Goal: Task Accomplishment & Management: Manage account settings

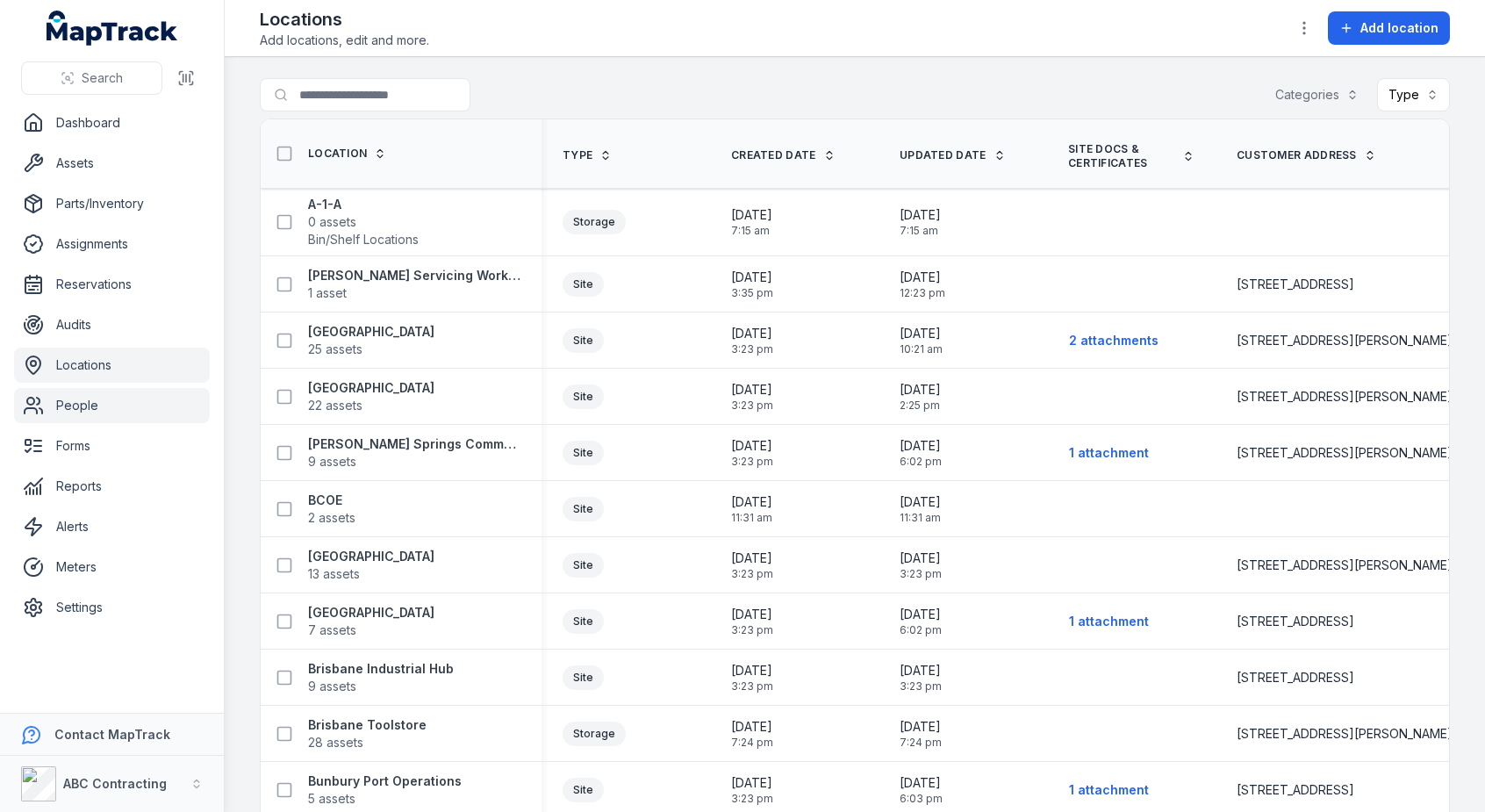
click at [48, 399] on link "People" at bounding box center [111, 406] width 196 height 35
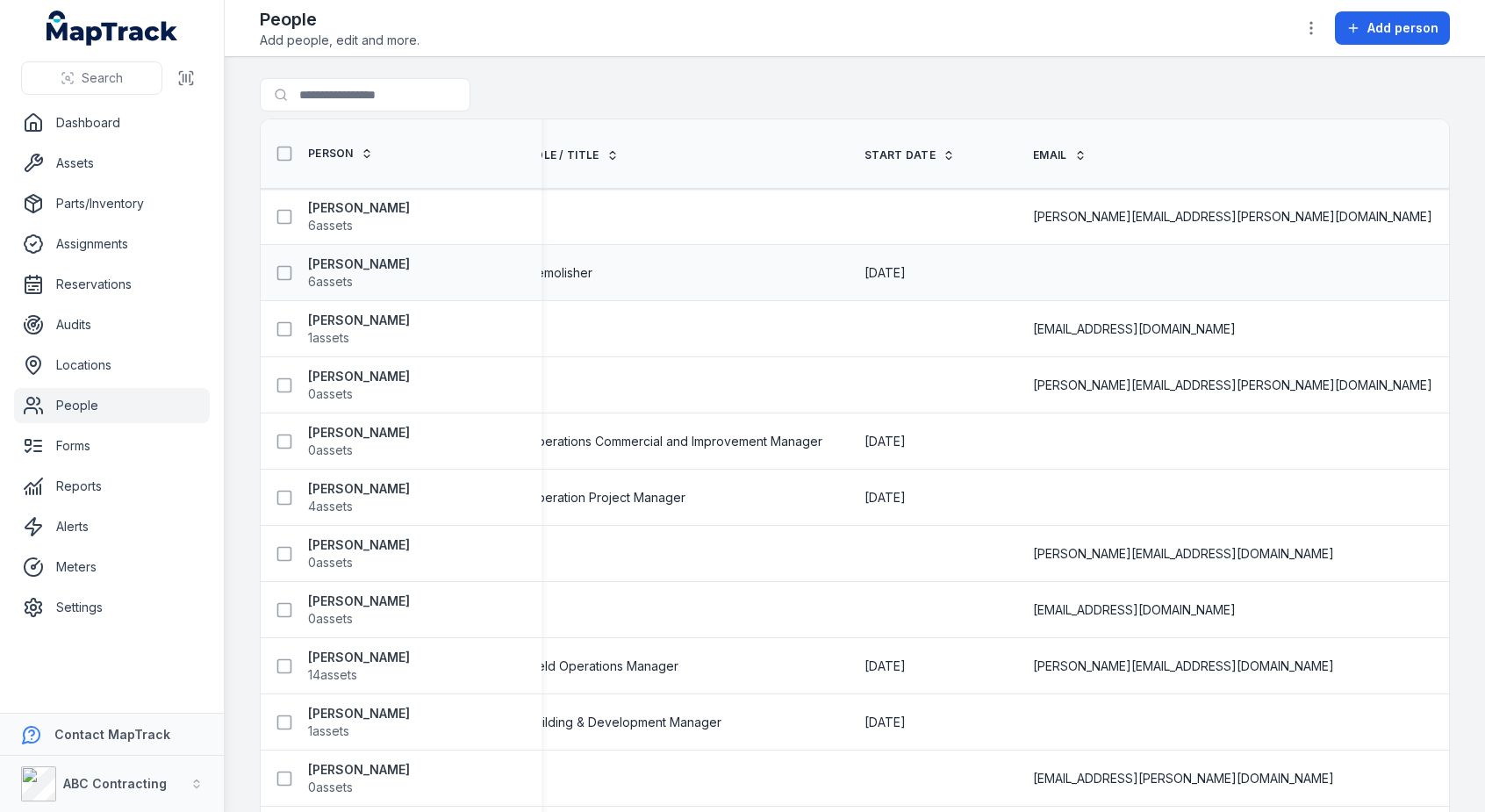
scroll to position [0, 185]
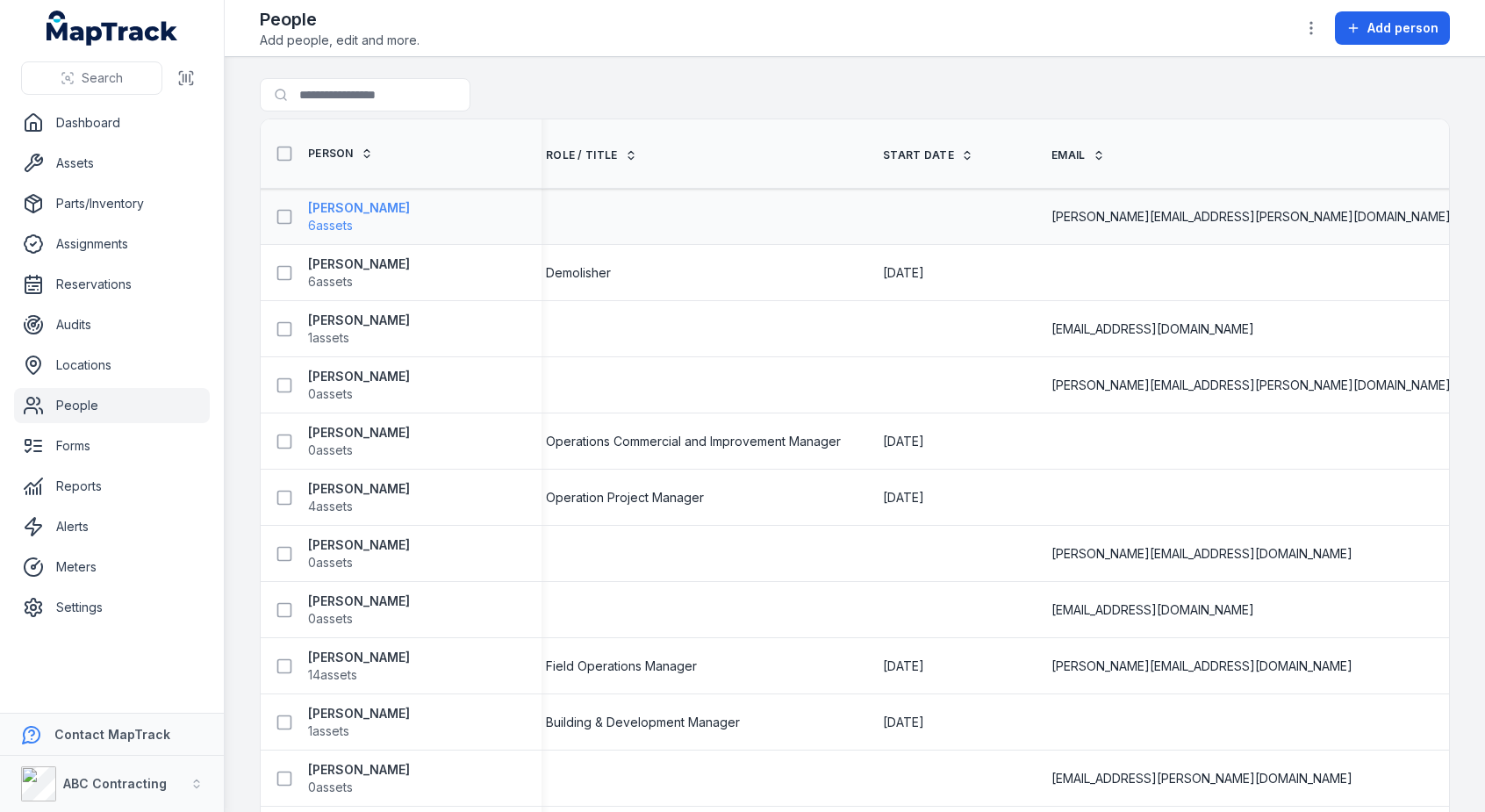
click at [321, 213] on strong "[PERSON_NAME]" at bounding box center [359, 208] width 102 height 17
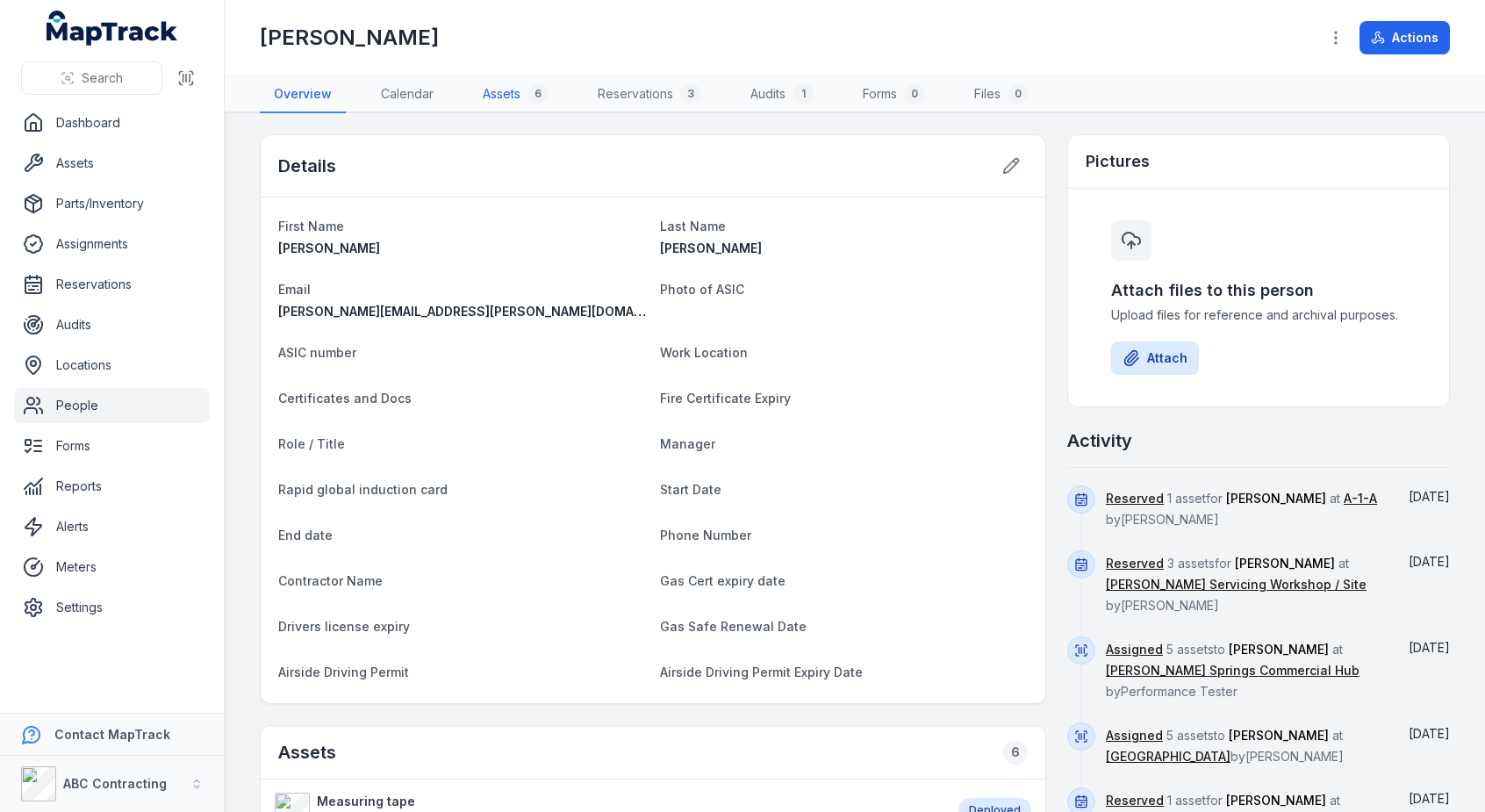
click at [499, 86] on link "Assets 6" at bounding box center [516, 95] width 94 height 37
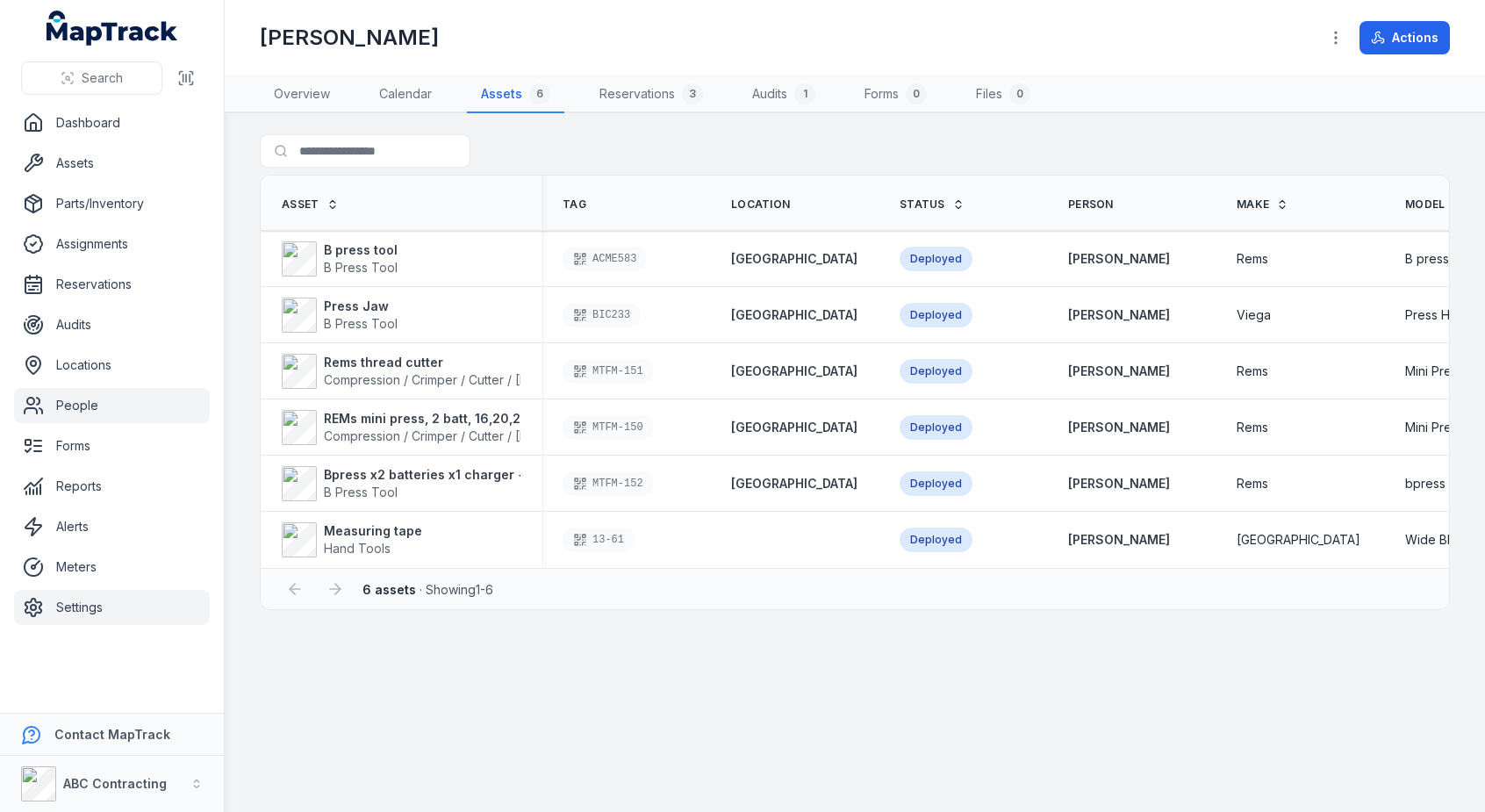
click at [110, 615] on link "Settings" at bounding box center [111, 607] width 196 height 35
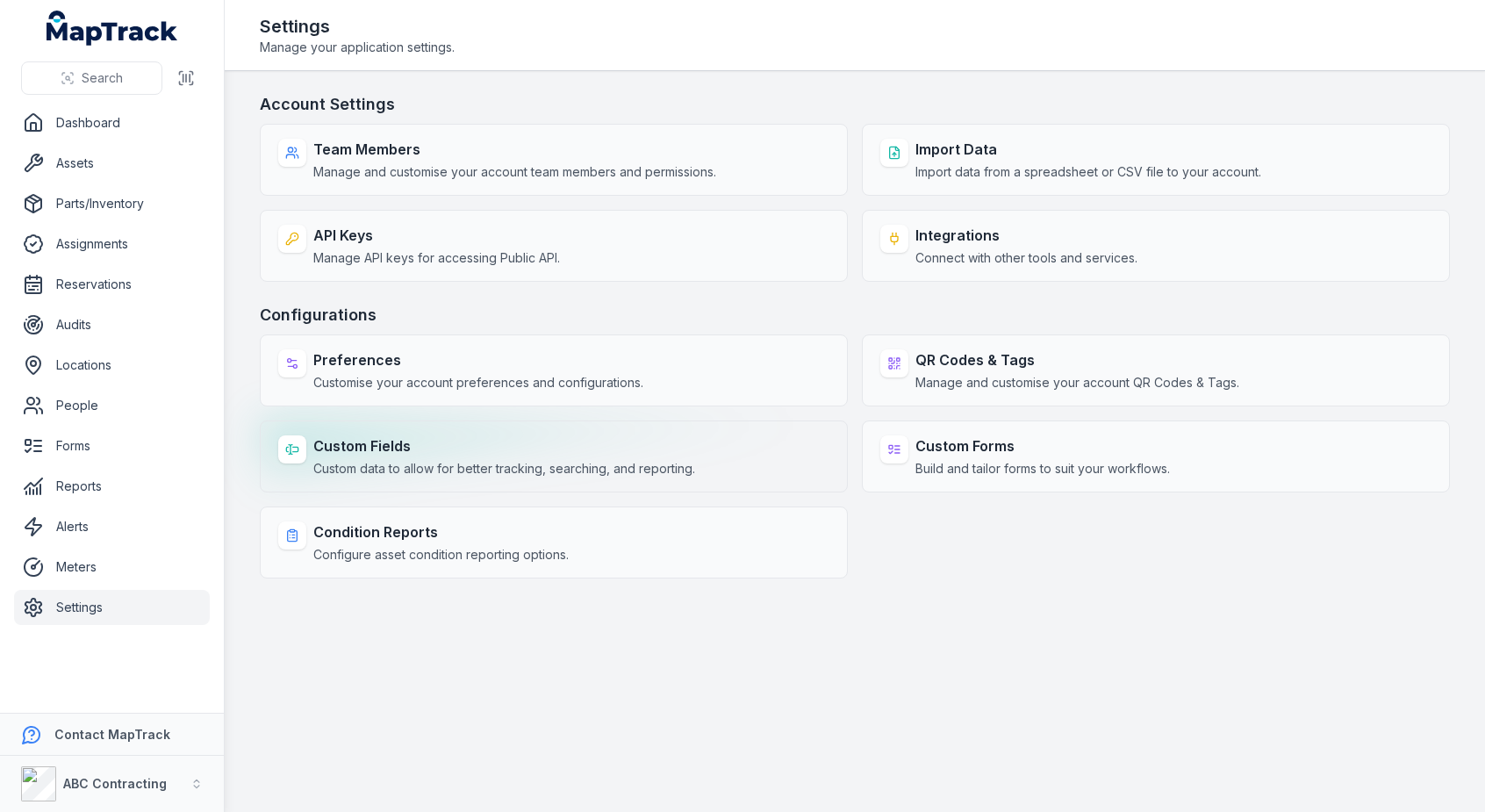
click at [377, 444] on strong "Custom Fields" at bounding box center [504, 445] width 382 height 21
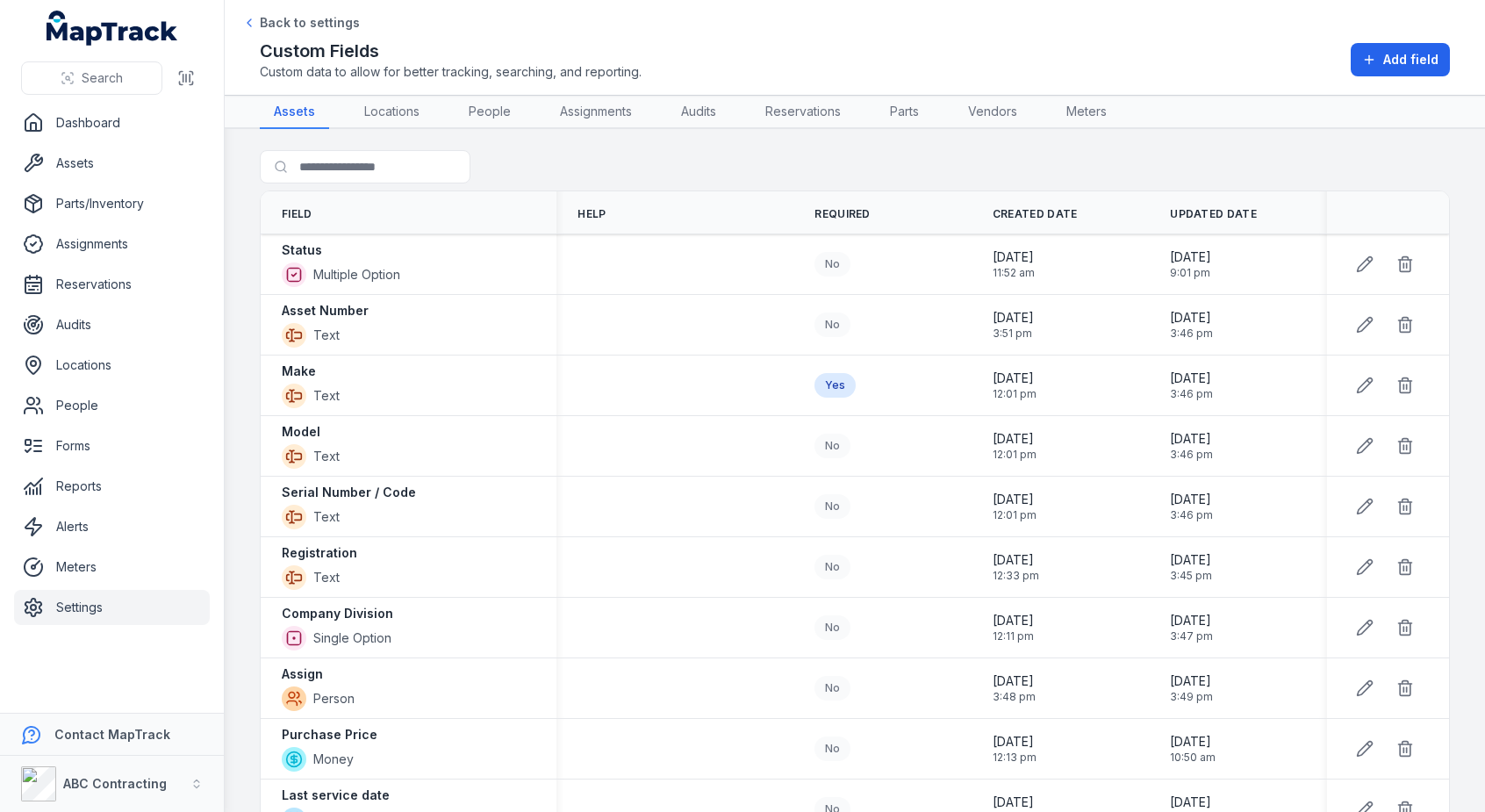
click at [1410, 78] on div "Custom Fields Custom data to allow for better tracking, searching, and reportin…" at bounding box center [855, 60] width 1191 height 42
click at [1408, 63] on span "Add field" at bounding box center [1411, 59] width 55 height 17
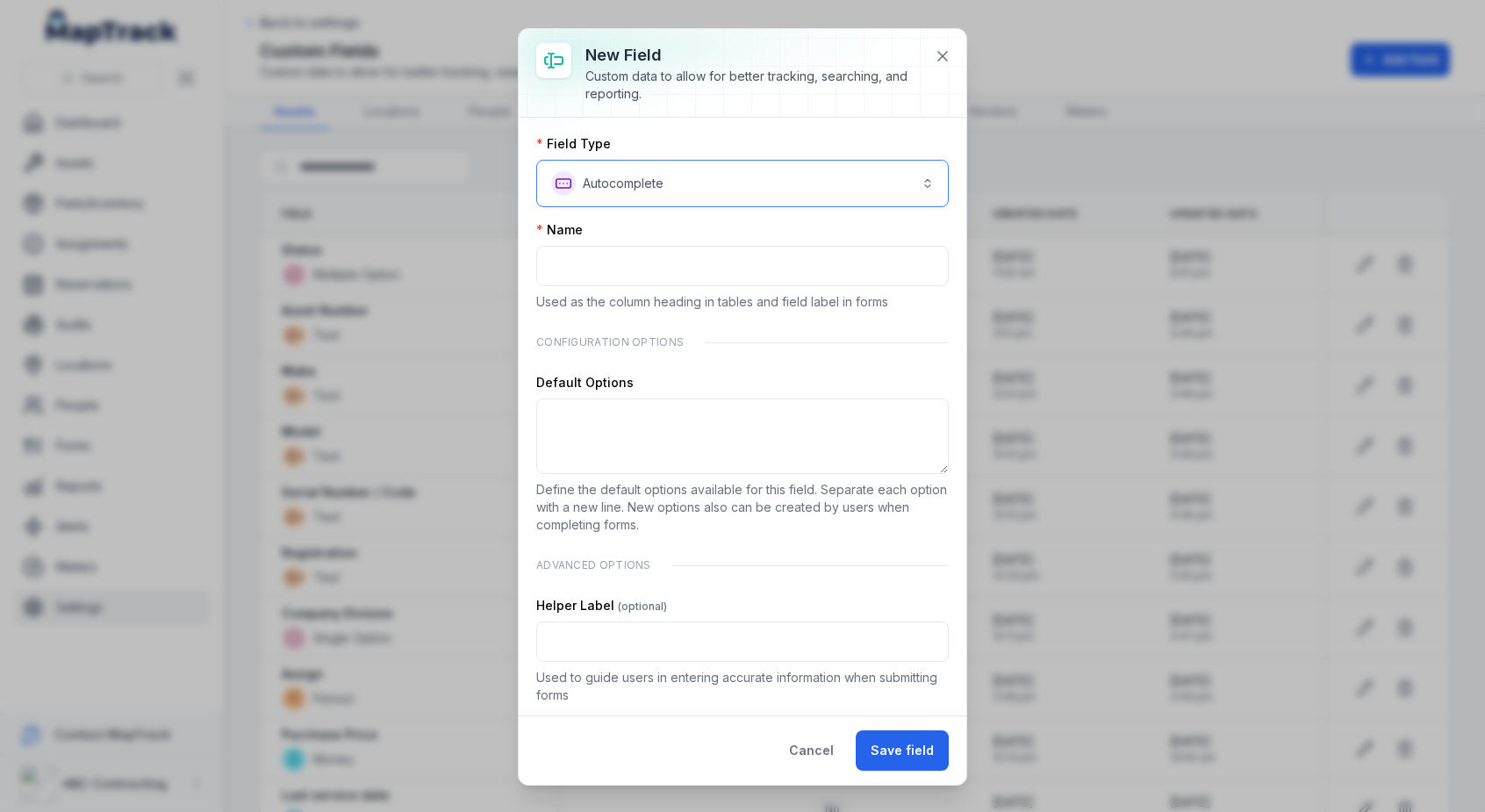
click at [699, 186] on button "**********" at bounding box center [742, 184] width 412 height 48
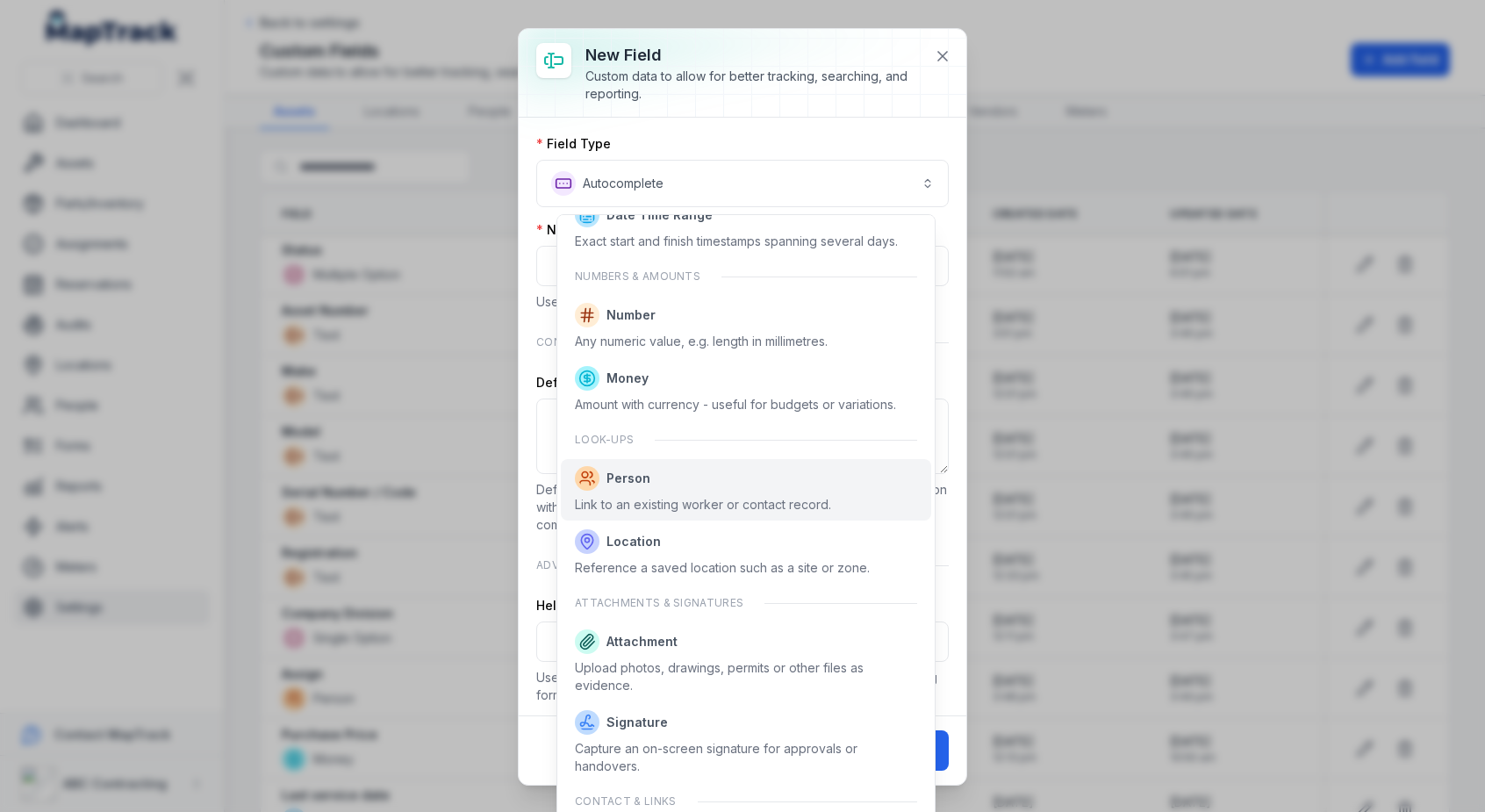
scroll to position [868, 0]
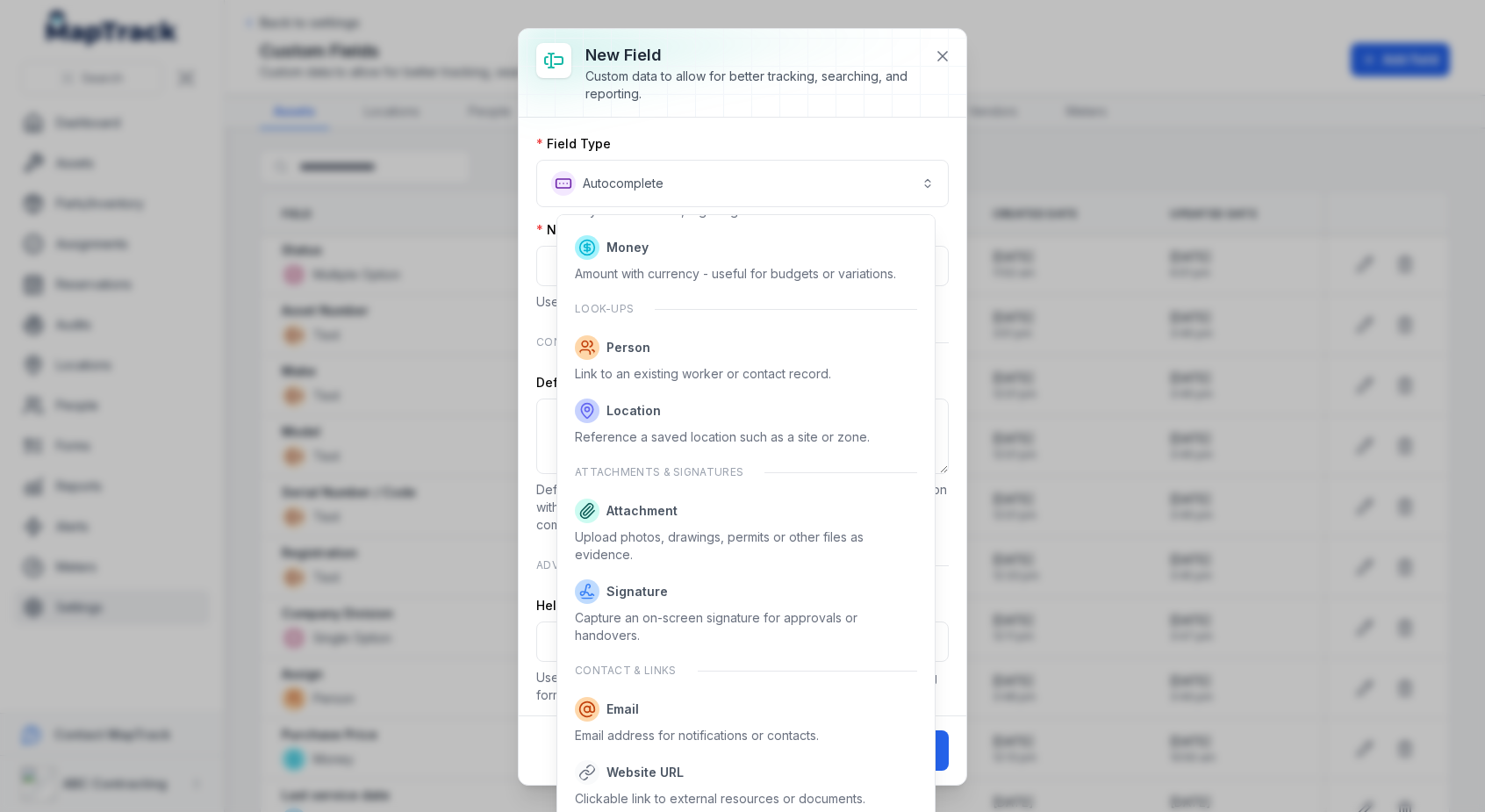
click at [895, 81] on div "**********" at bounding box center [742, 406] width 448 height 756
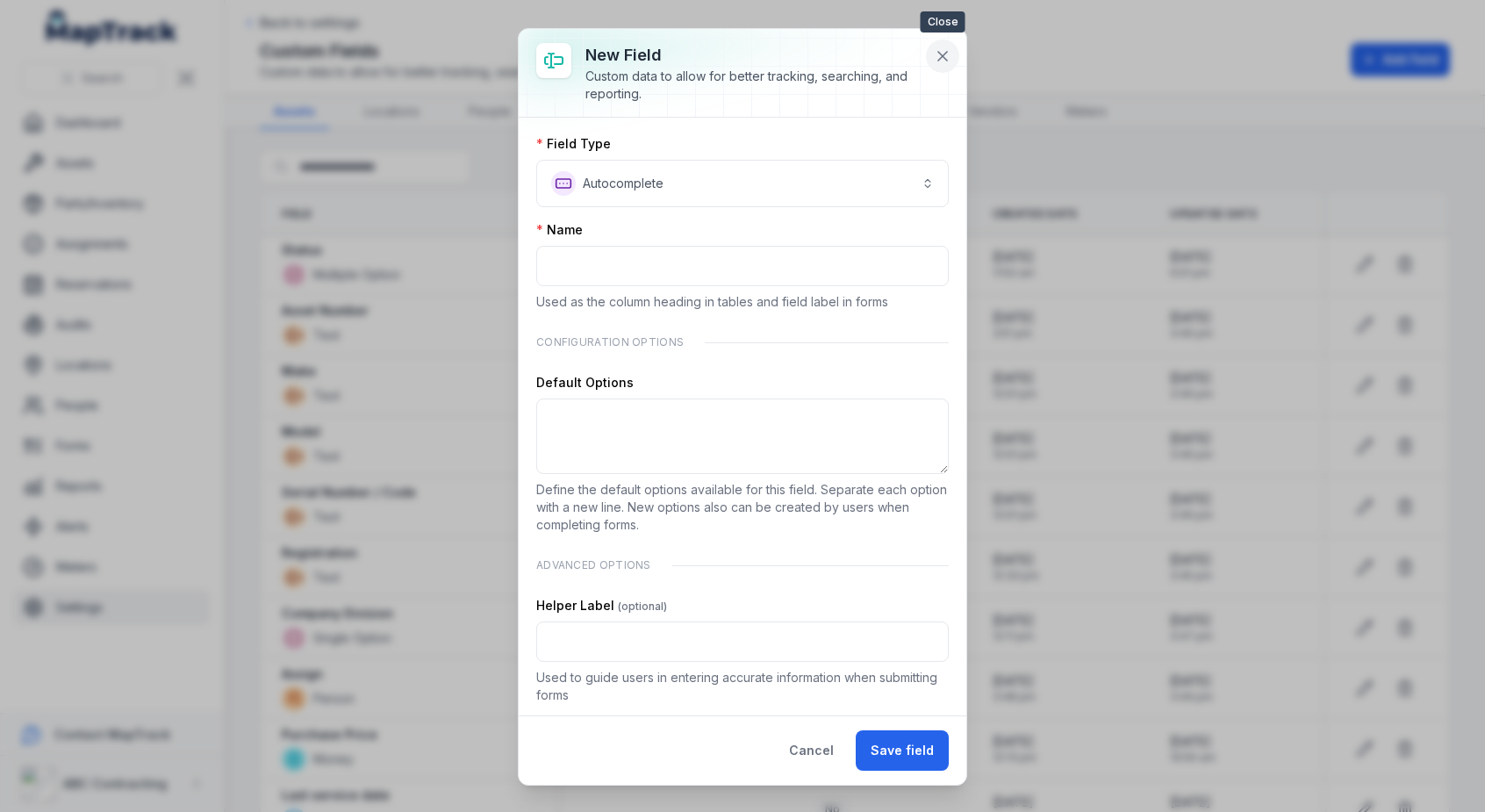
click at [937, 61] on icon at bounding box center [942, 56] width 17 height 17
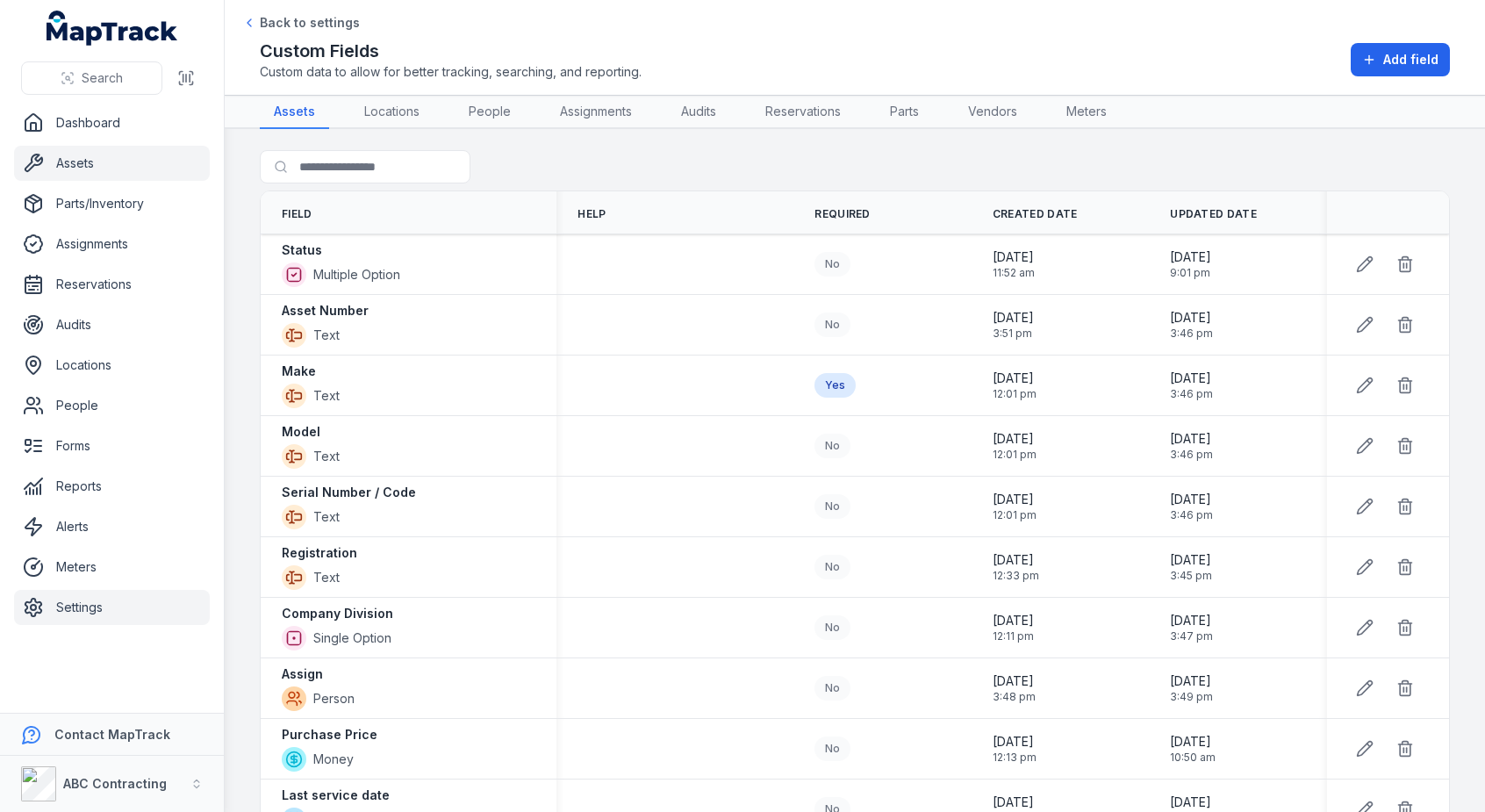
click at [116, 166] on link "Assets" at bounding box center [111, 163] width 196 height 35
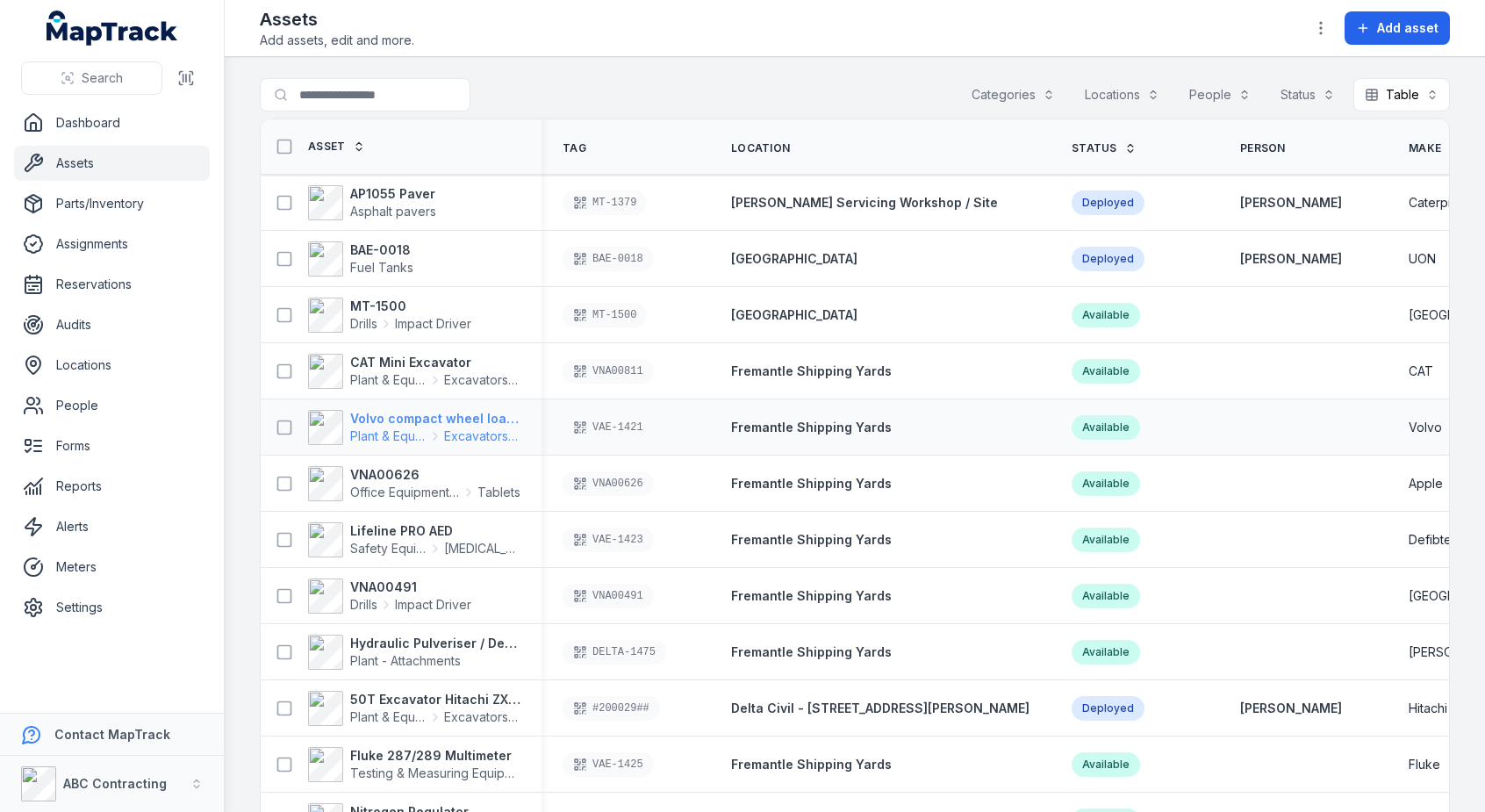
click at [409, 424] on strong "Volvo compact wheel loader" at bounding box center [435, 418] width 170 height 17
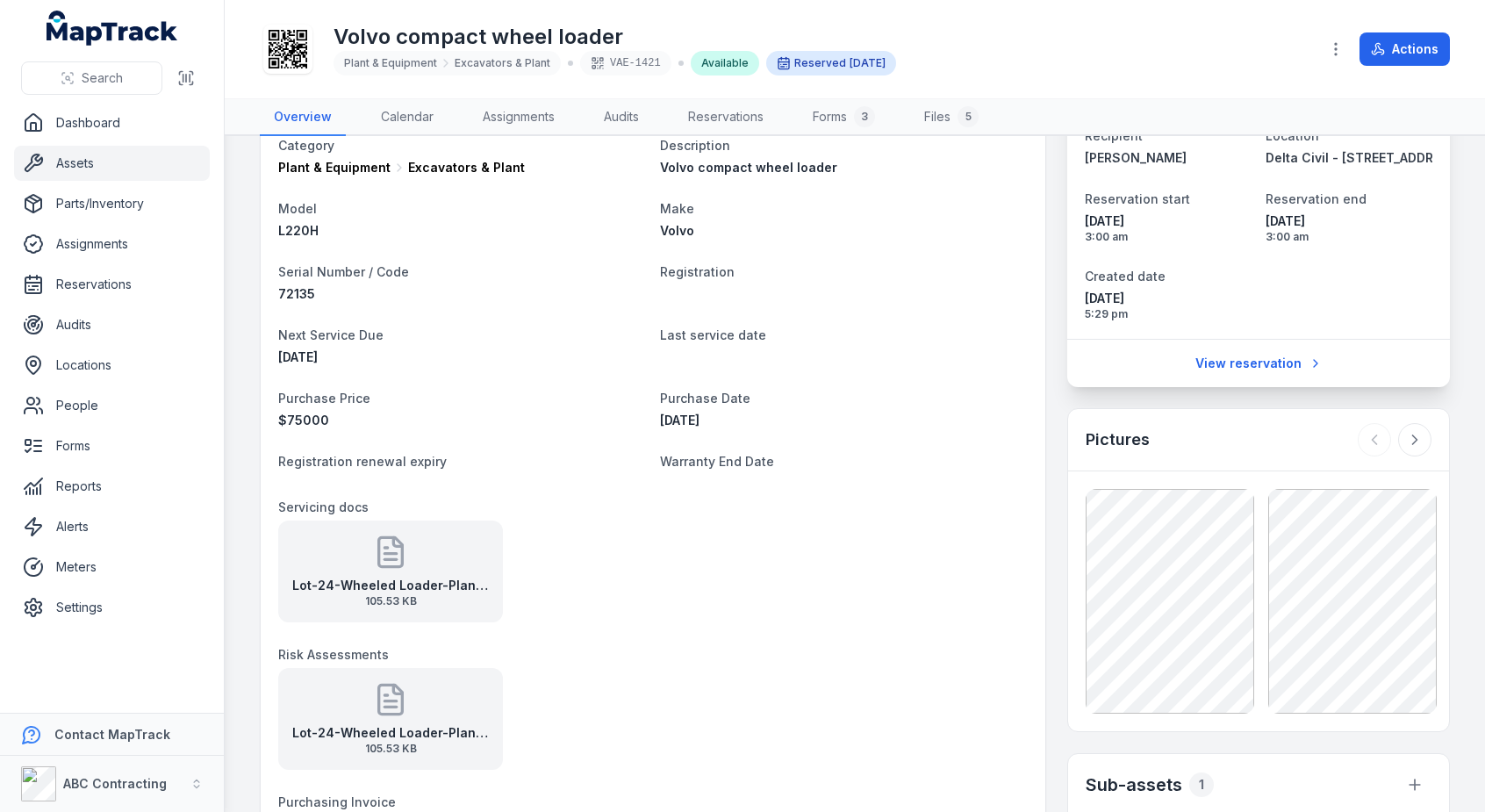
scroll to position [199, 0]
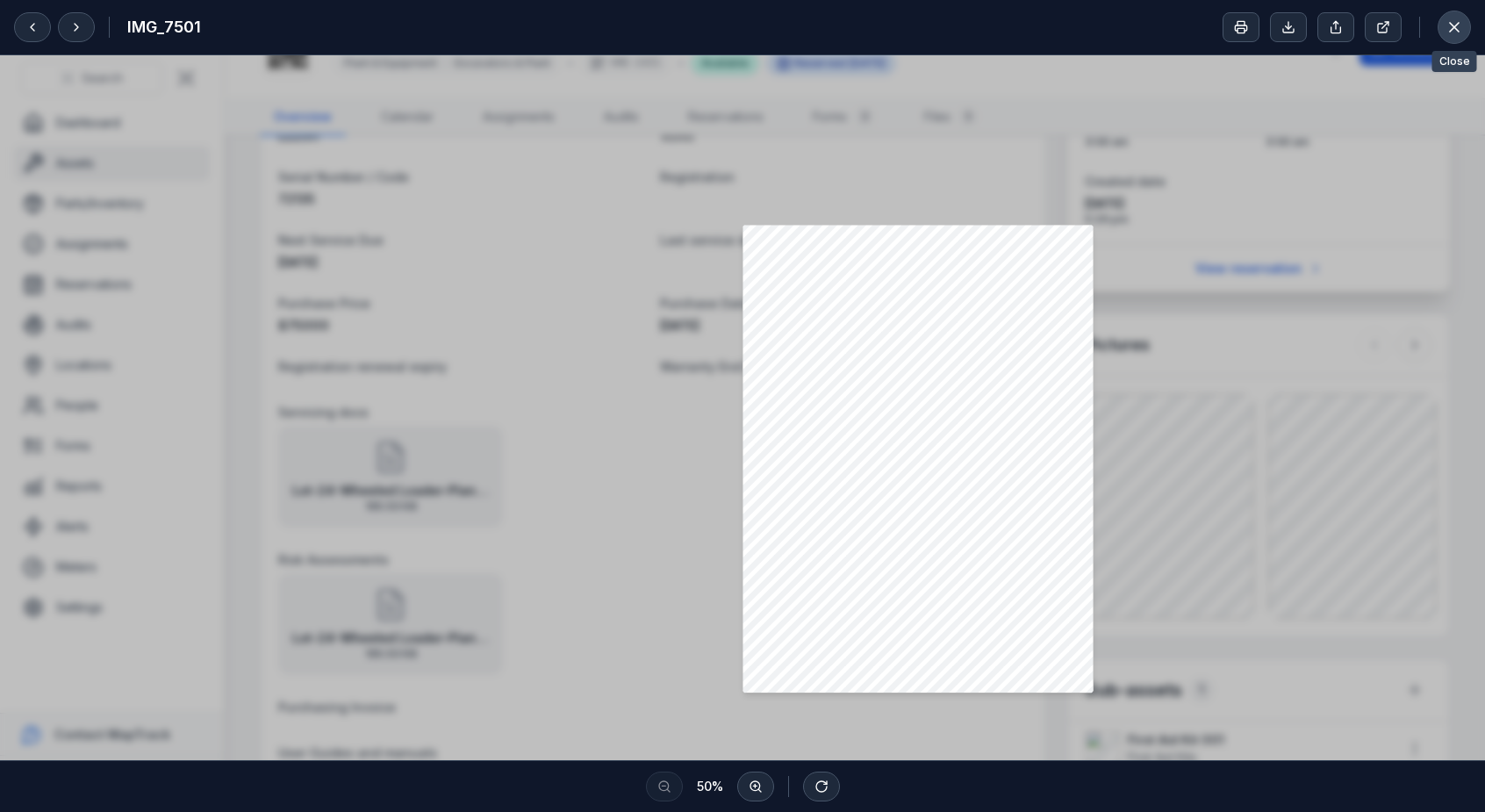
click at [1445, 29] on icon at bounding box center [1454, 27] width 17 height 17
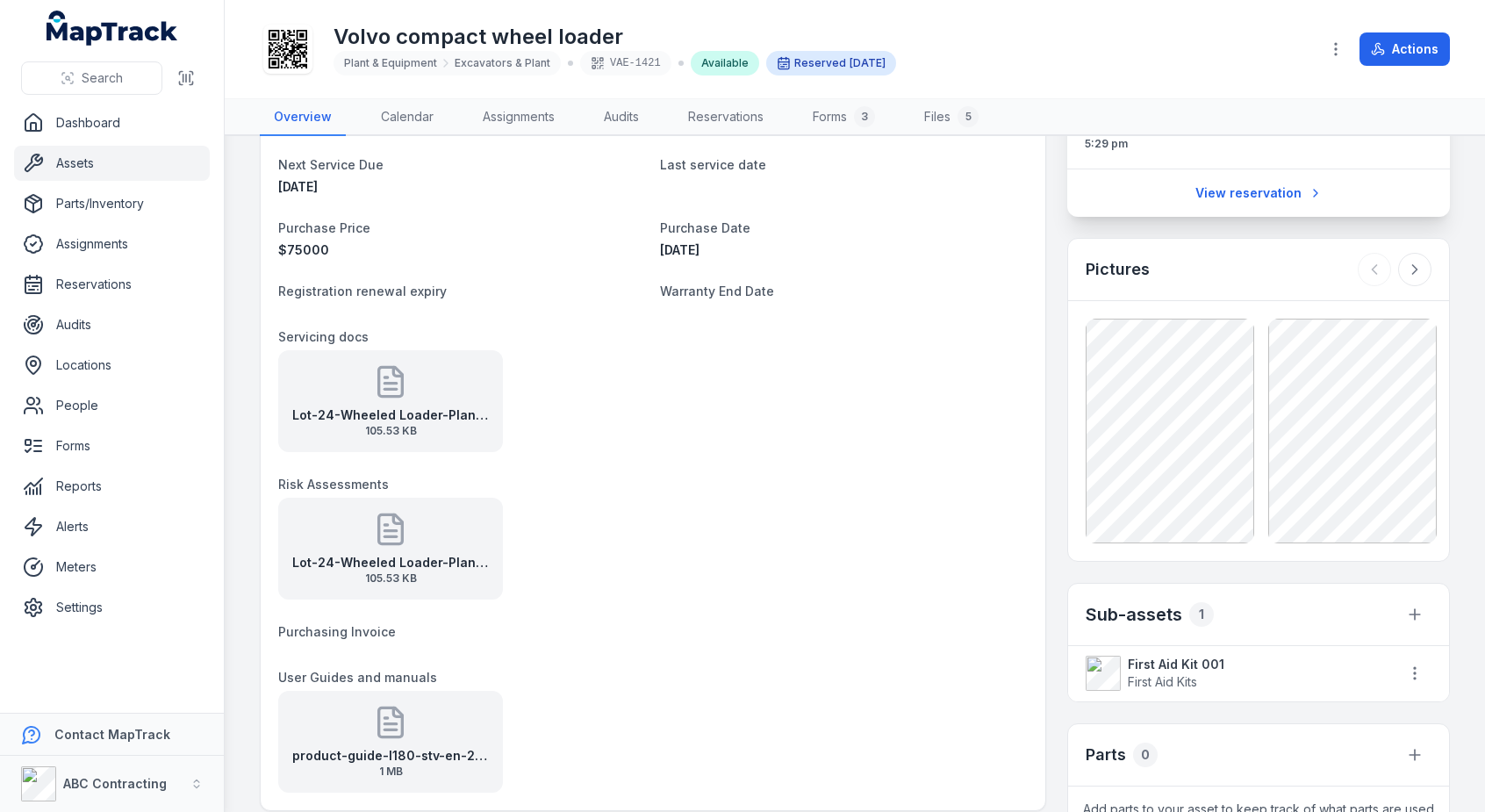
scroll to position [315, 0]
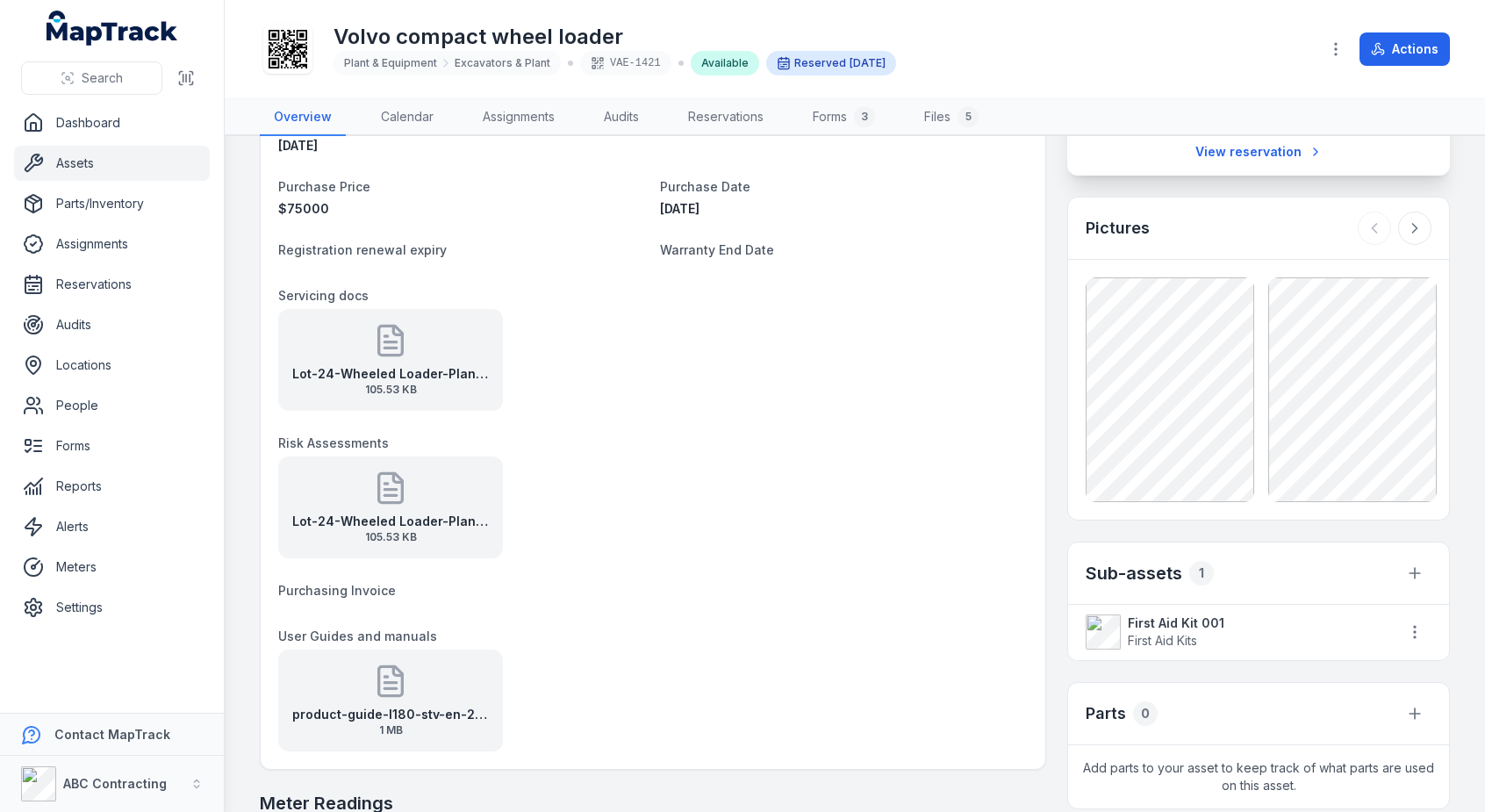
click at [388, 492] on icon at bounding box center [391, 487] width 35 height 35
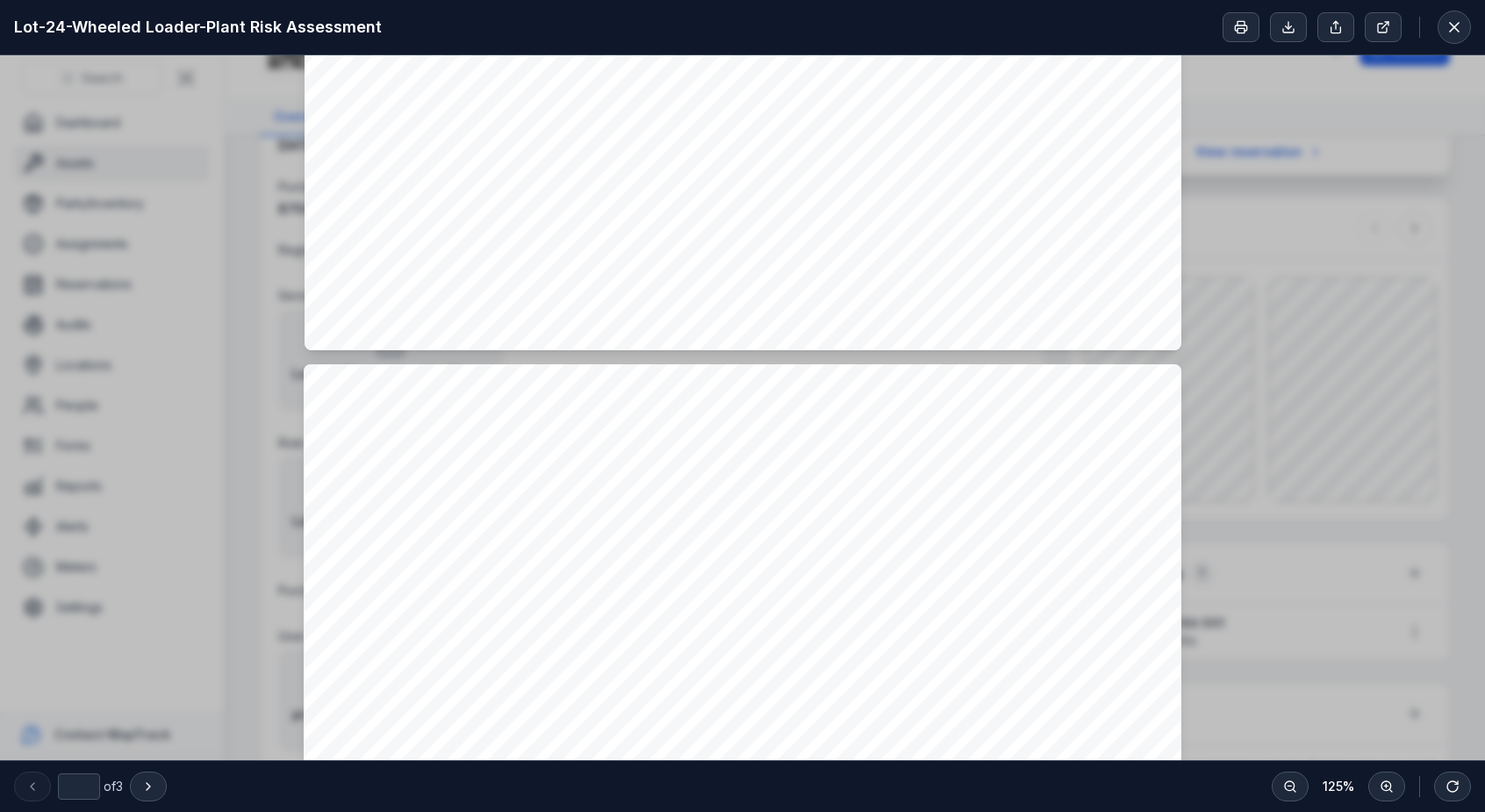
type input "*"
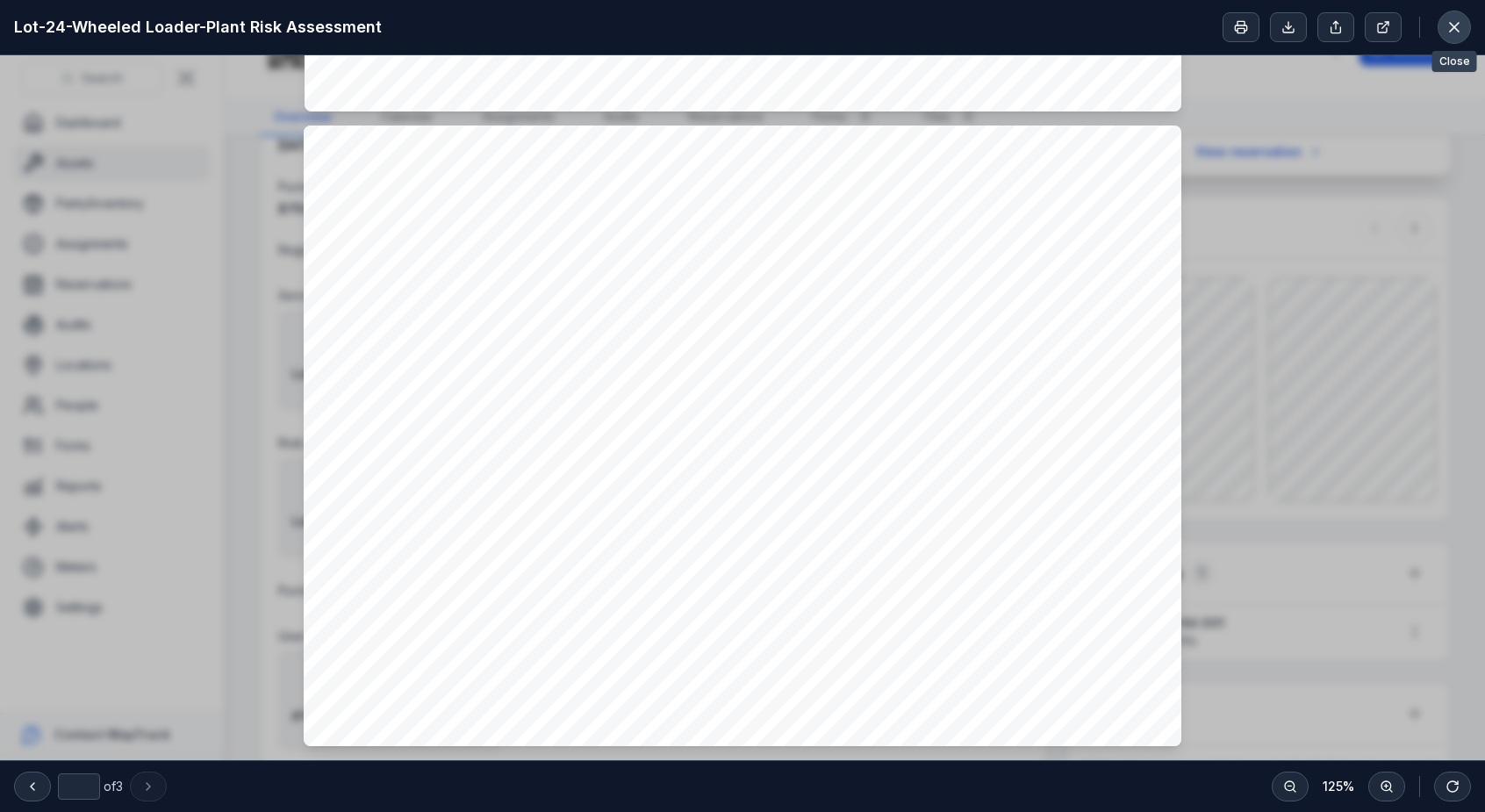
click at [1446, 29] on icon at bounding box center [1454, 27] width 17 height 17
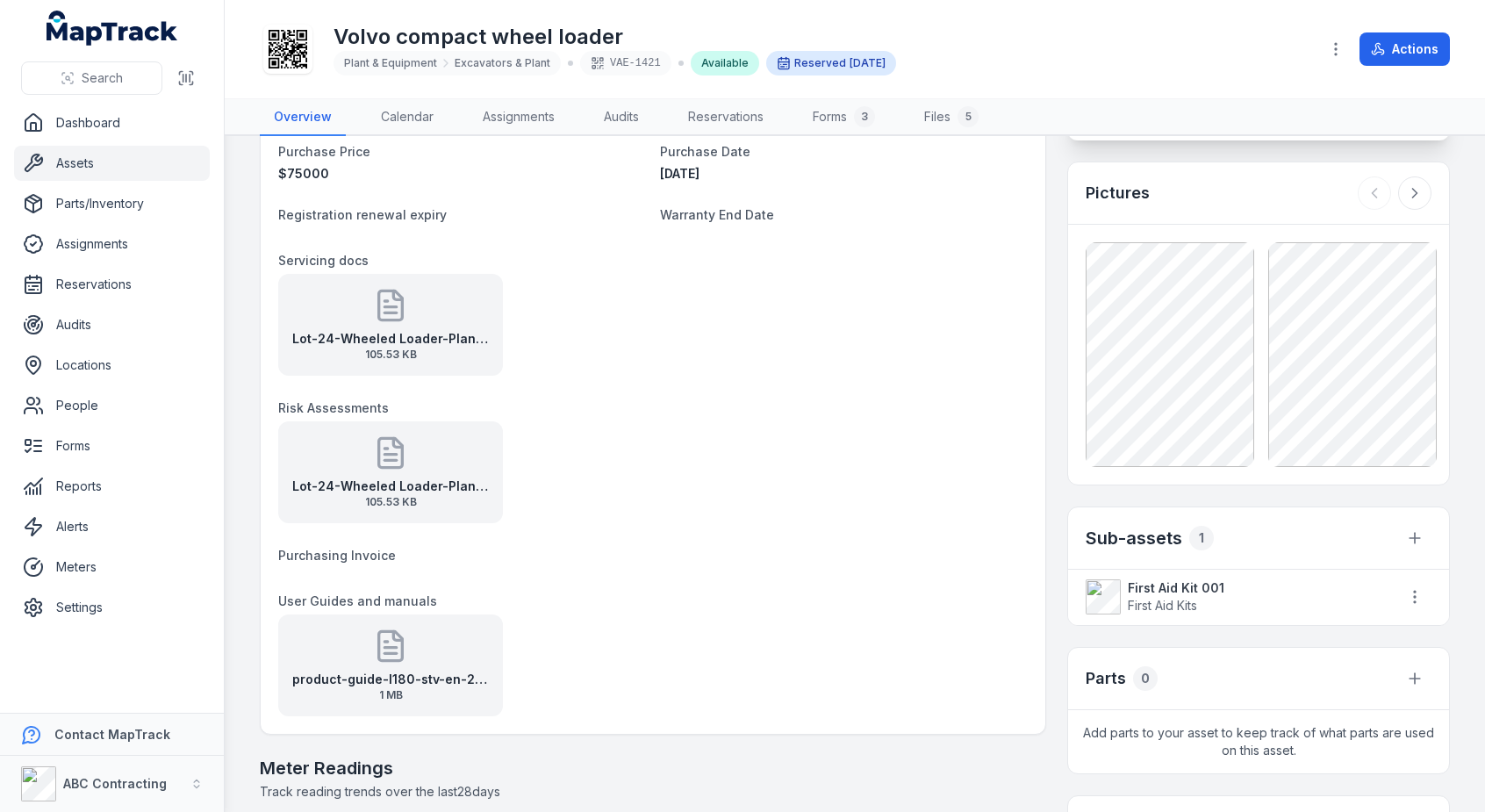
scroll to position [351, 0]
click at [323, 666] on div "product-guide-l180-stv-en-21-20065089-a 1 MB" at bounding box center [390, 664] width 224 height 102
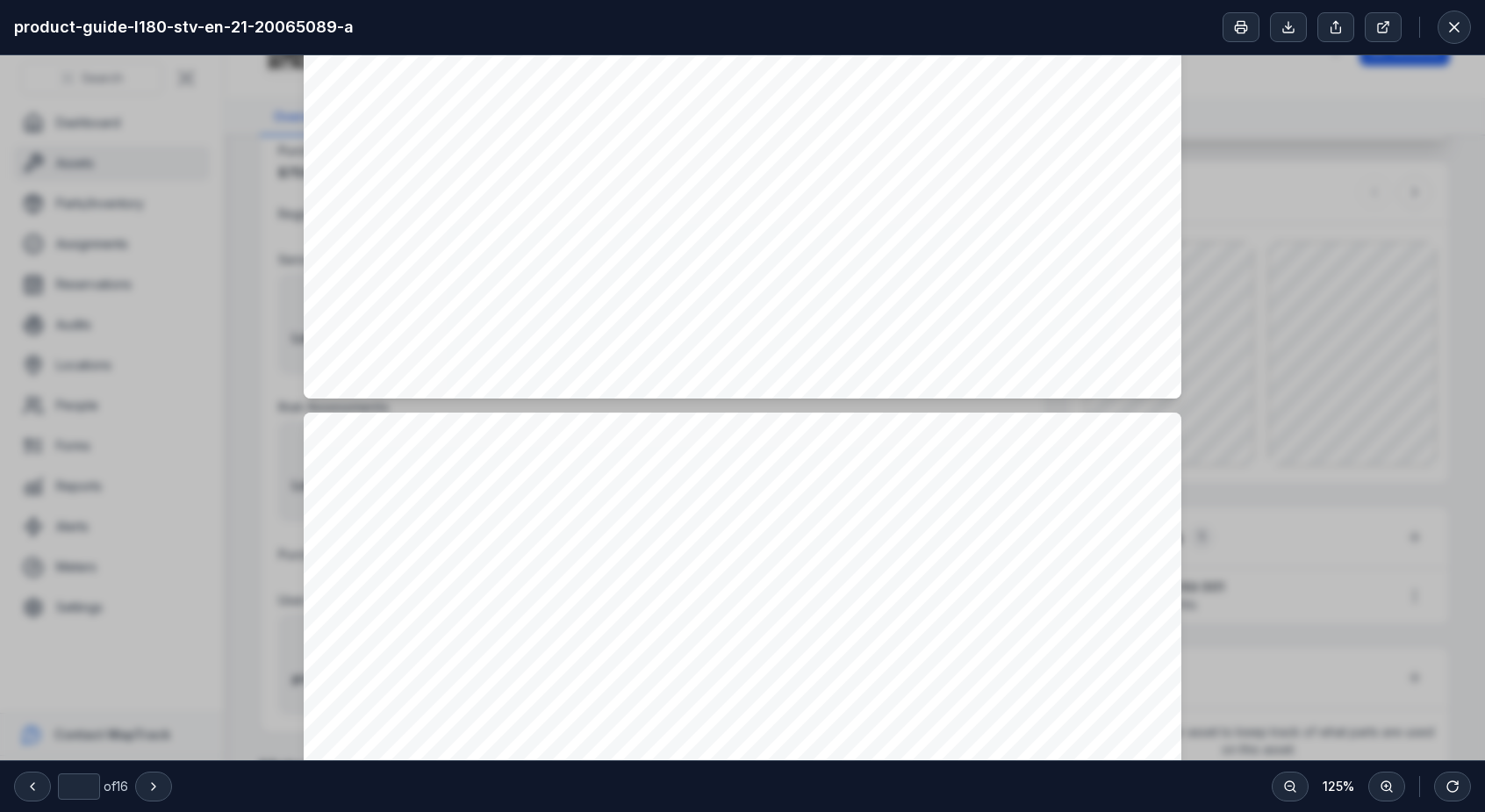
type input "*"
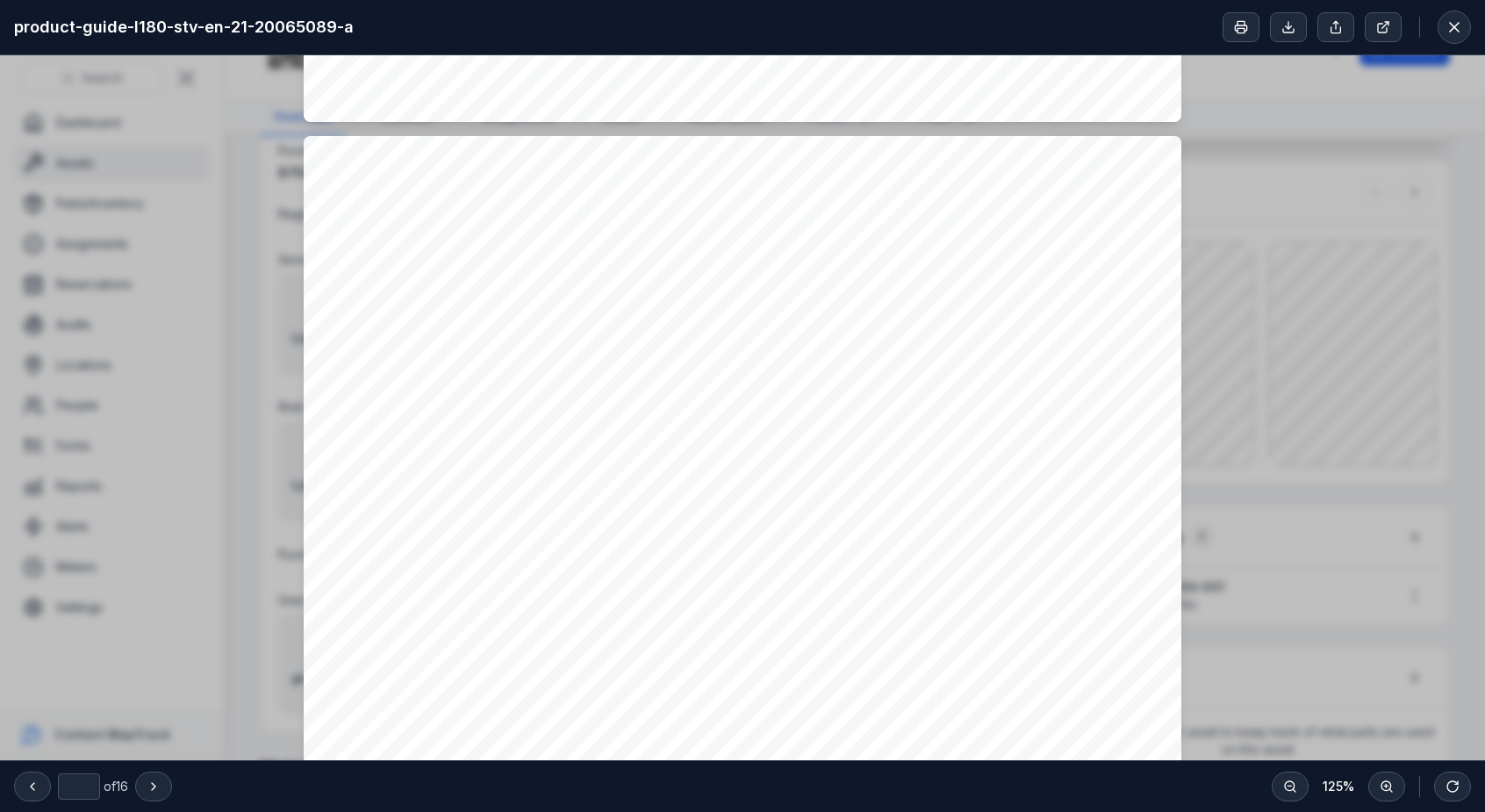
scroll to position [1185, 0]
click at [1461, 32] on icon at bounding box center [1454, 27] width 17 height 17
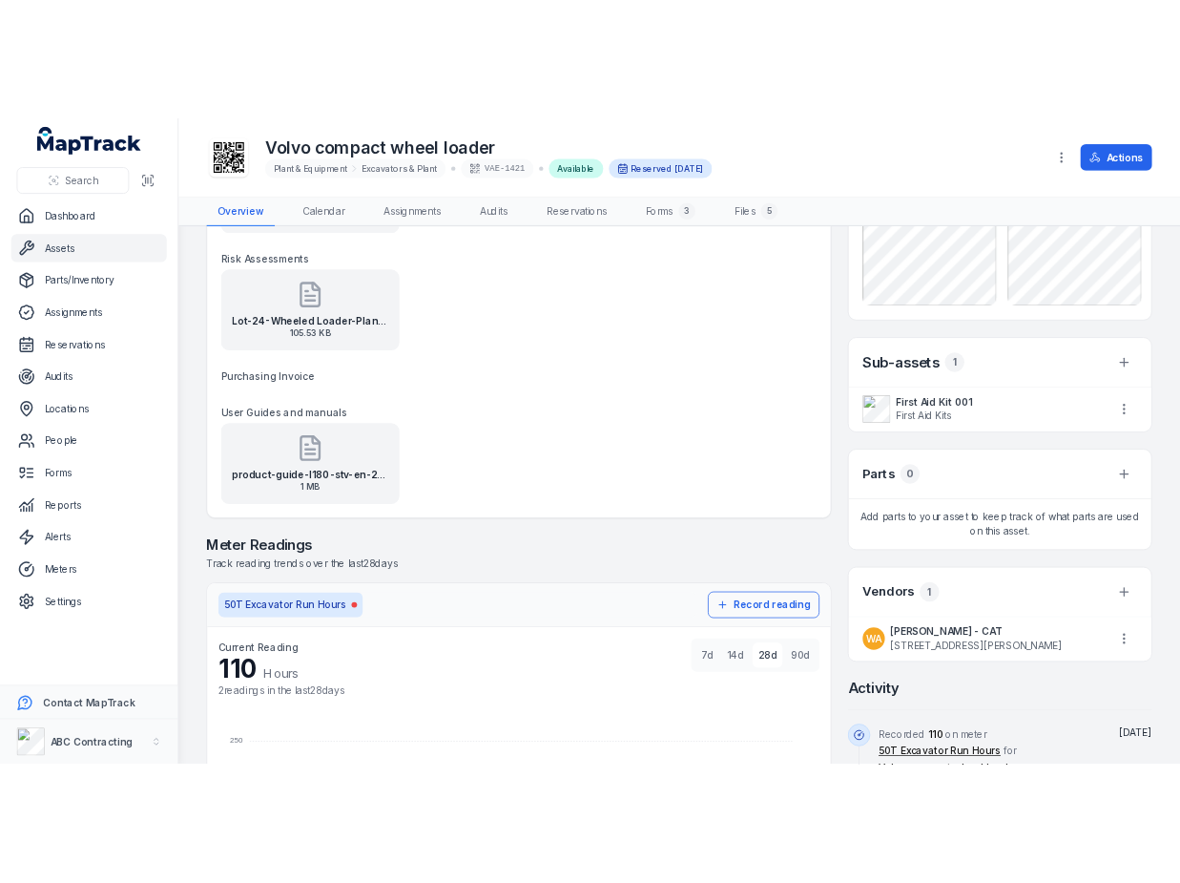
scroll to position [816, 0]
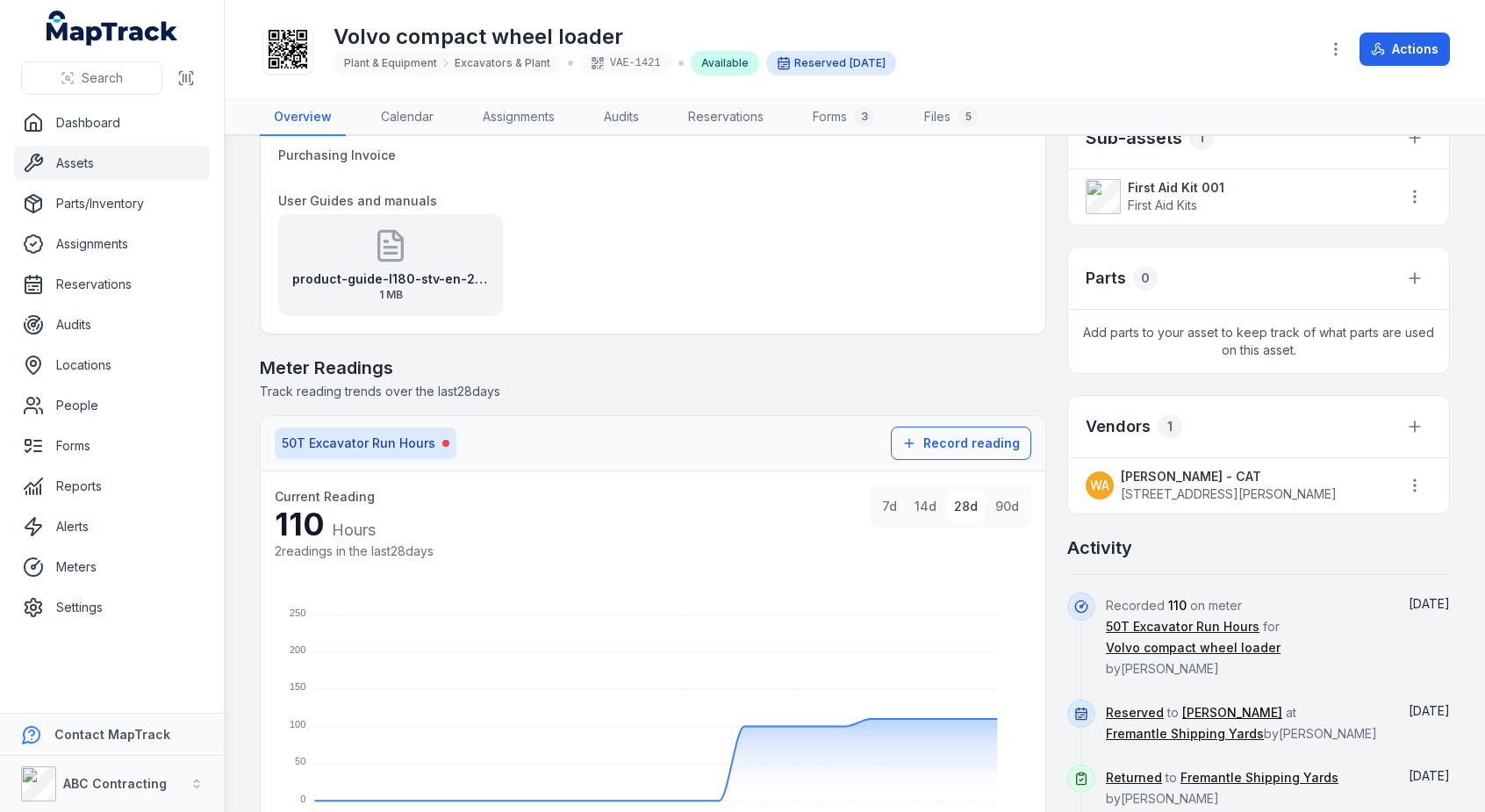
click at [1195, 482] on strong "Williams Adam - CAT" at bounding box center [1228, 476] width 216 height 17
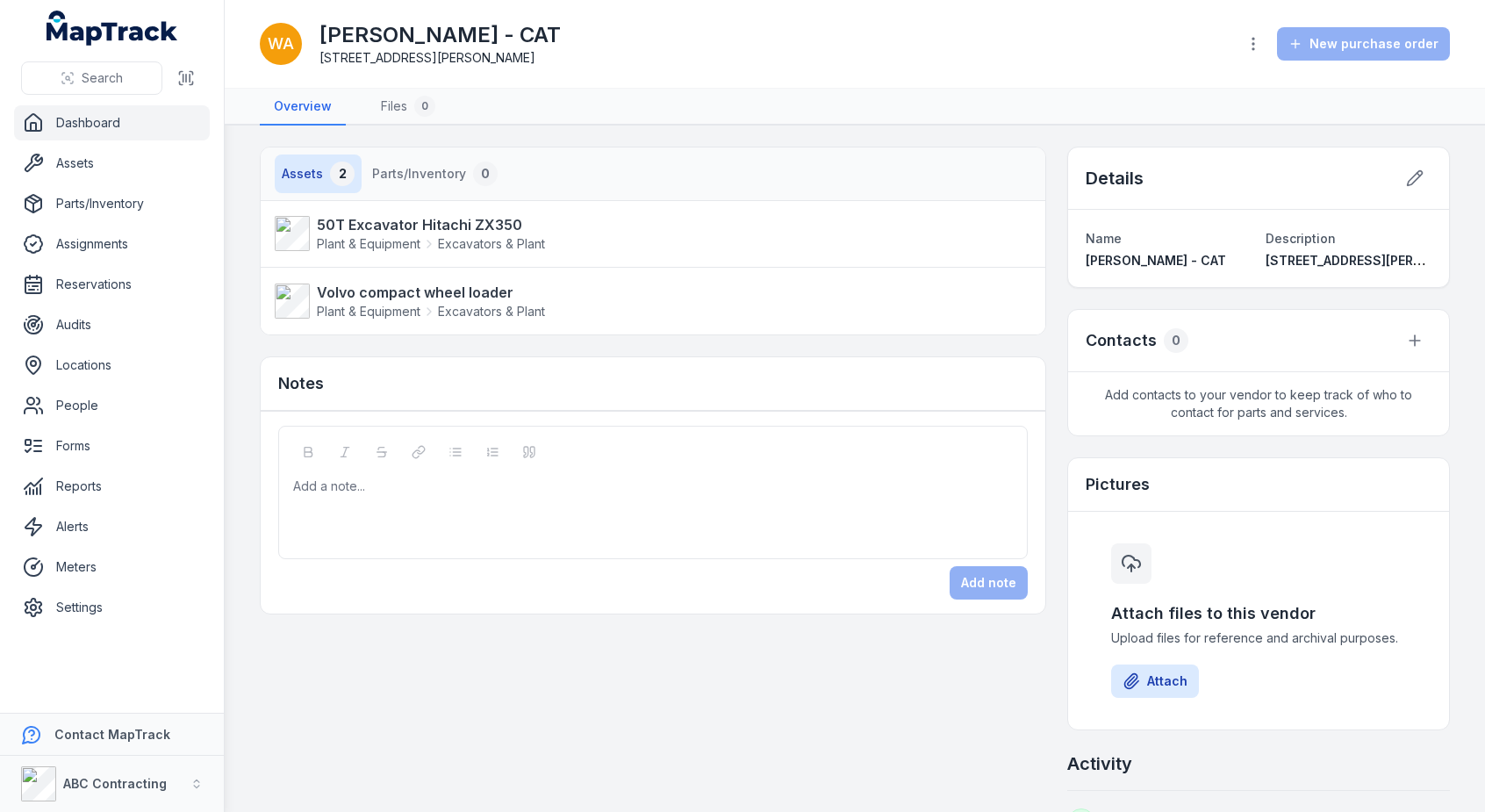
click at [1421, 341] on div "Contacts 0" at bounding box center [1259, 341] width 381 height 63
click at [1413, 338] on button at bounding box center [1415, 340] width 33 height 33
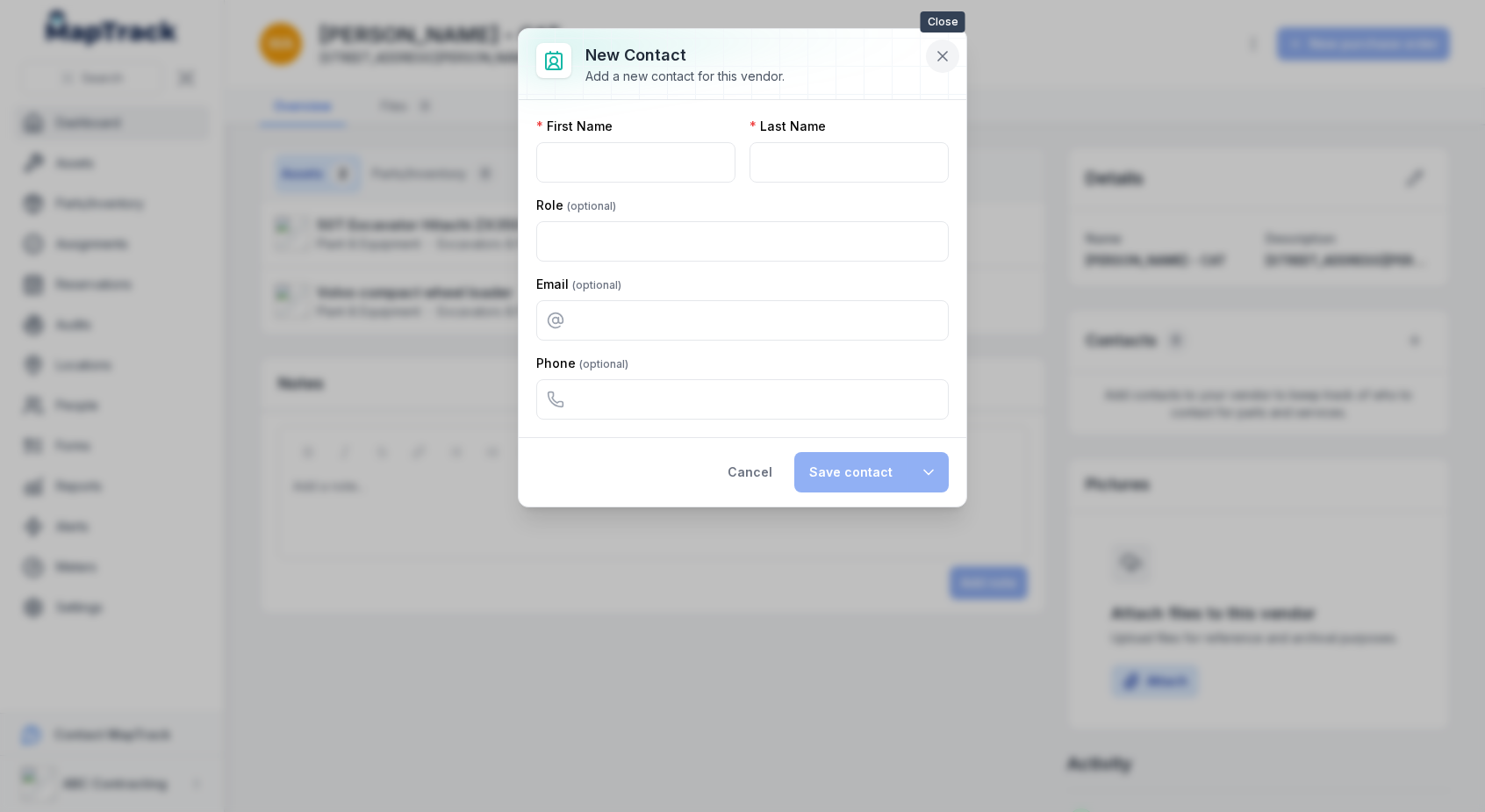
click at [932, 56] on button at bounding box center [943, 56] width 33 height 33
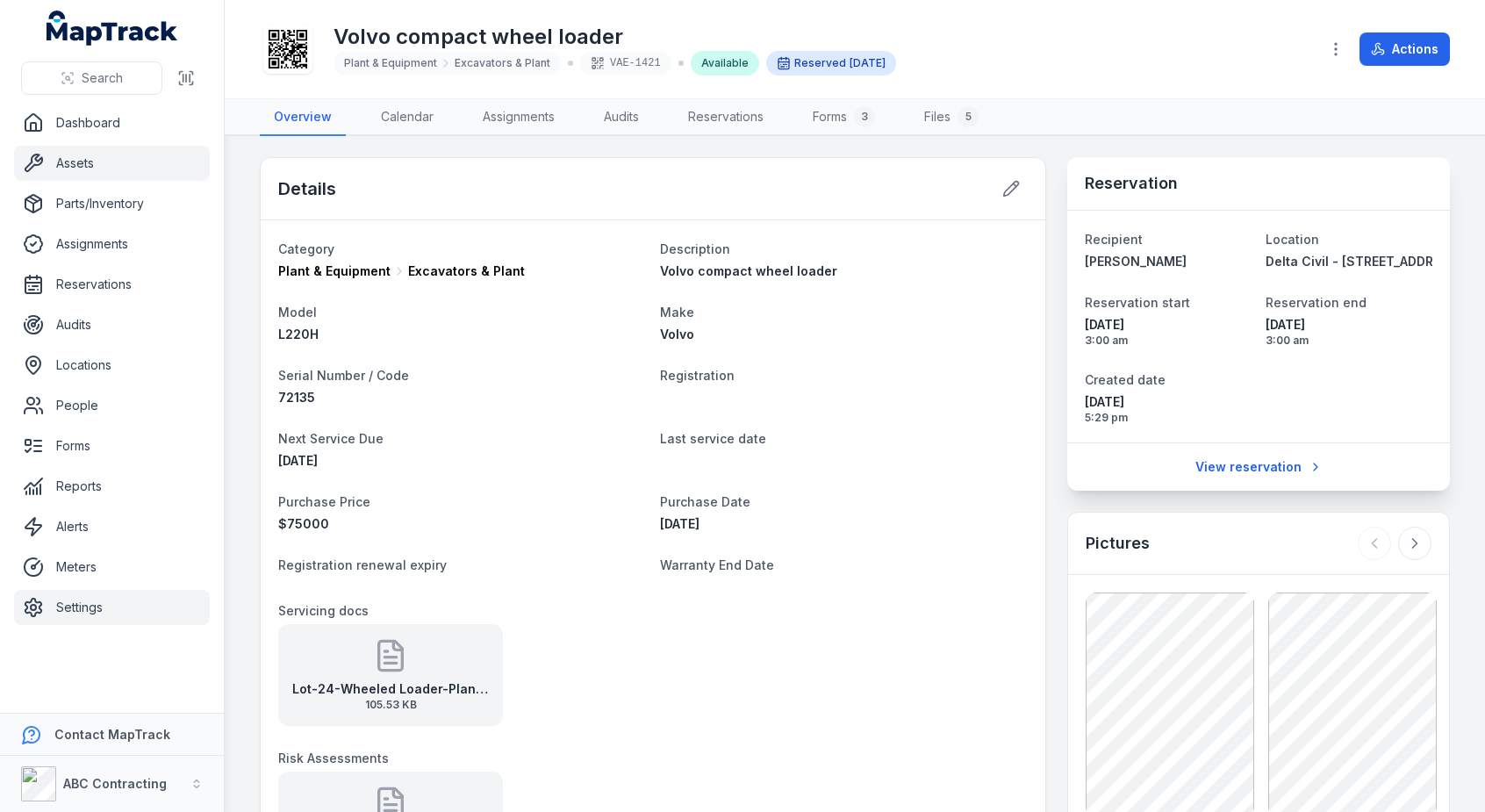
click at [74, 606] on link "Settings" at bounding box center [111, 607] width 196 height 35
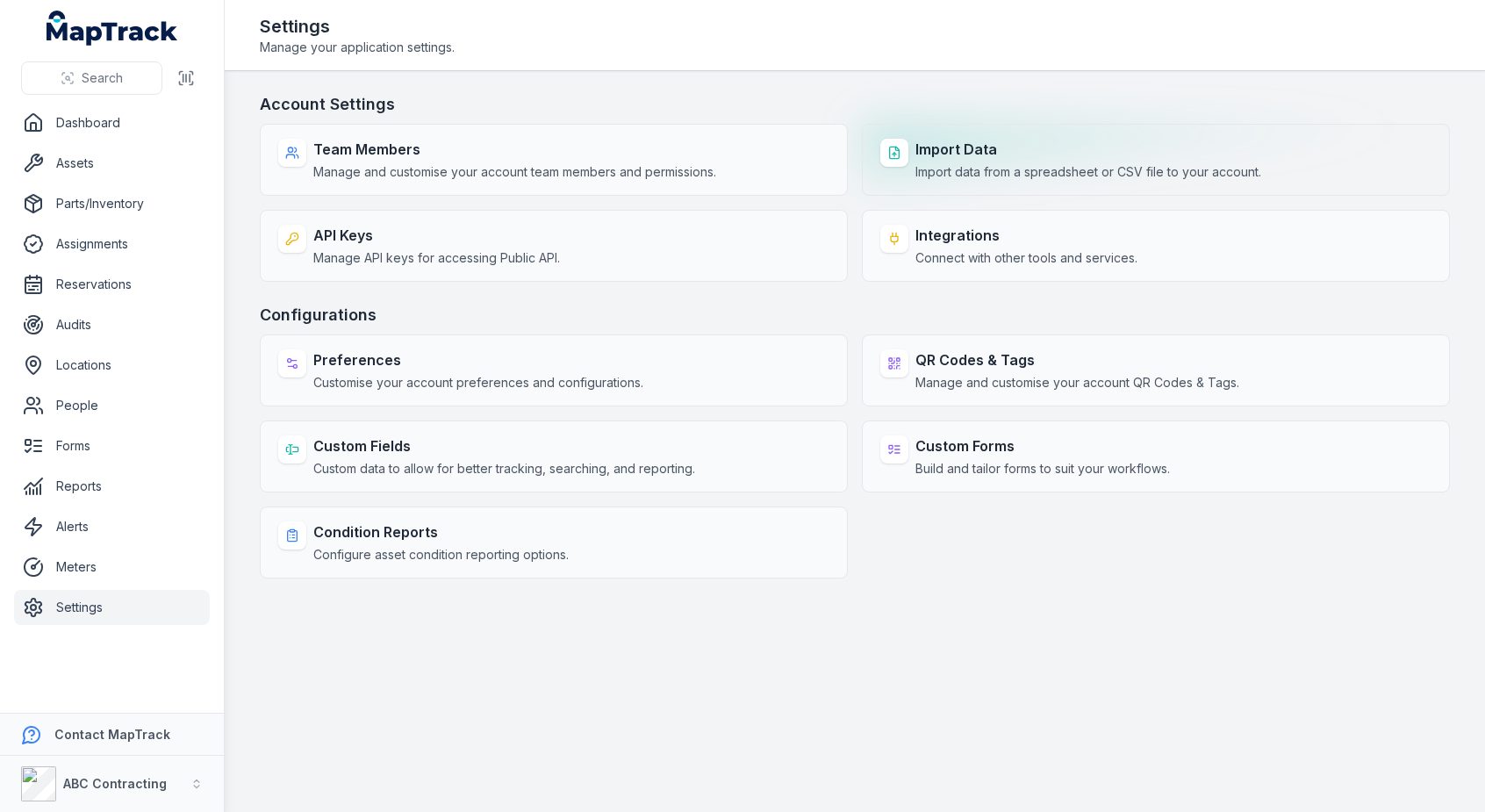
click at [1019, 164] on span "Import data from a spreadsheet or CSV file to your account." at bounding box center [1088, 171] width 346 height 17
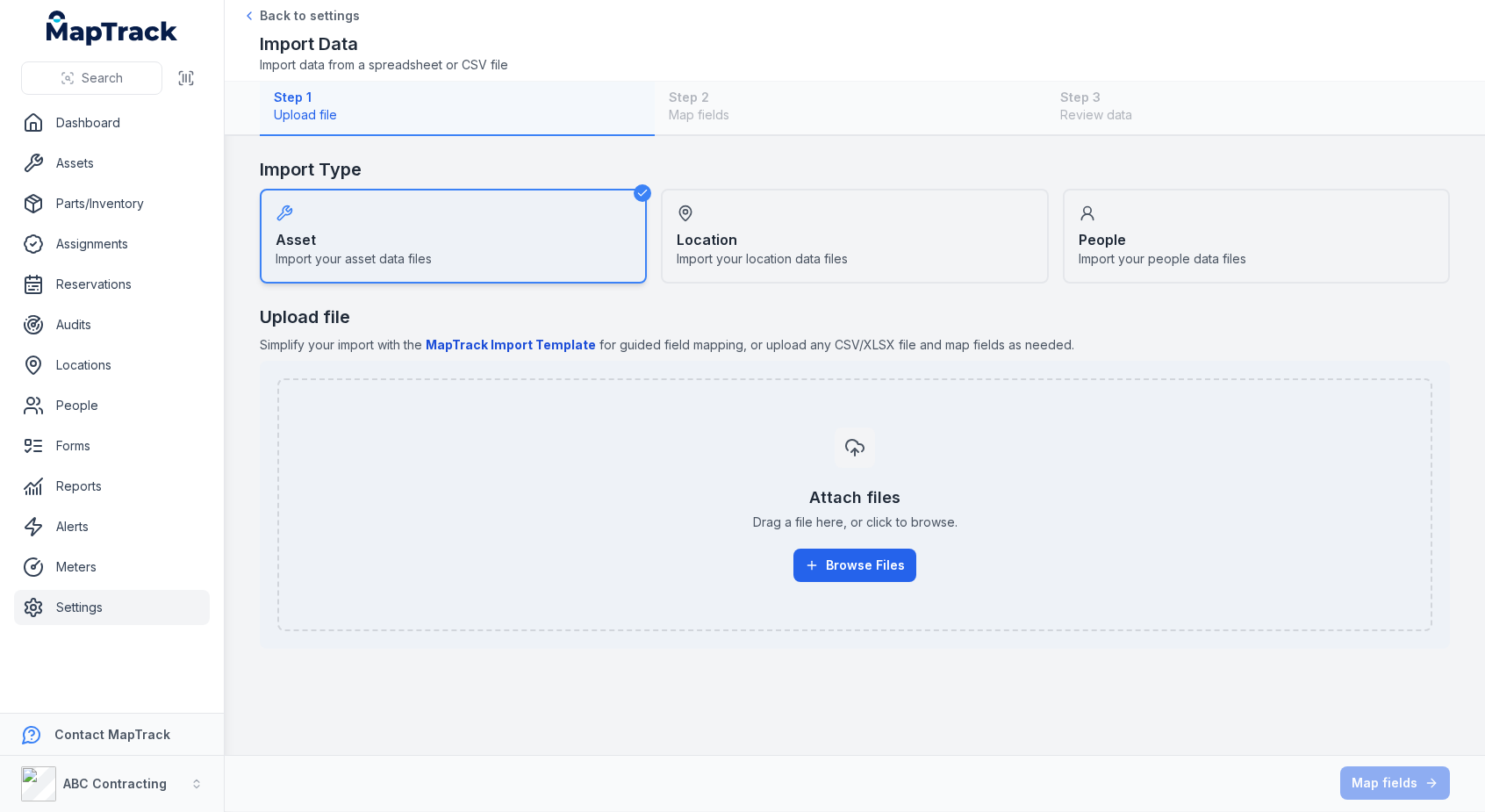
click at [960, 211] on div "Location Import your location data files" at bounding box center [854, 235] width 387 height 95
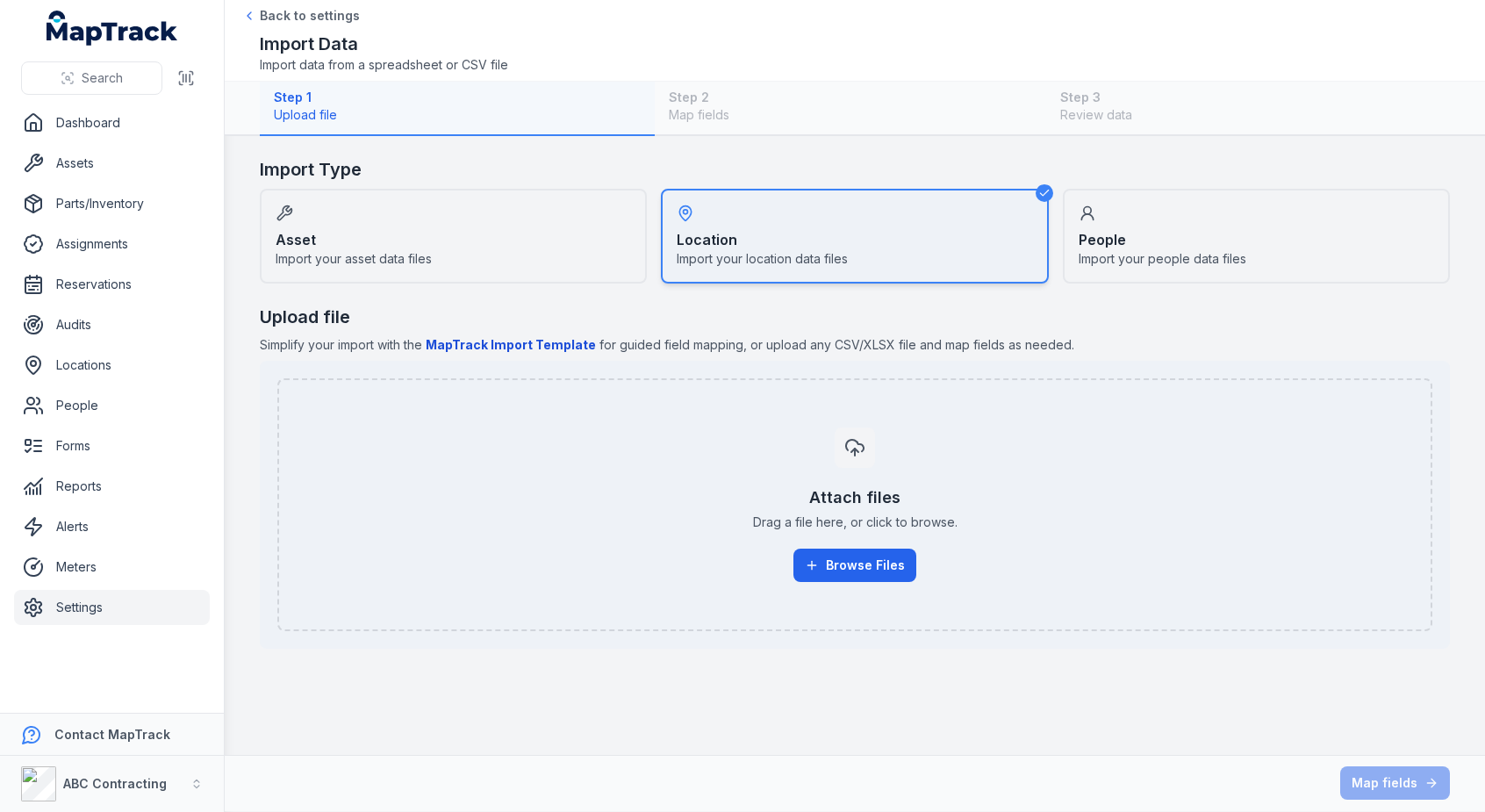
click at [1206, 228] on div "People Import your people data files" at bounding box center [1256, 235] width 387 height 95
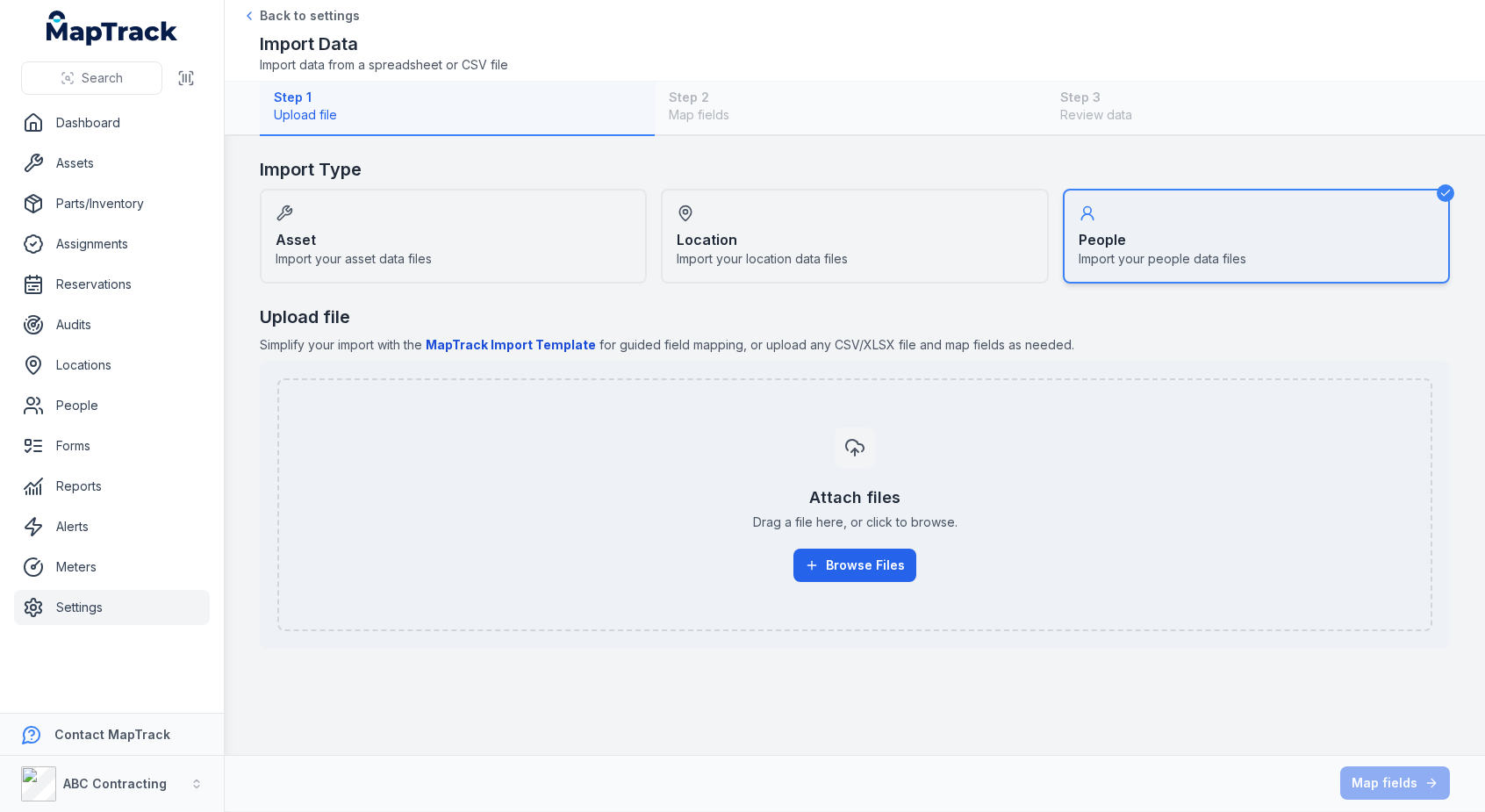
click at [426, 257] on span "Import your asset data files" at bounding box center [354, 258] width 156 height 17
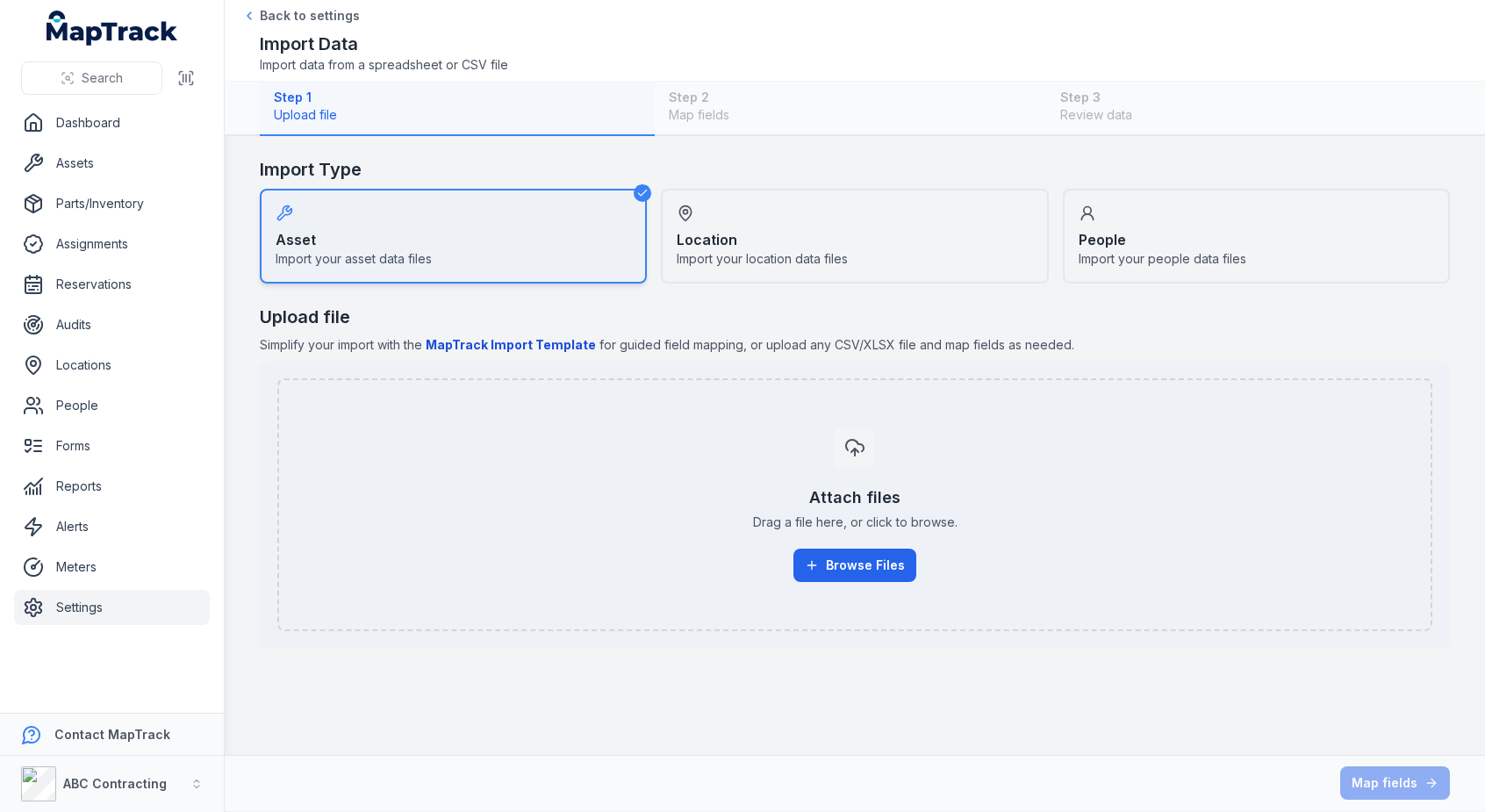
drag, startPoint x: 889, startPoint y: 244, endPoint x: 1155, endPoint y: 244, distance: 266.0
click at [889, 243] on div "Location Import your location data files" at bounding box center [854, 235] width 387 height 95
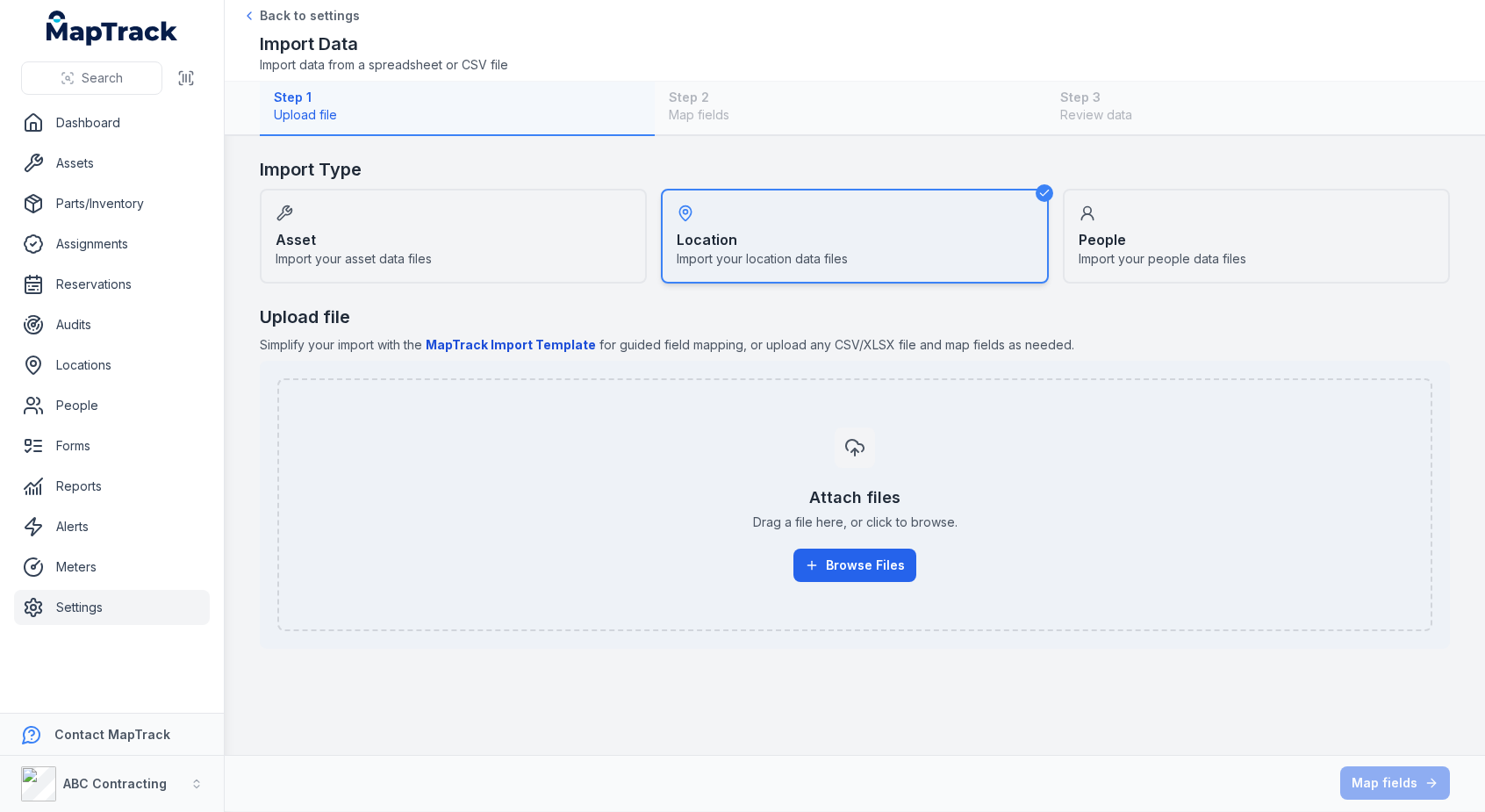
click at [1295, 248] on div "People Import your people data files" at bounding box center [1256, 235] width 387 height 95
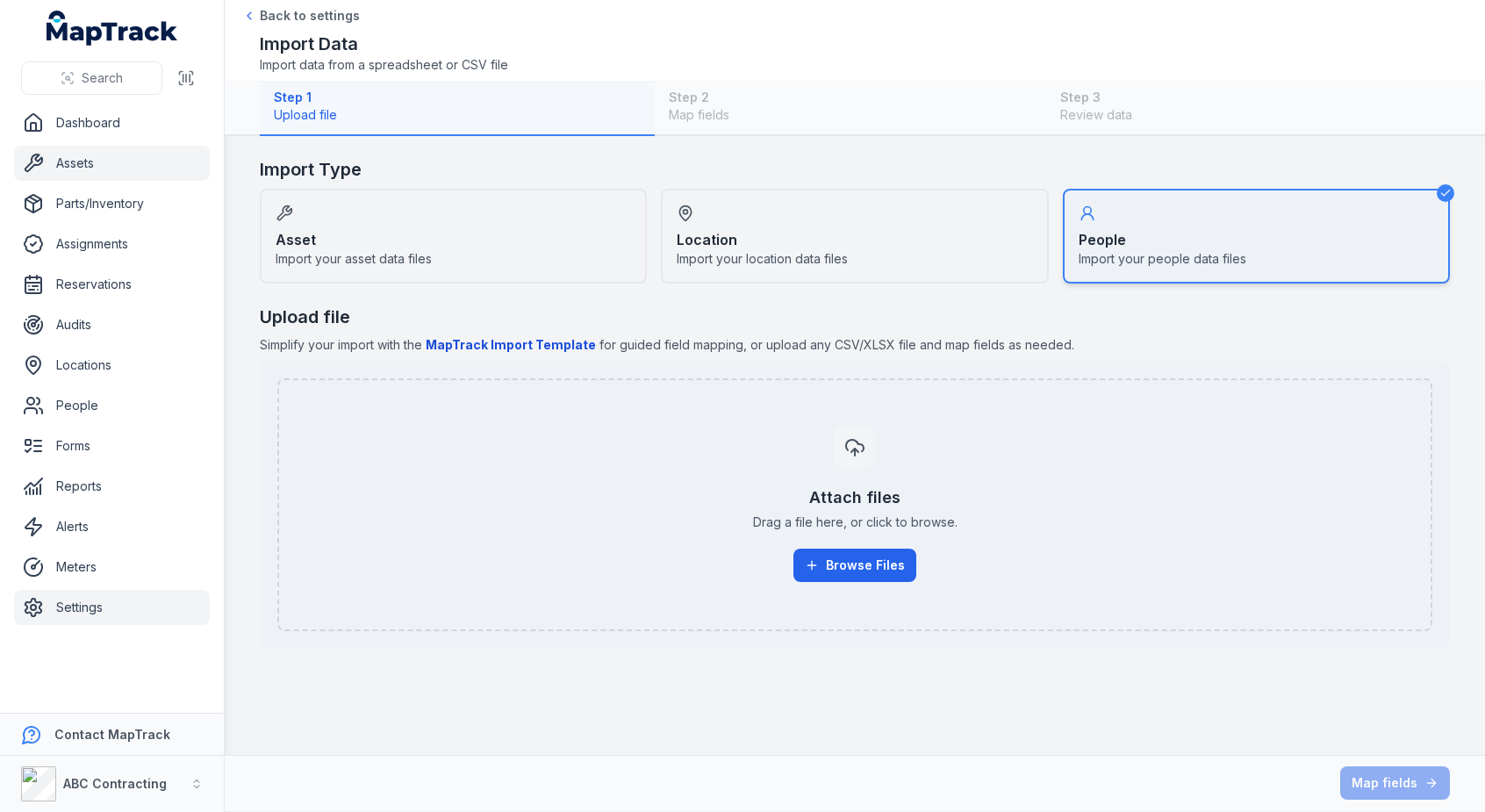
click at [118, 155] on link "Assets" at bounding box center [111, 163] width 196 height 35
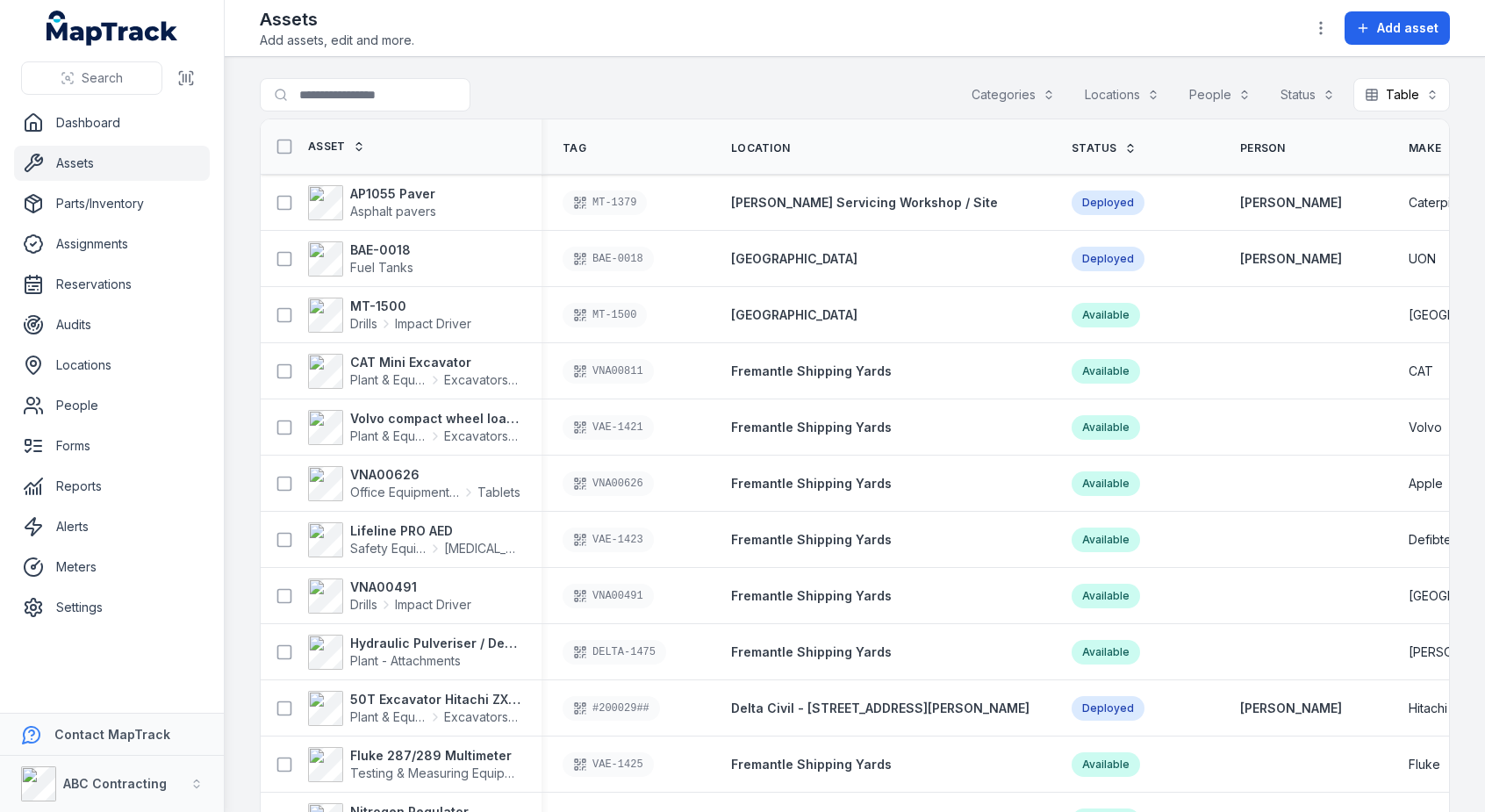
click at [737, 83] on div "Search for assets Categories Locations People Status Table *****" at bounding box center [855, 98] width 1191 height 40
click at [573, 96] on div "Search for assets Categories Locations People Status Table *****" at bounding box center [855, 98] width 1191 height 40
click at [1331, 29] on button "button" at bounding box center [1321, 28] width 33 height 33
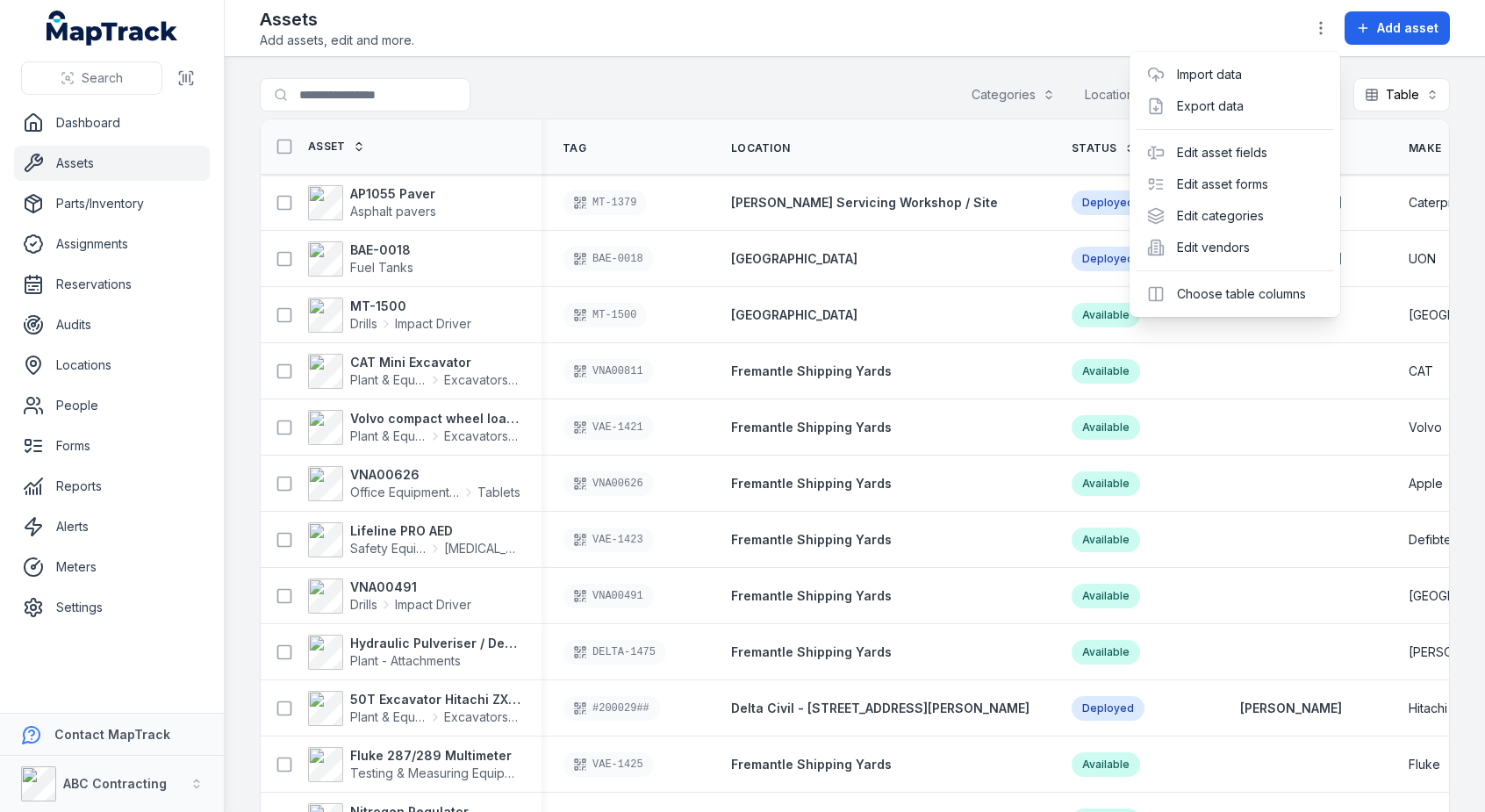
click at [828, 74] on div "Toggle Navigation Assets Add assets, edit and more. Add asset Search for assets…" at bounding box center [855, 406] width 1261 height 812
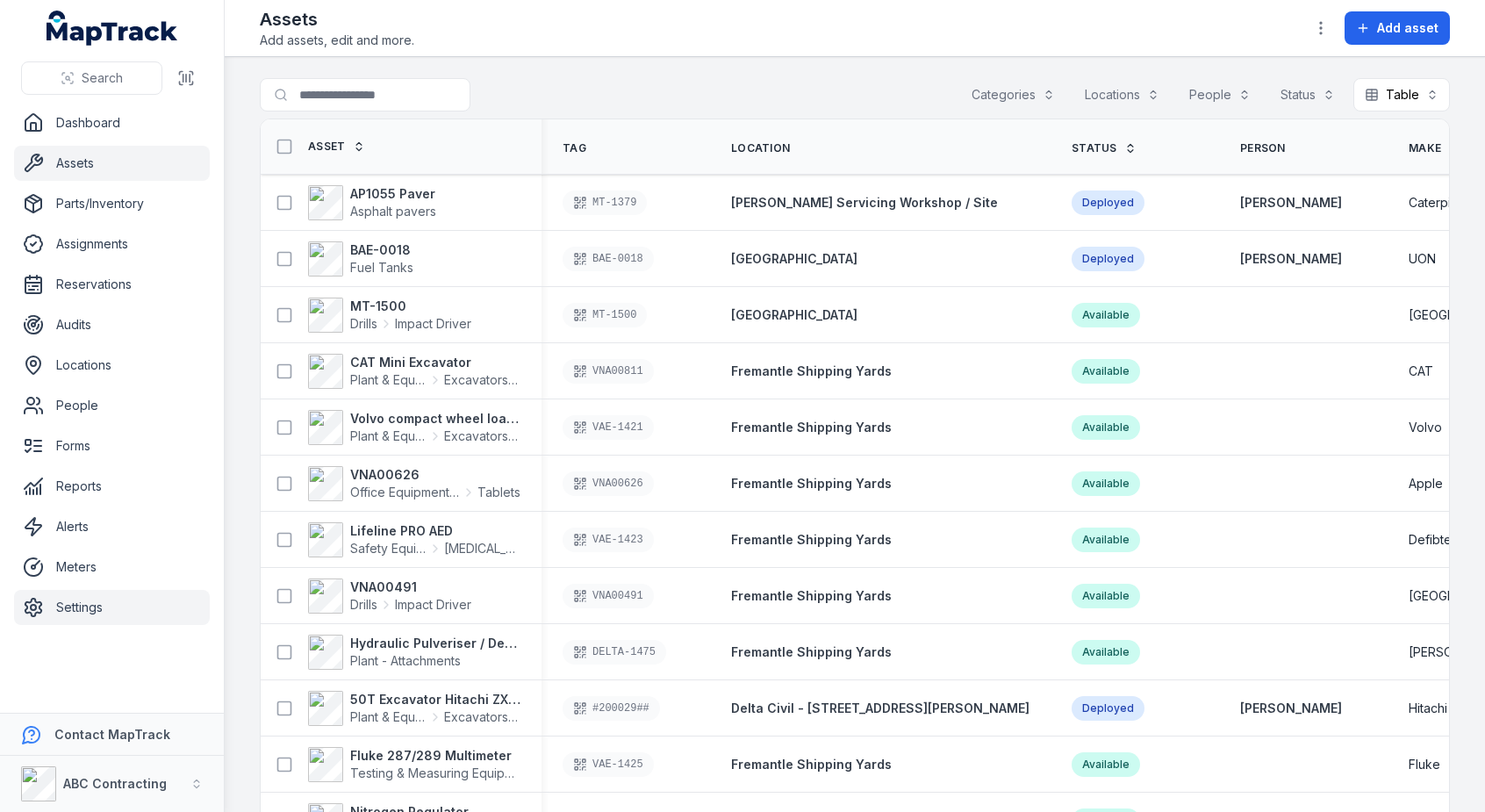
click at [88, 597] on link "Settings" at bounding box center [111, 607] width 196 height 35
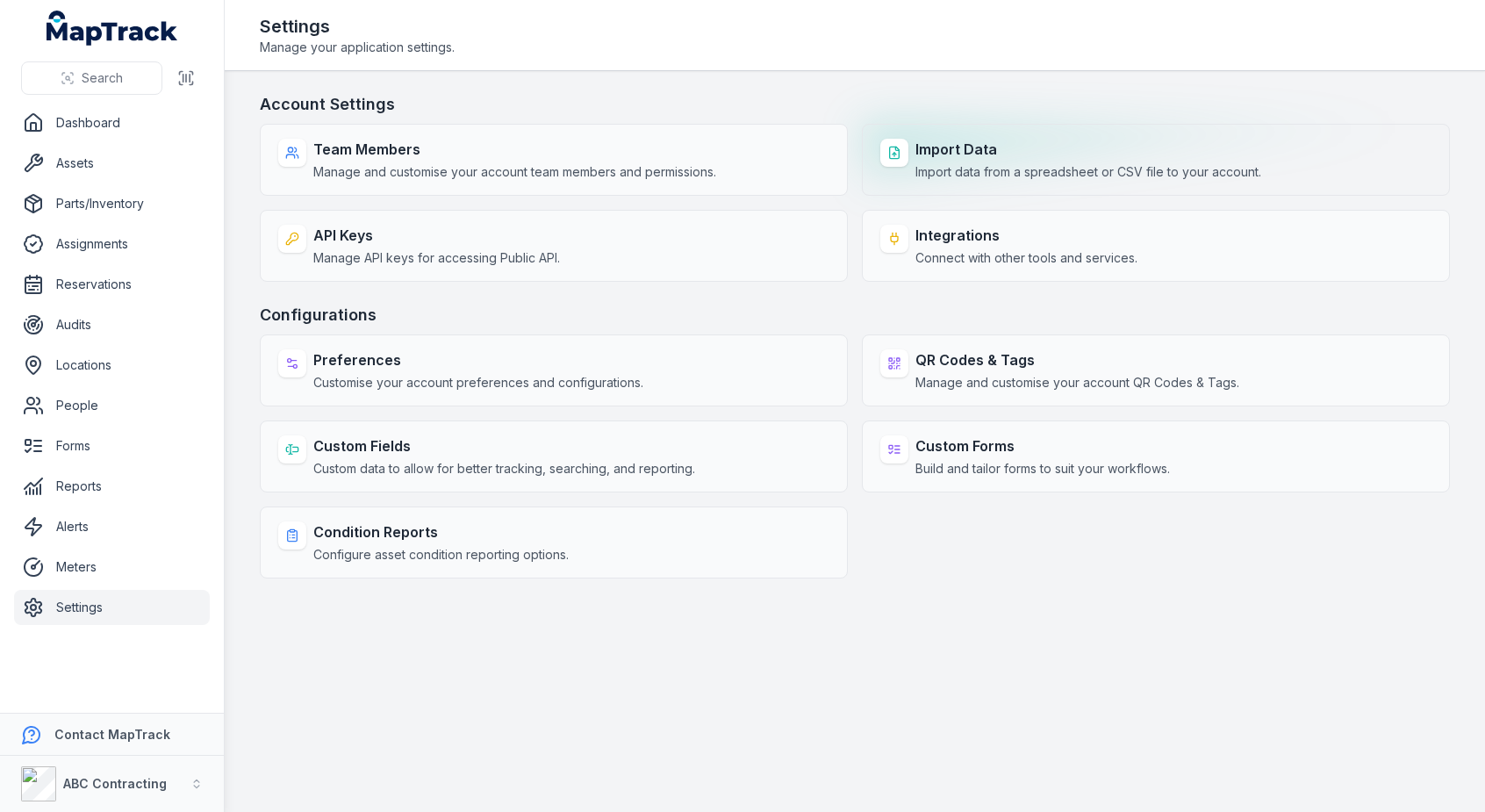
click at [1009, 175] on span "Import data from a spreadsheet or CSV file to your account." at bounding box center [1088, 171] width 346 height 17
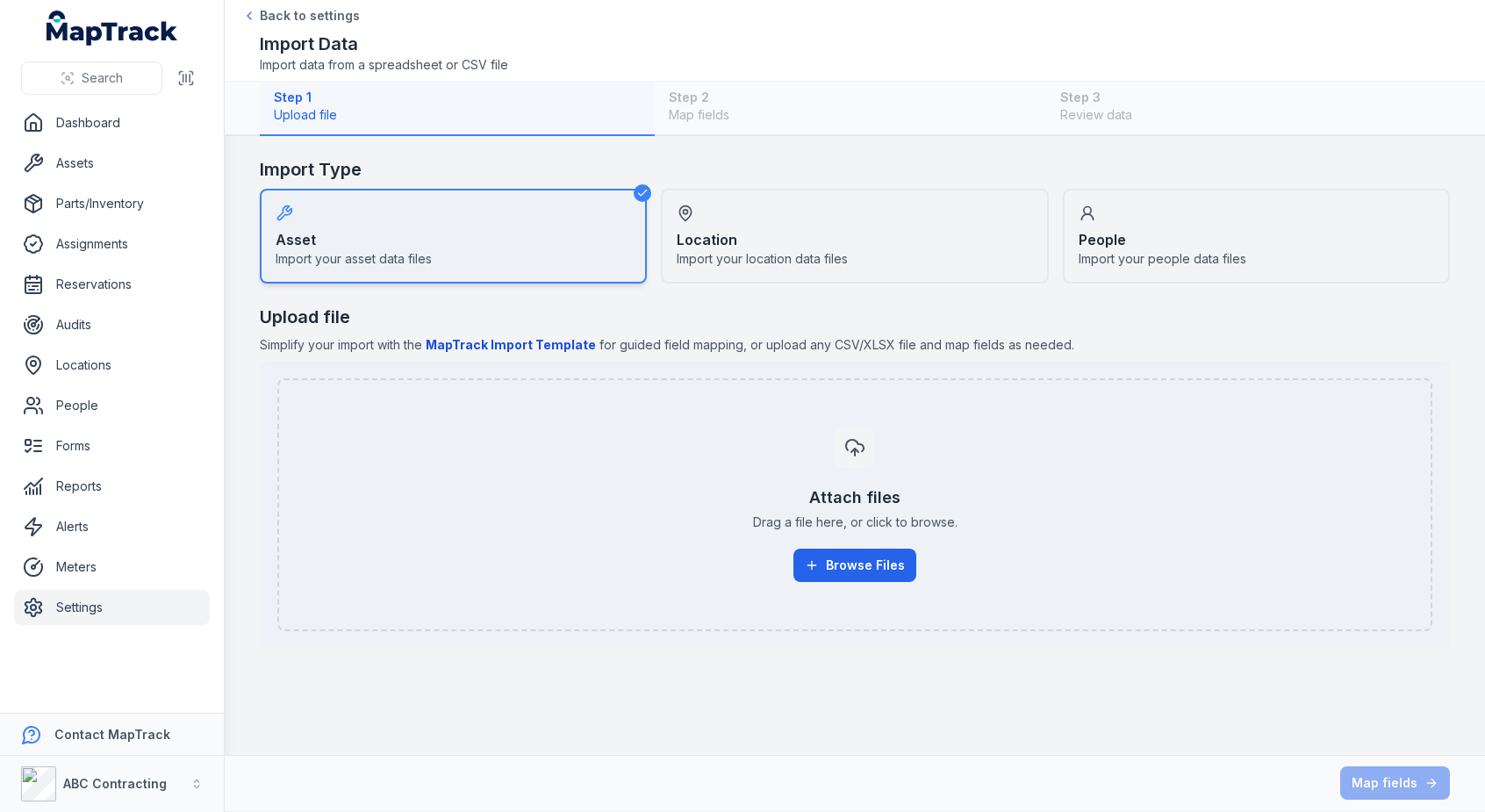
click at [805, 239] on div "Location Import your location data files" at bounding box center [854, 235] width 387 height 95
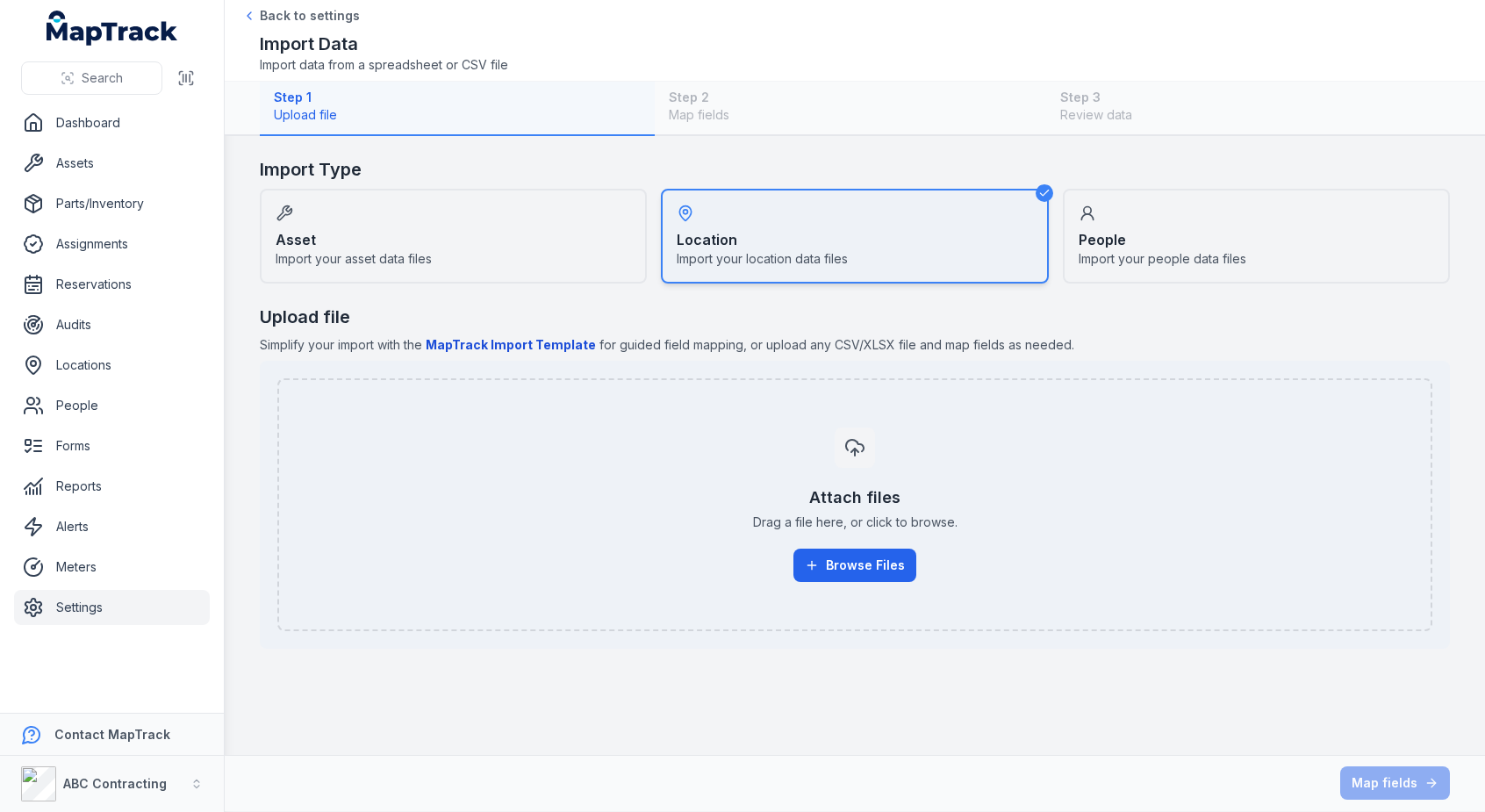
click at [1285, 215] on div "People Import your people data files" at bounding box center [1256, 235] width 387 height 95
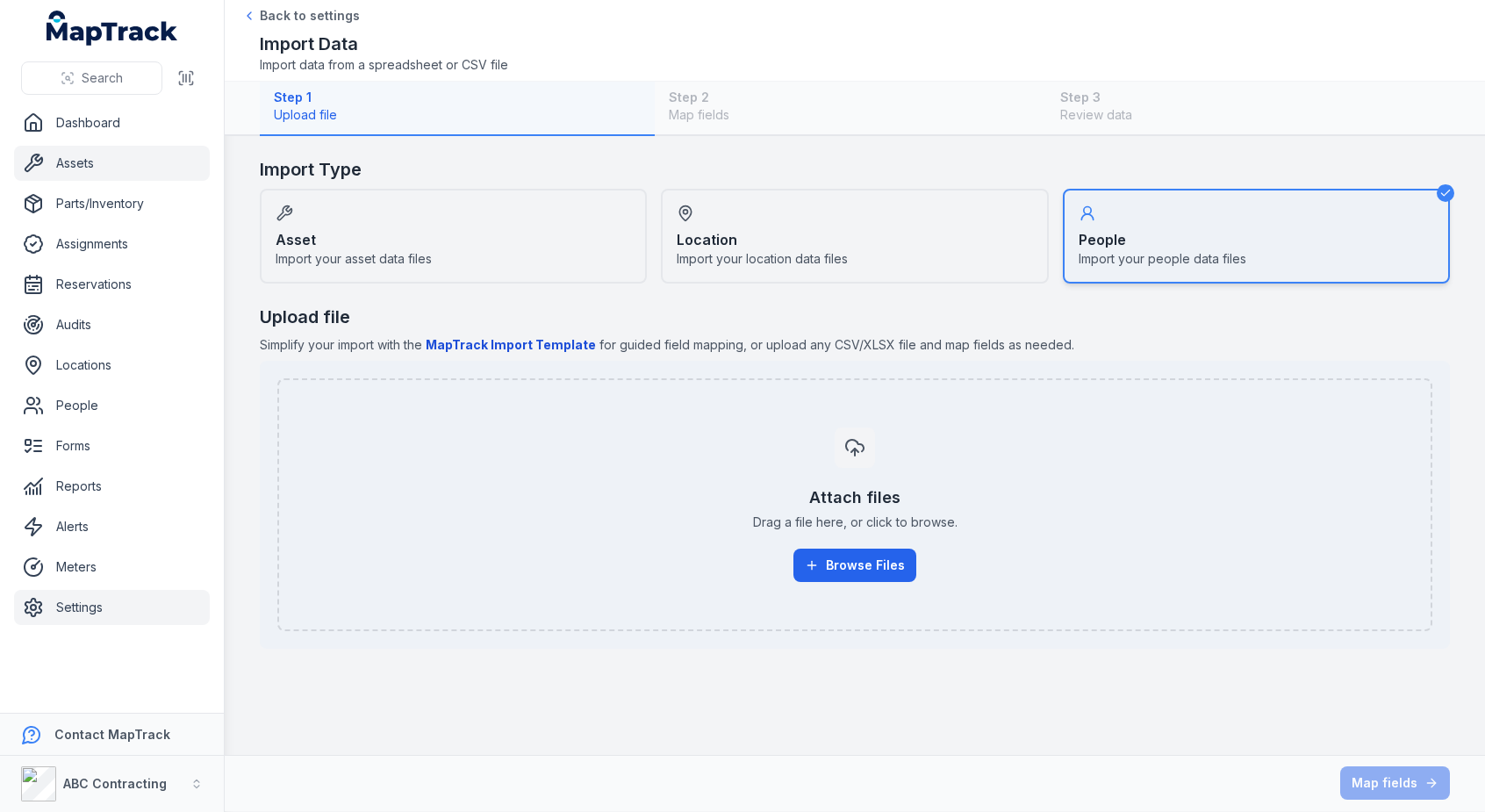
click at [97, 160] on link "Assets" at bounding box center [111, 163] width 196 height 35
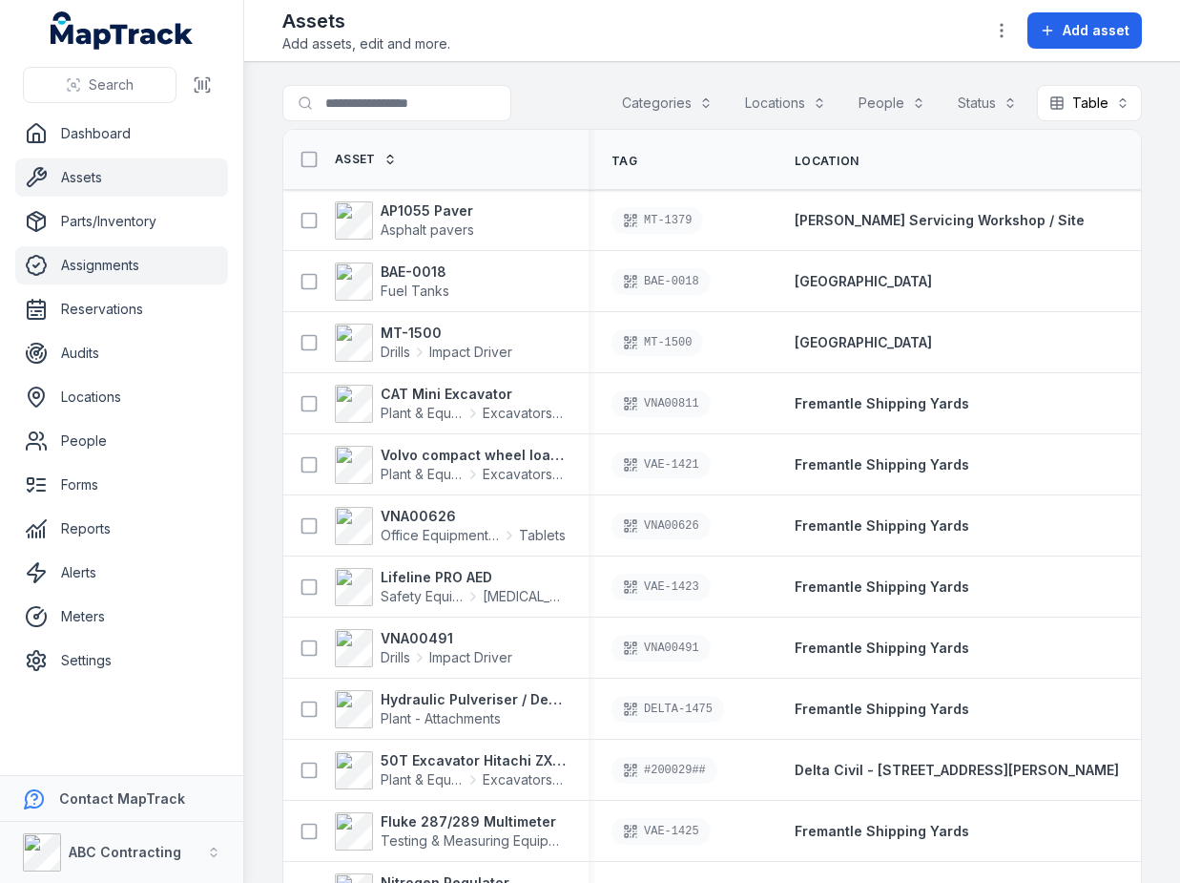
click at [116, 263] on link "Assignments" at bounding box center [121, 265] width 213 height 38
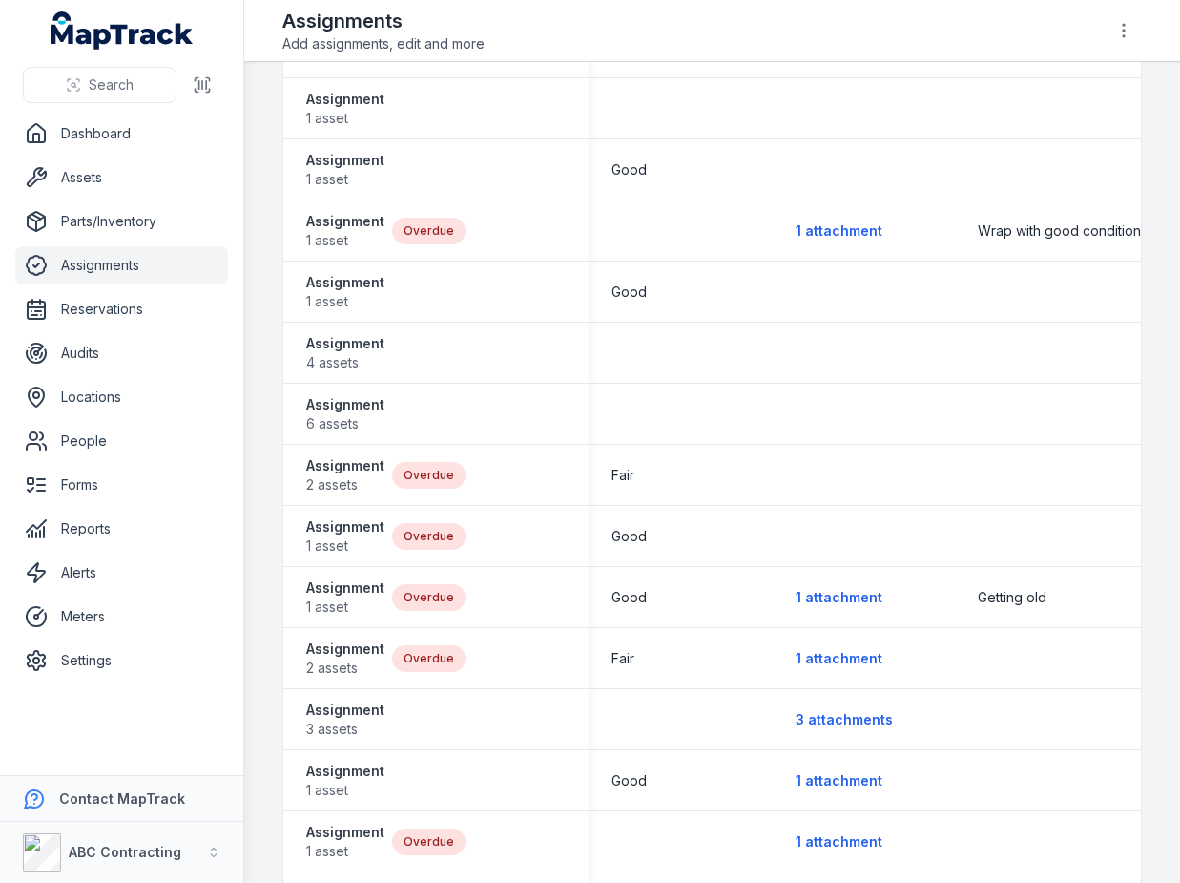
scroll to position [1050, 0]
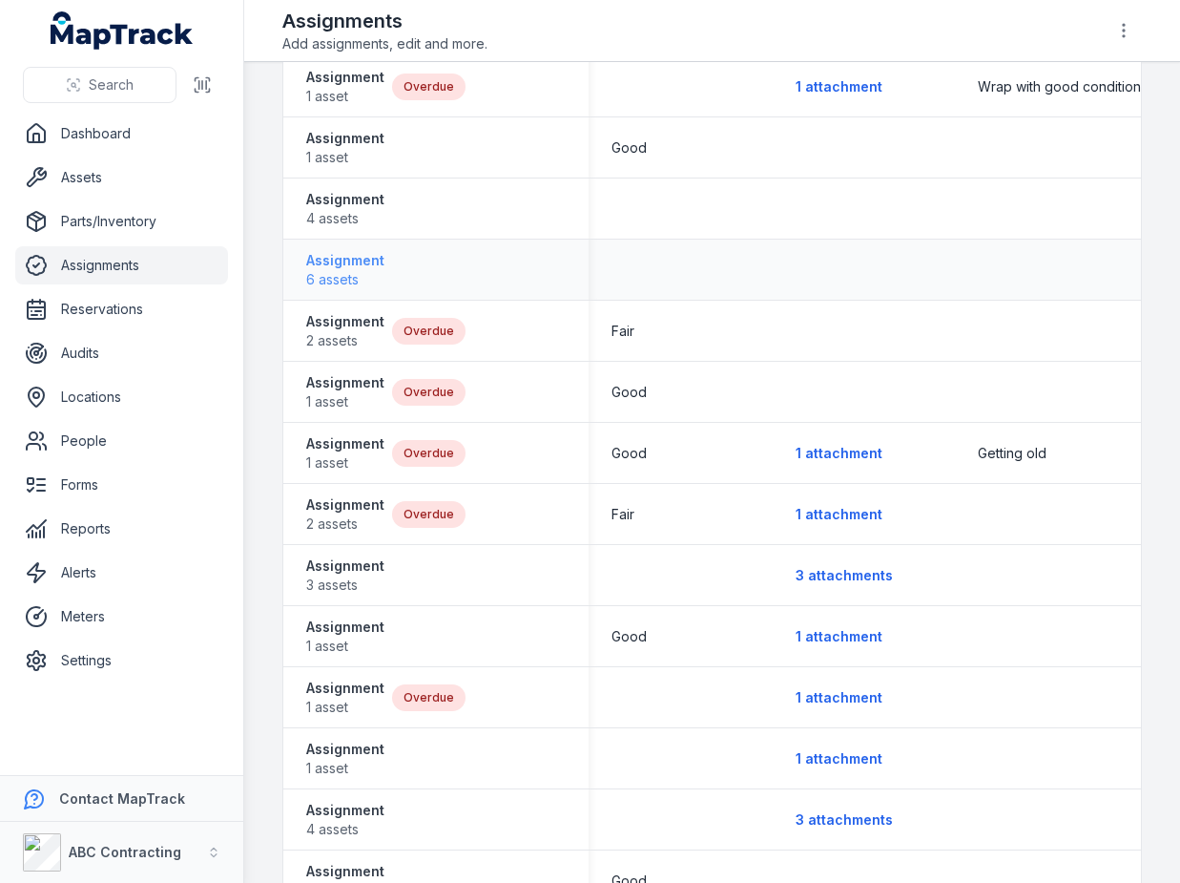
click at [349, 257] on strong "Assignment" at bounding box center [345, 260] width 78 height 19
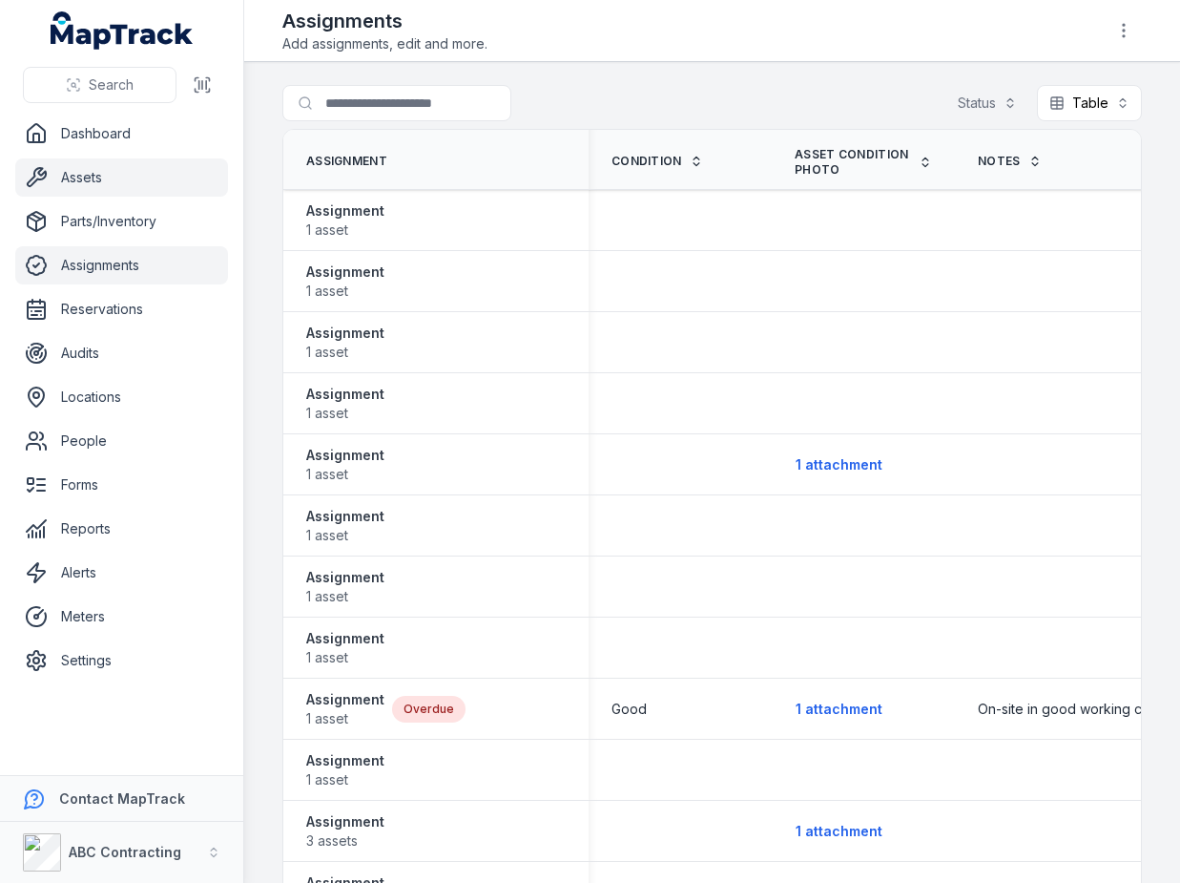
click at [93, 173] on link "Assets" at bounding box center [121, 177] width 213 height 38
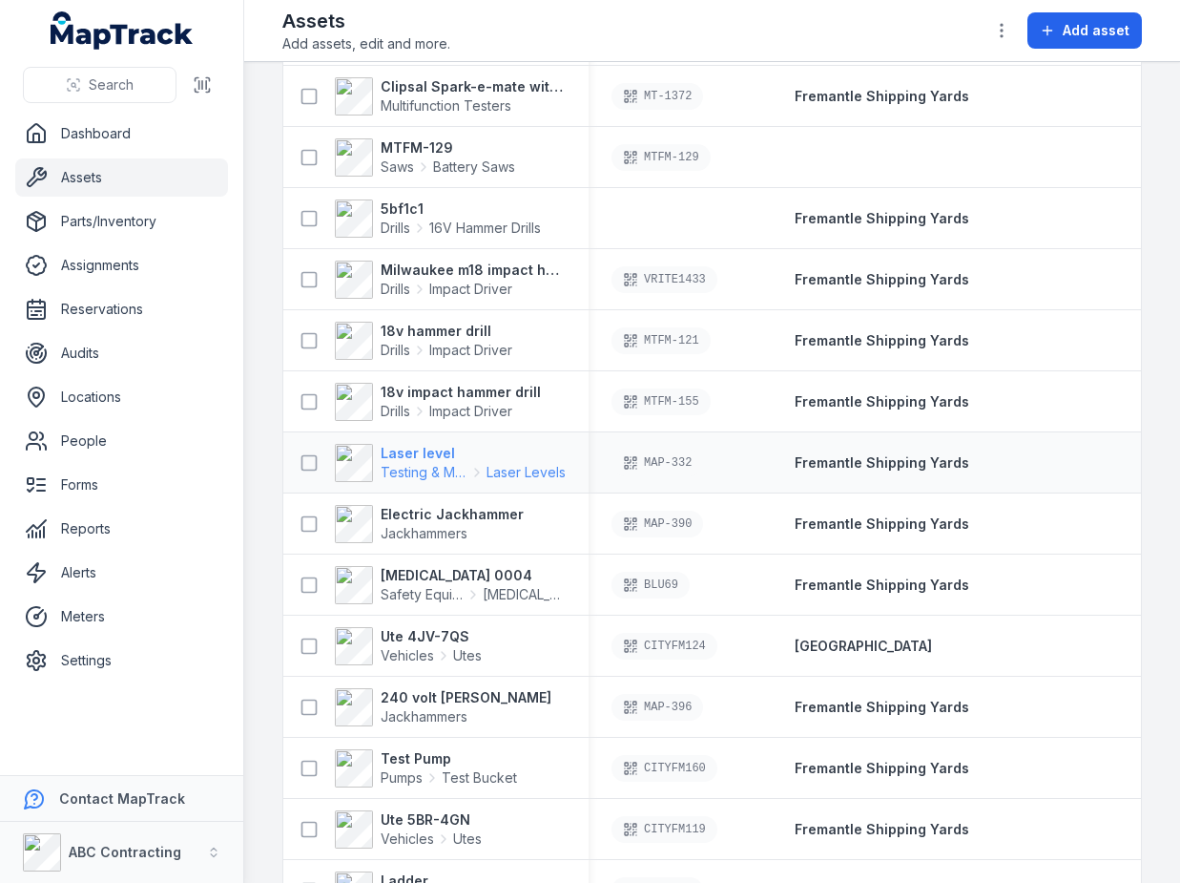
scroll to position [2391, 0]
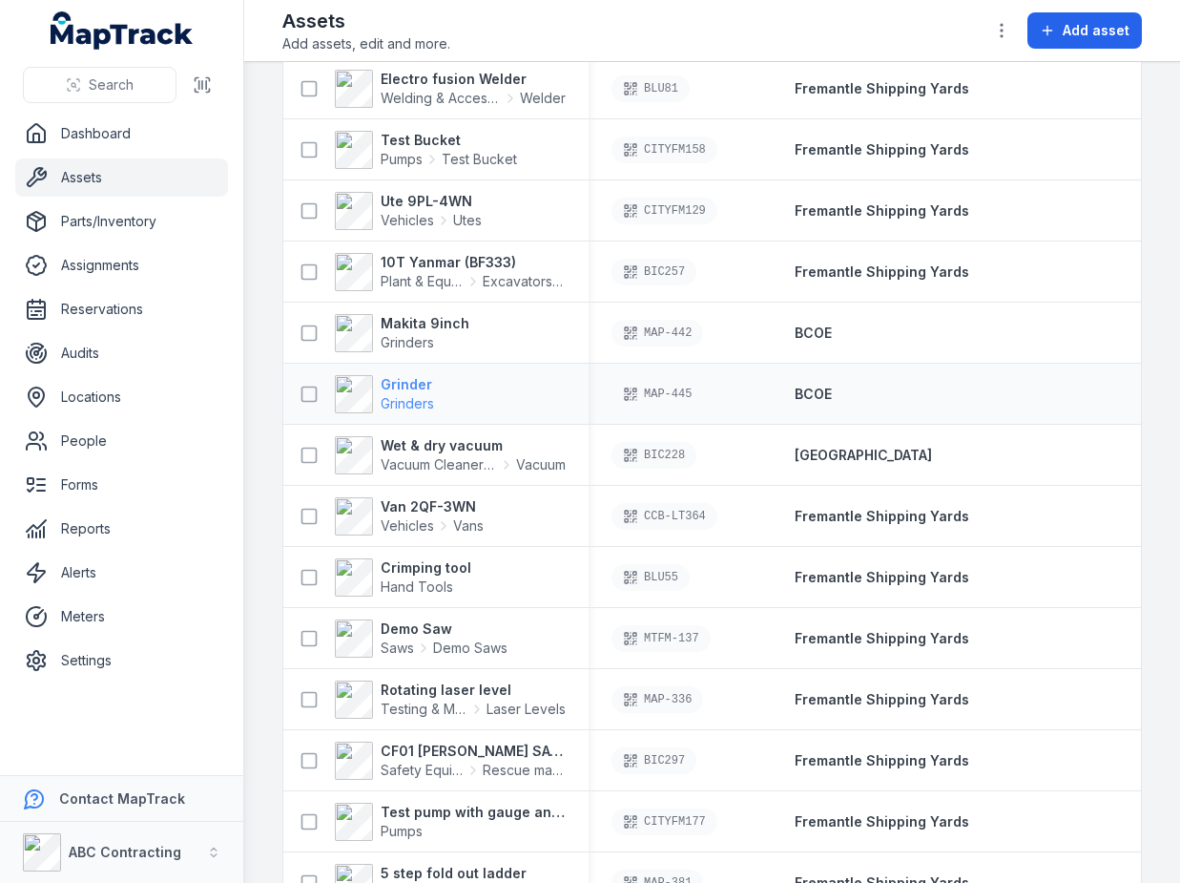
click at [408, 387] on strong "Grinder" at bounding box center [407, 384] width 53 height 19
click at [434, 323] on strong "Makita 9inch" at bounding box center [425, 323] width 89 height 19
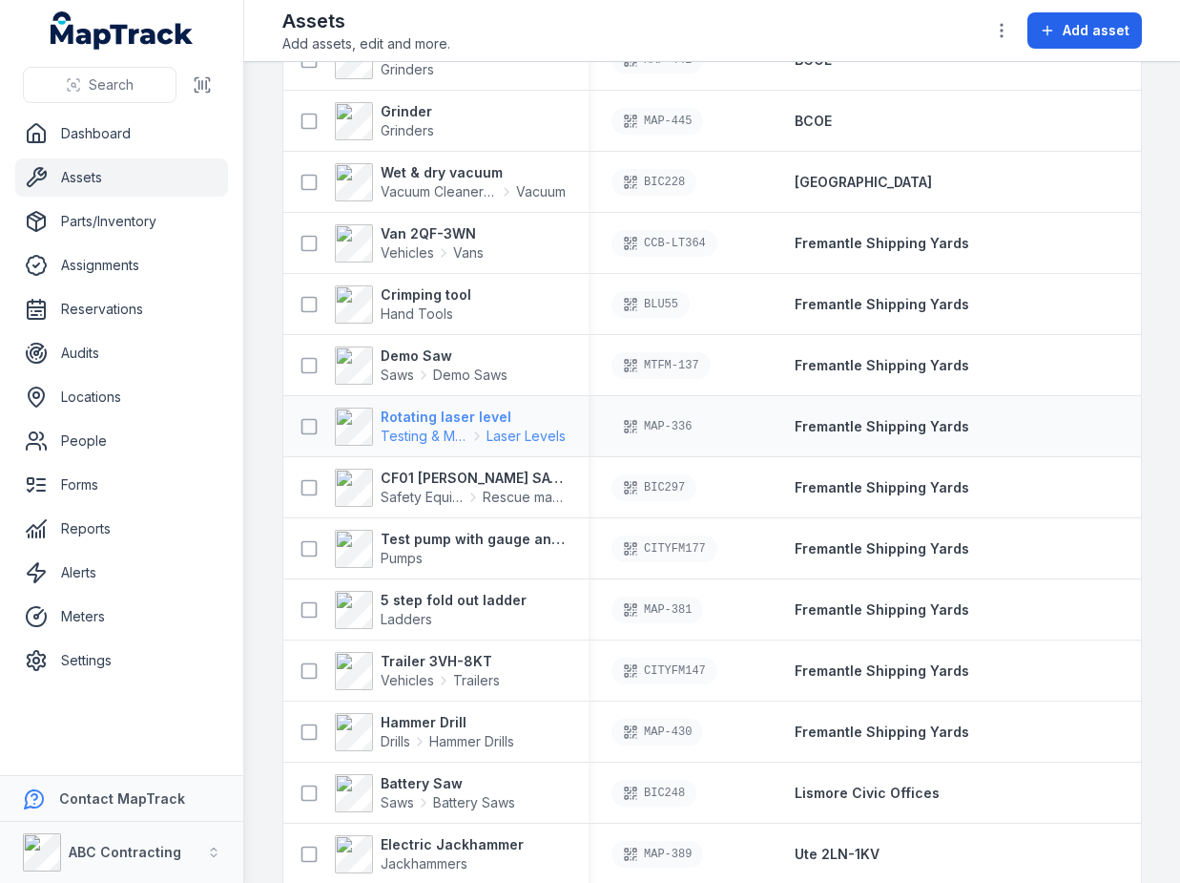
scroll to position [2722, 0]
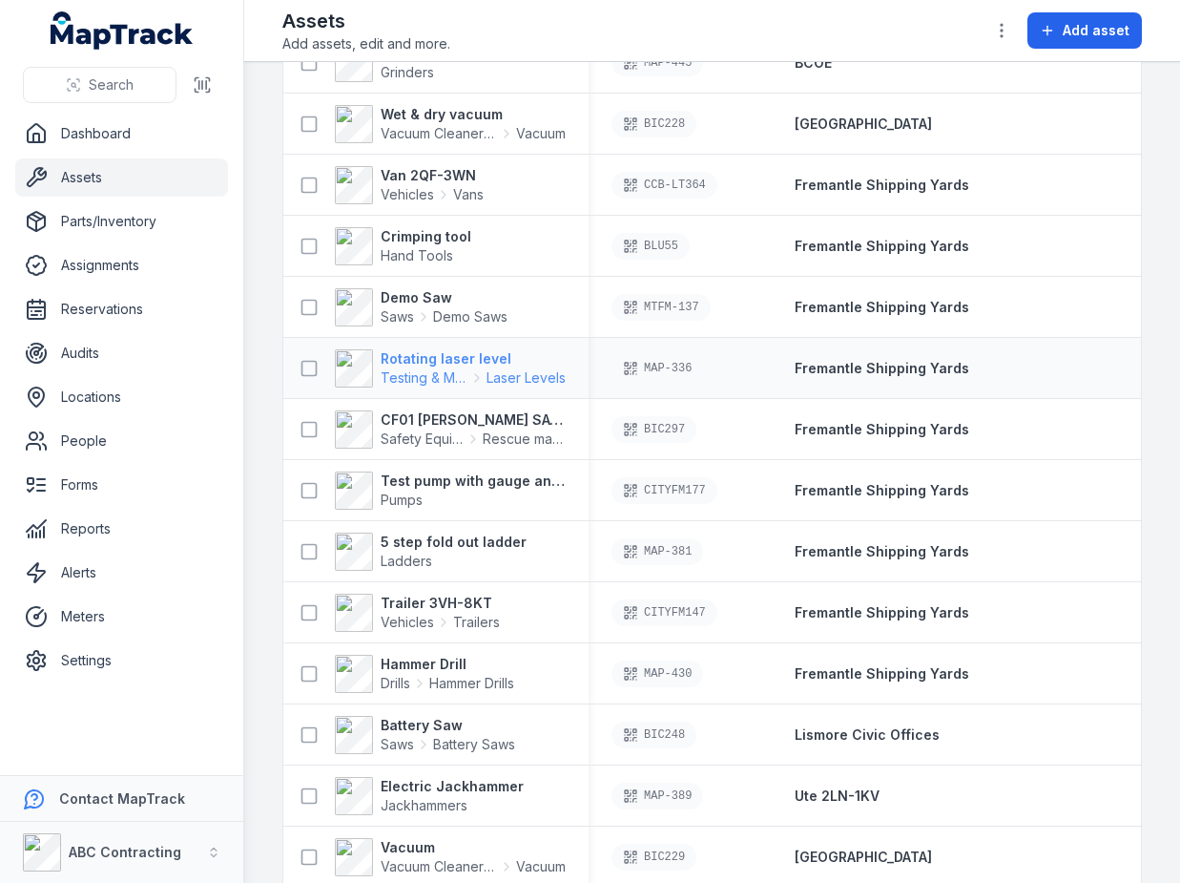
click at [458, 363] on strong "Rotating laser level" at bounding box center [473, 358] width 185 height 19
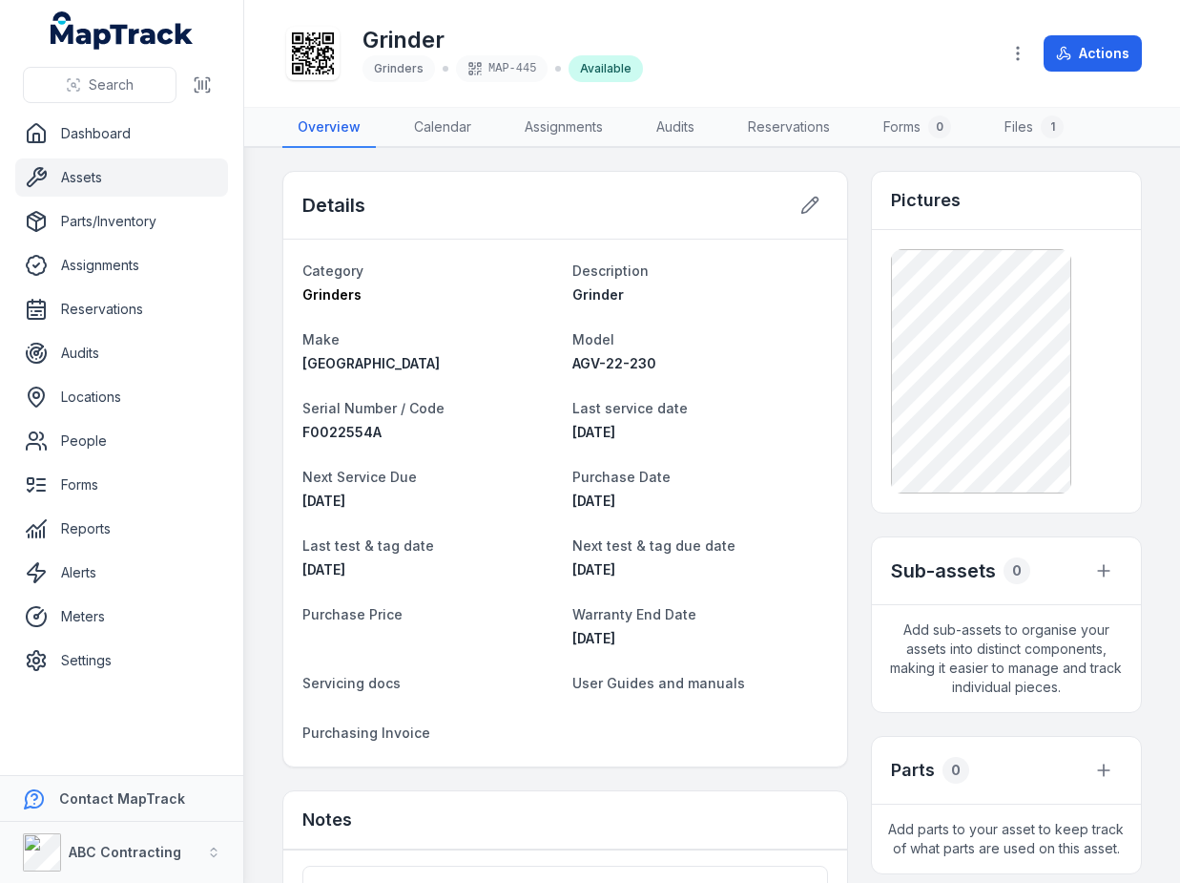
click at [314, 61] on icon at bounding box center [313, 53] width 42 height 42
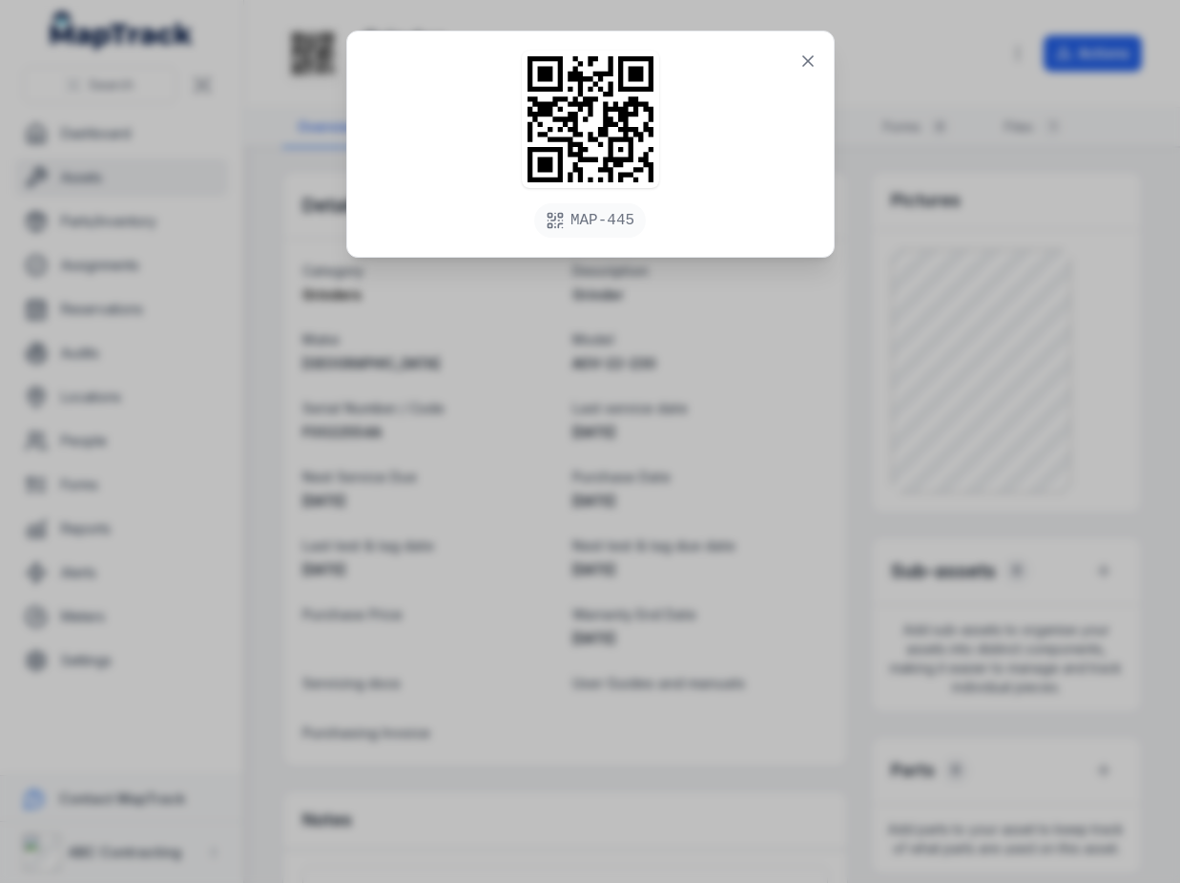
click at [788, 390] on div "MAP-445" at bounding box center [590, 441] width 1180 height 883
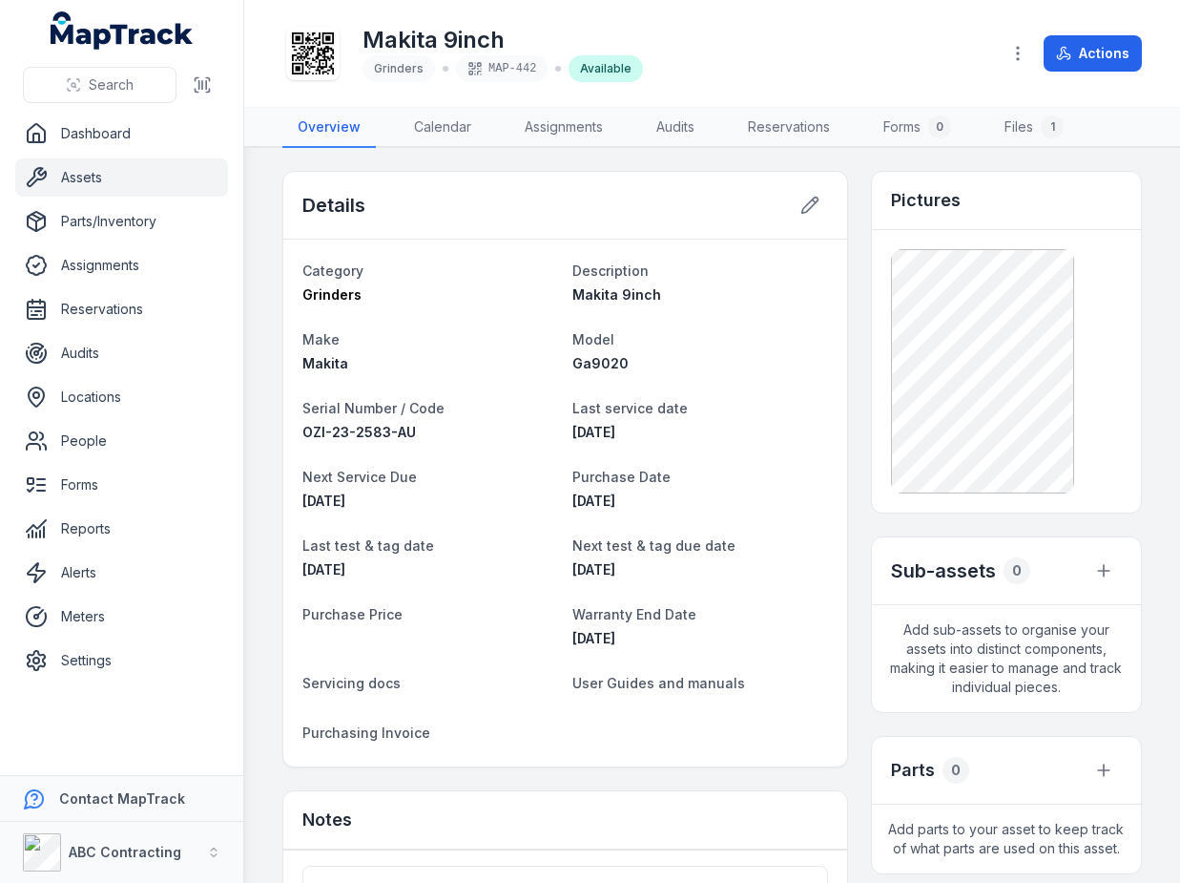
click at [313, 70] on icon at bounding box center [313, 53] width 42 height 42
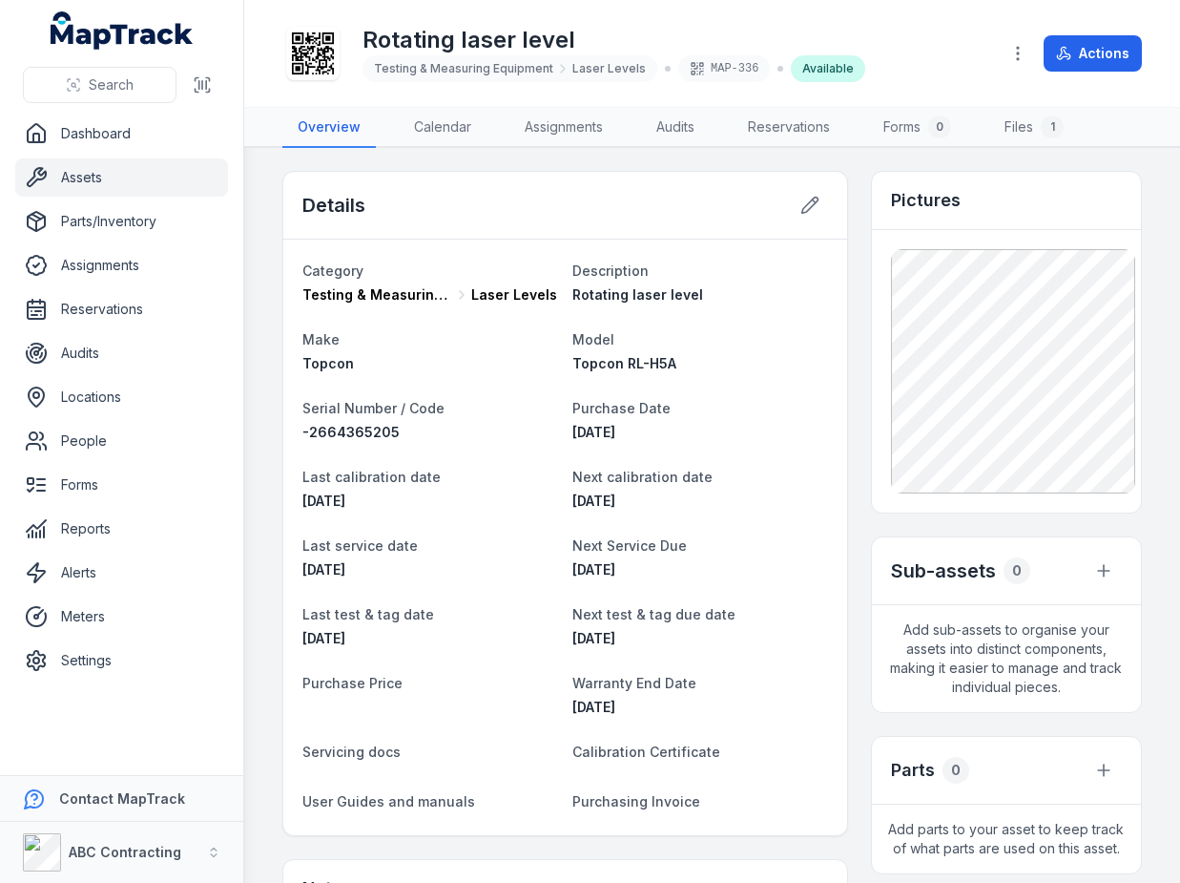
click at [323, 73] on icon at bounding box center [313, 53] width 42 height 42
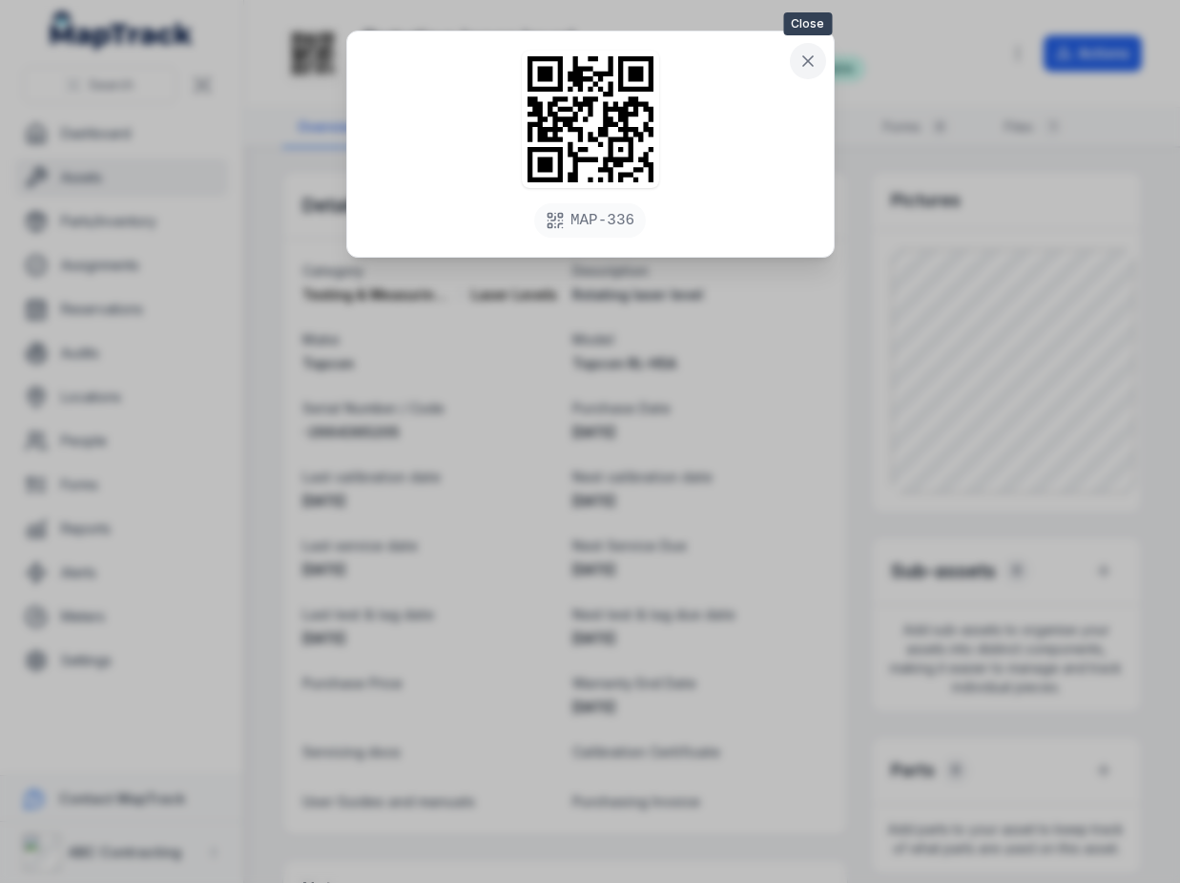
click at [799, 60] on icon at bounding box center [808, 61] width 19 height 19
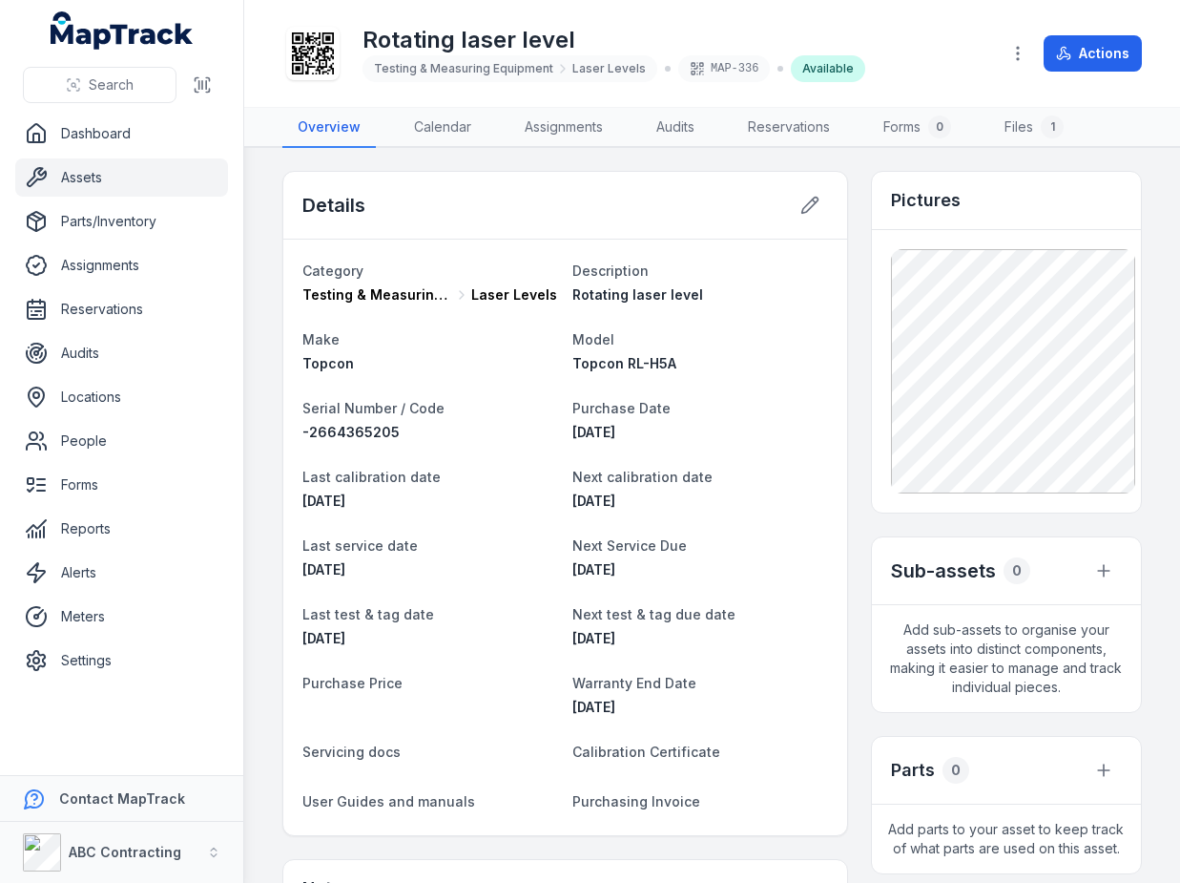
click at [811, 29] on h1 "Rotating laser level" at bounding box center [614, 40] width 503 height 31
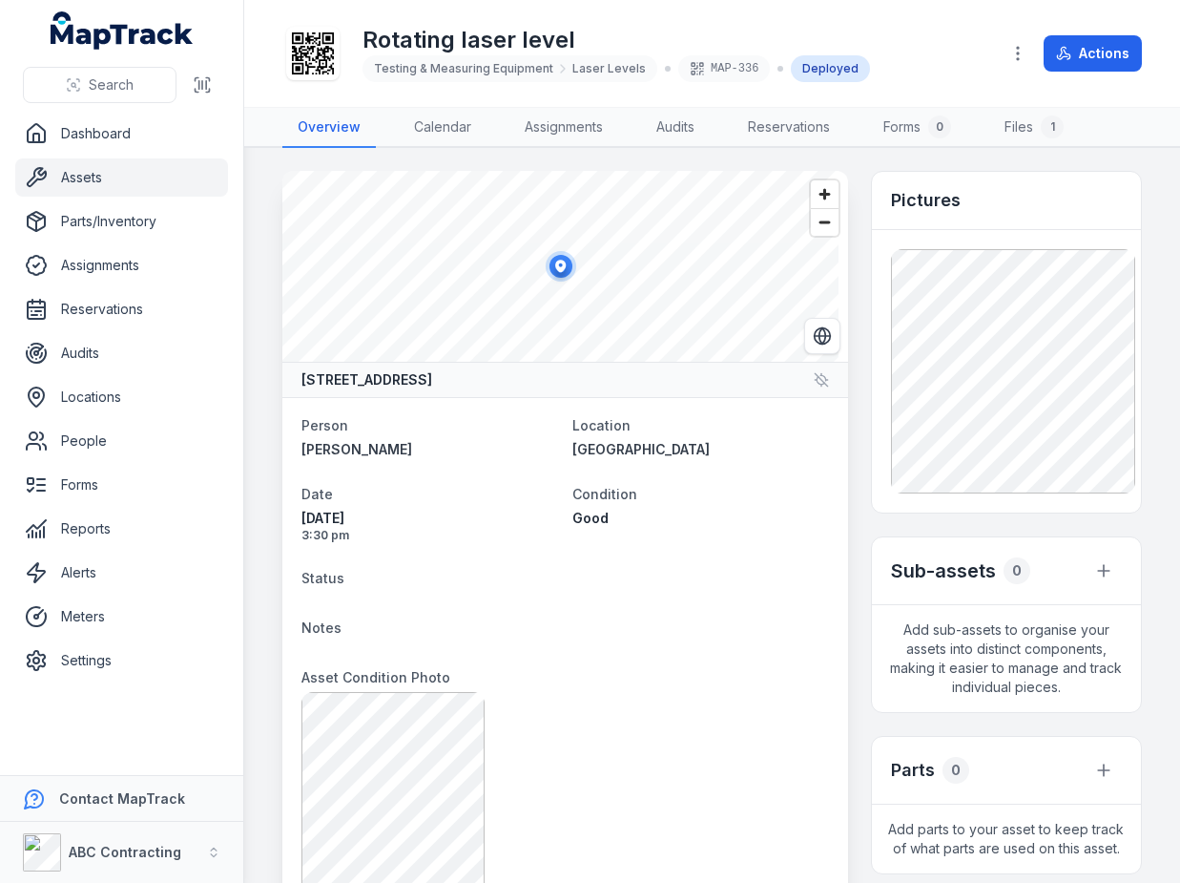
click at [803, 69] on div "Deployed" at bounding box center [830, 68] width 79 height 27
click at [806, 69] on div "Deployed" at bounding box center [830, 68] width 79 height 27
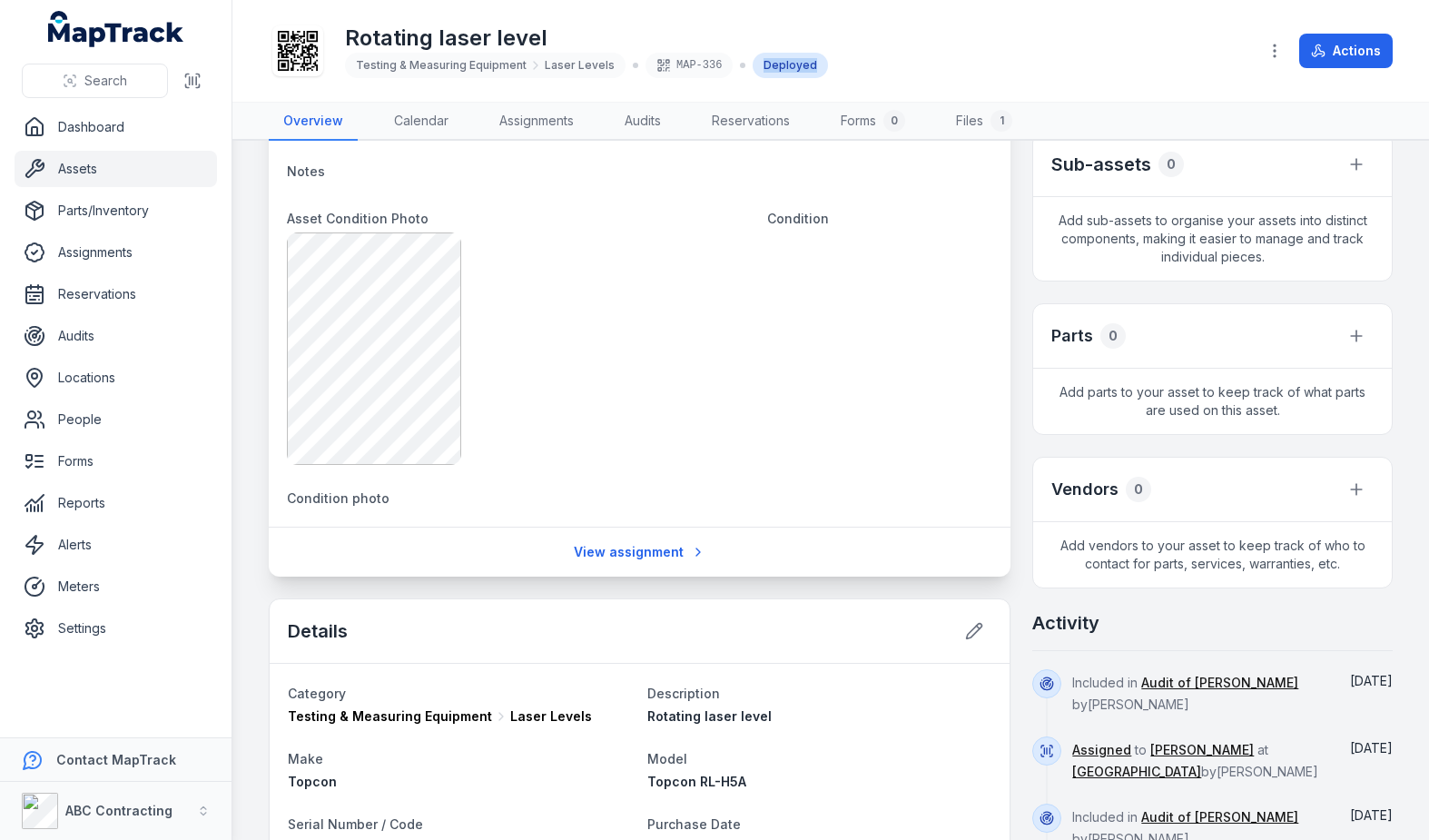
scroll to position [711, 0]
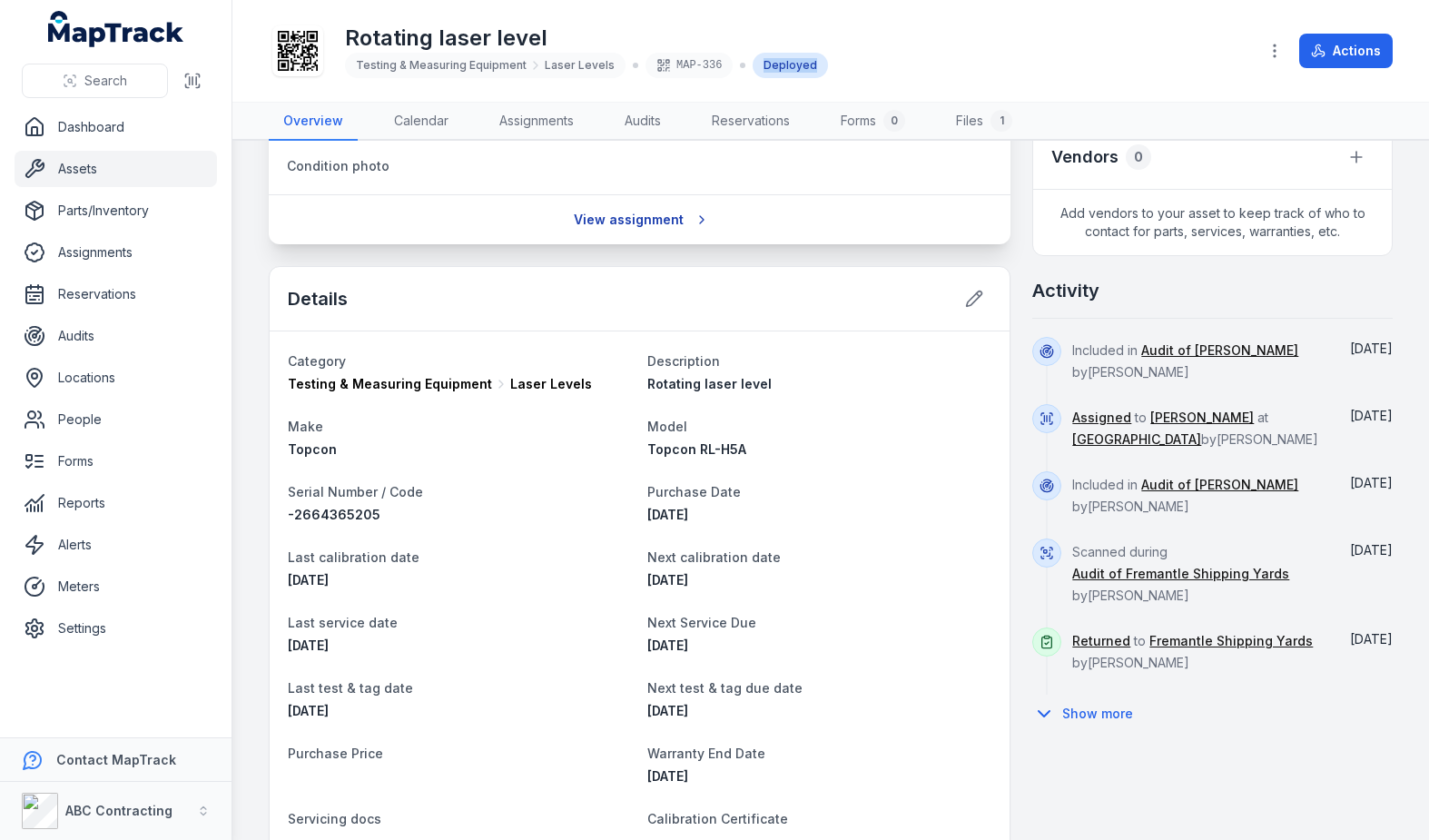
click at [630, 224] on link "View assignment" at bounding box center [639, 220] width 155 height 34
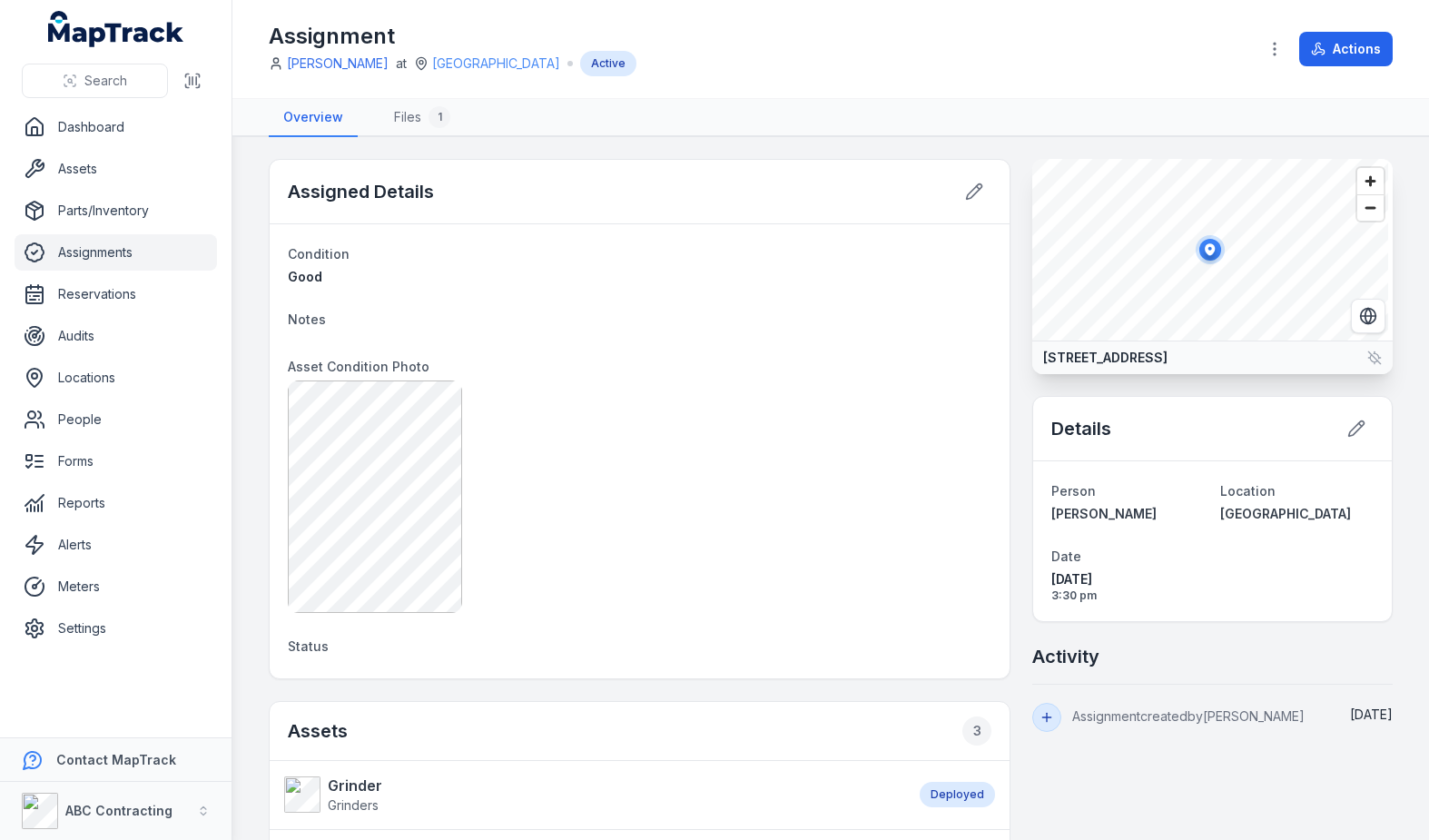
click at [458, 60] on link "[GEOGRAPHIC_DATA]" at bounding box center [496, 63] width 128 height 18
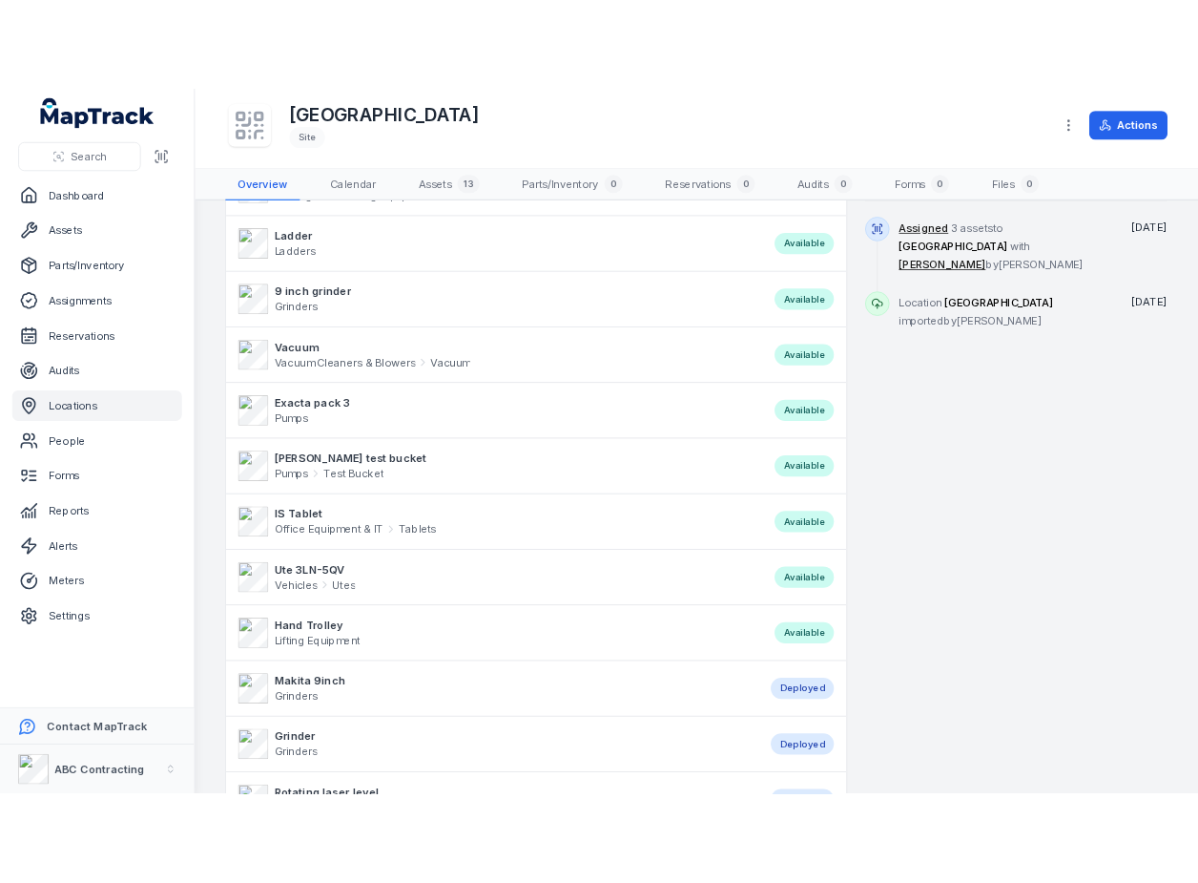
scroll to position [197, 0]
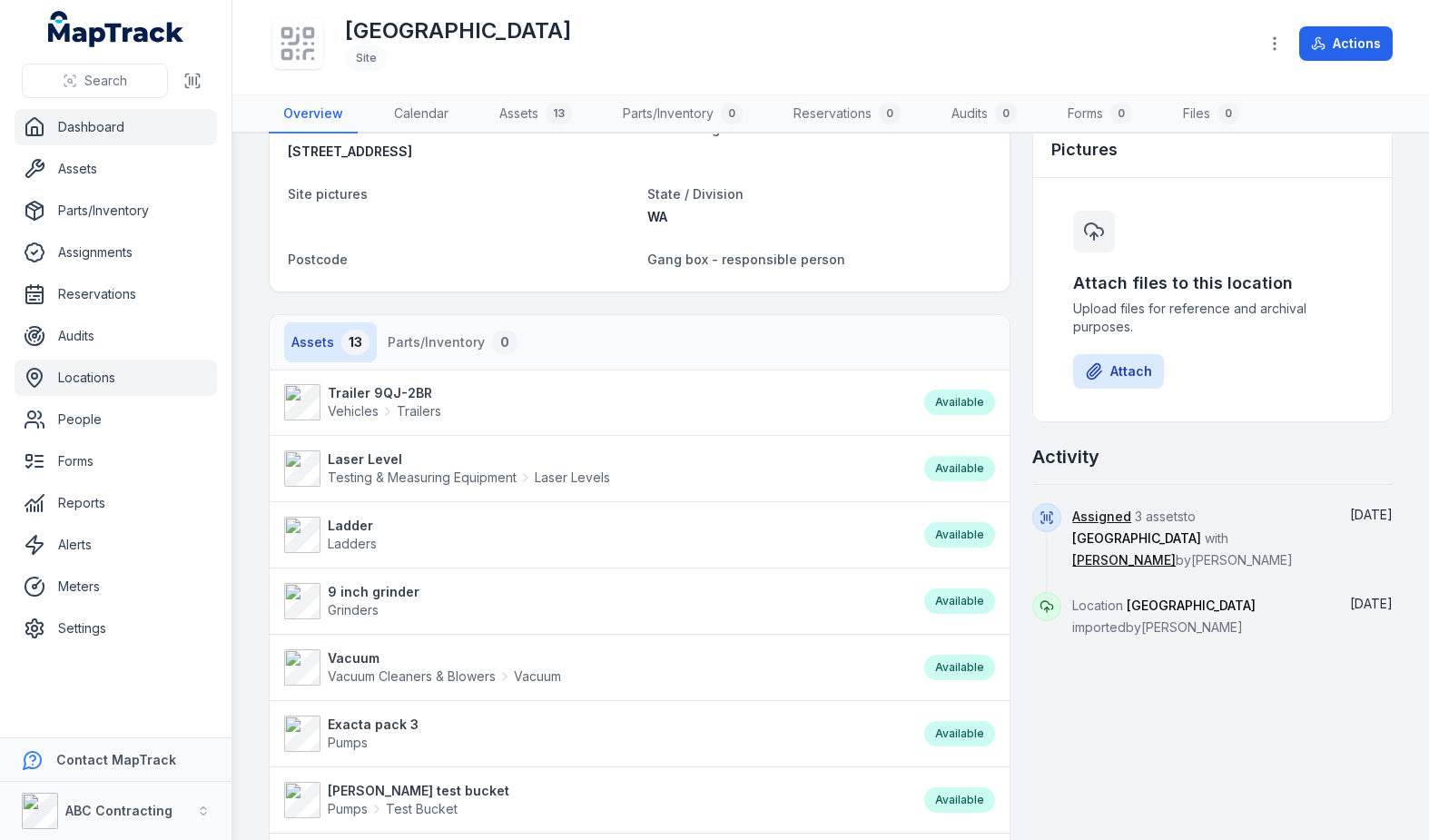
click at [113, 127] on link "Dashboard" at bounding box center [115, 127] width 203 height 36
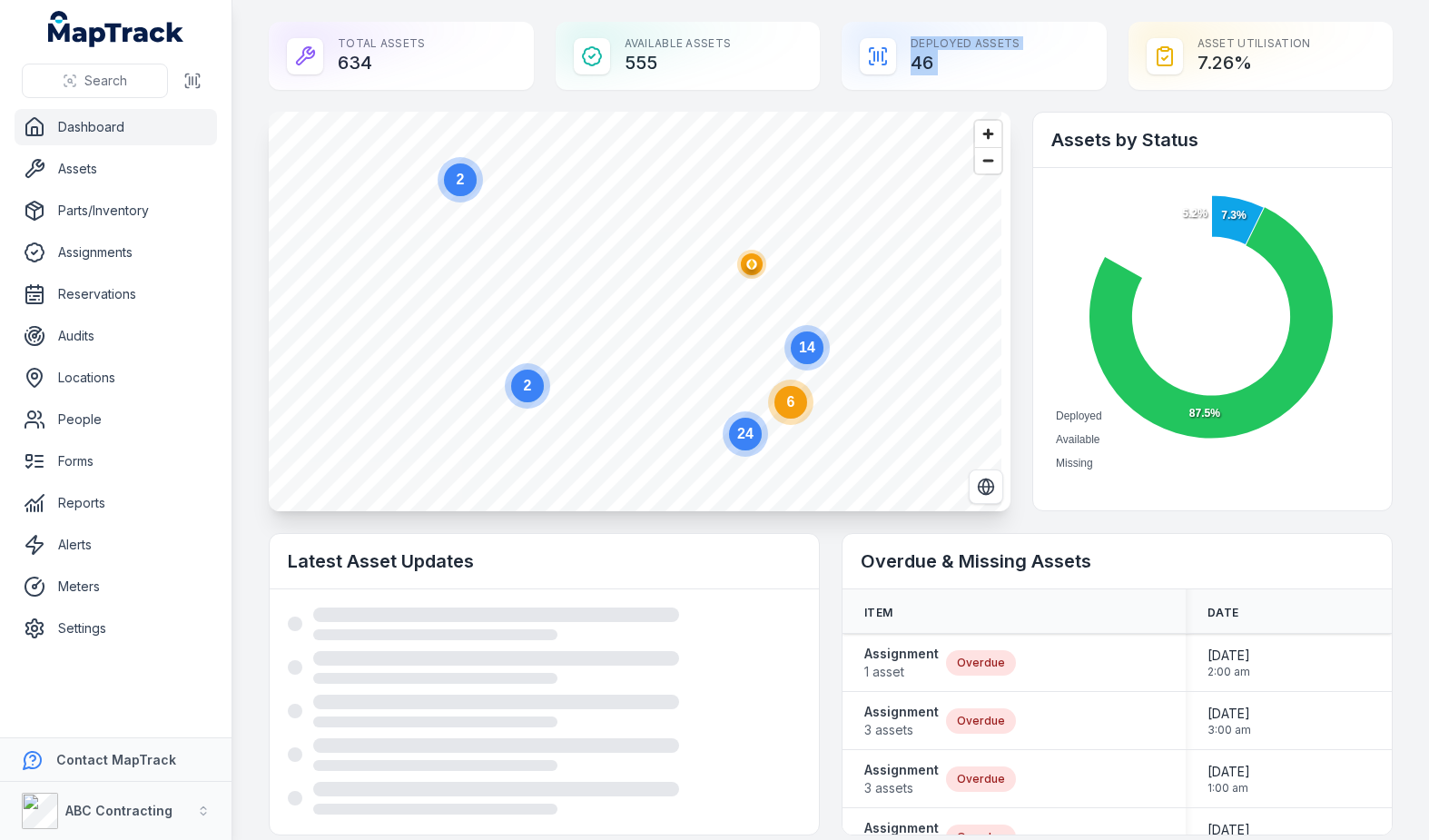
drag, startPoint x: 1267, startPoint y: 60, endPoint x: 1075, endPoint y: 52, distance: 192.2
click at [1077, 53] on div "Total Assets 634 Available Assets 555 Deployed Assets 46 Asset utilisation 7.26…" at bounding box center [830, 56] width 1124 height 68
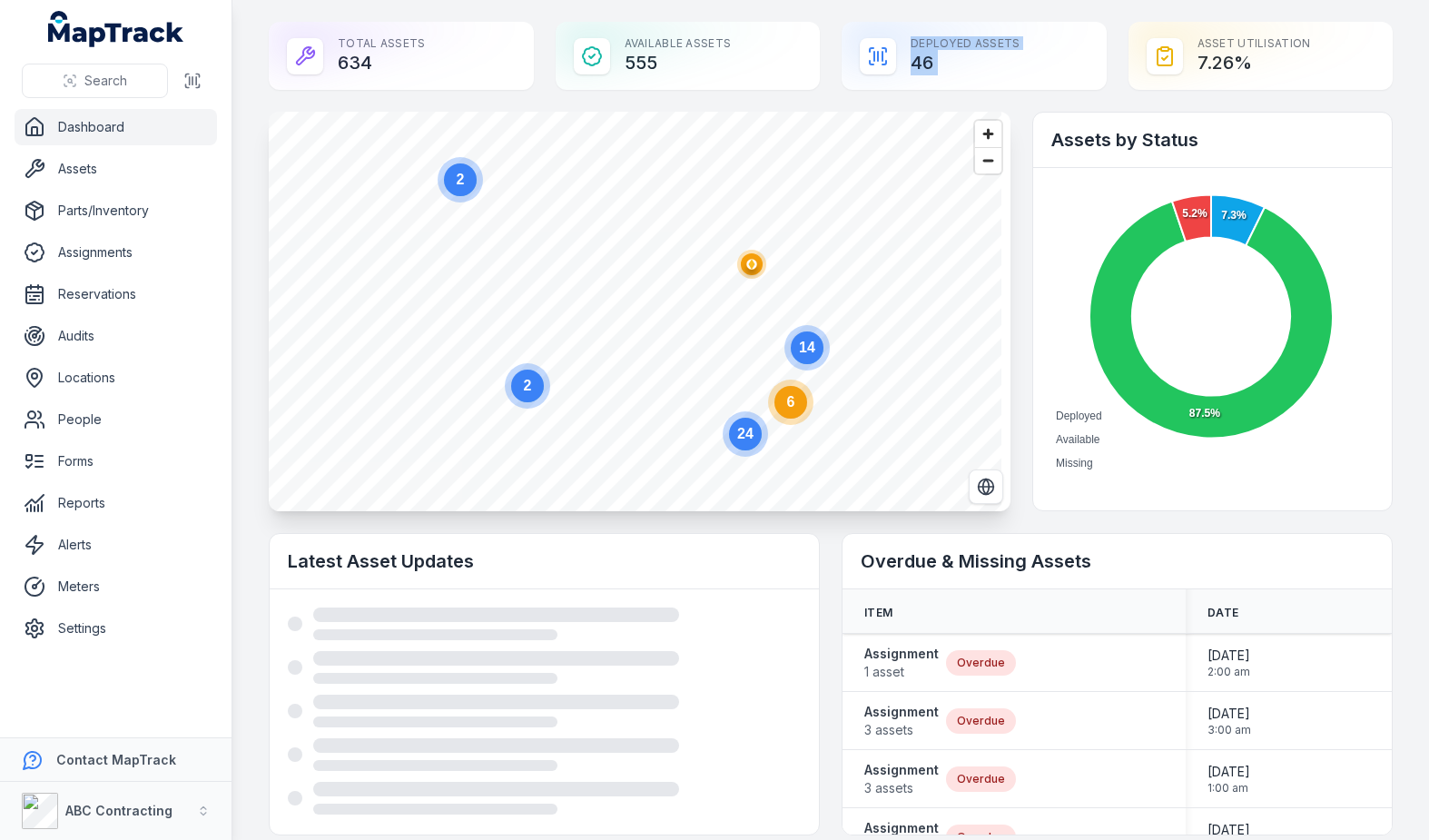
click at [1122, 46] on icon at bounding box center [1165, 56] width 22 height 22
drag, startPoint x: 1241, startPoint y: 69, endPoint x: 1193, endPoint y: 67, distance: 48.0
click at [1122, 67] on div "Asset utilisation 7.26 %" at bounding box center [1261, 56] width 265 height 68
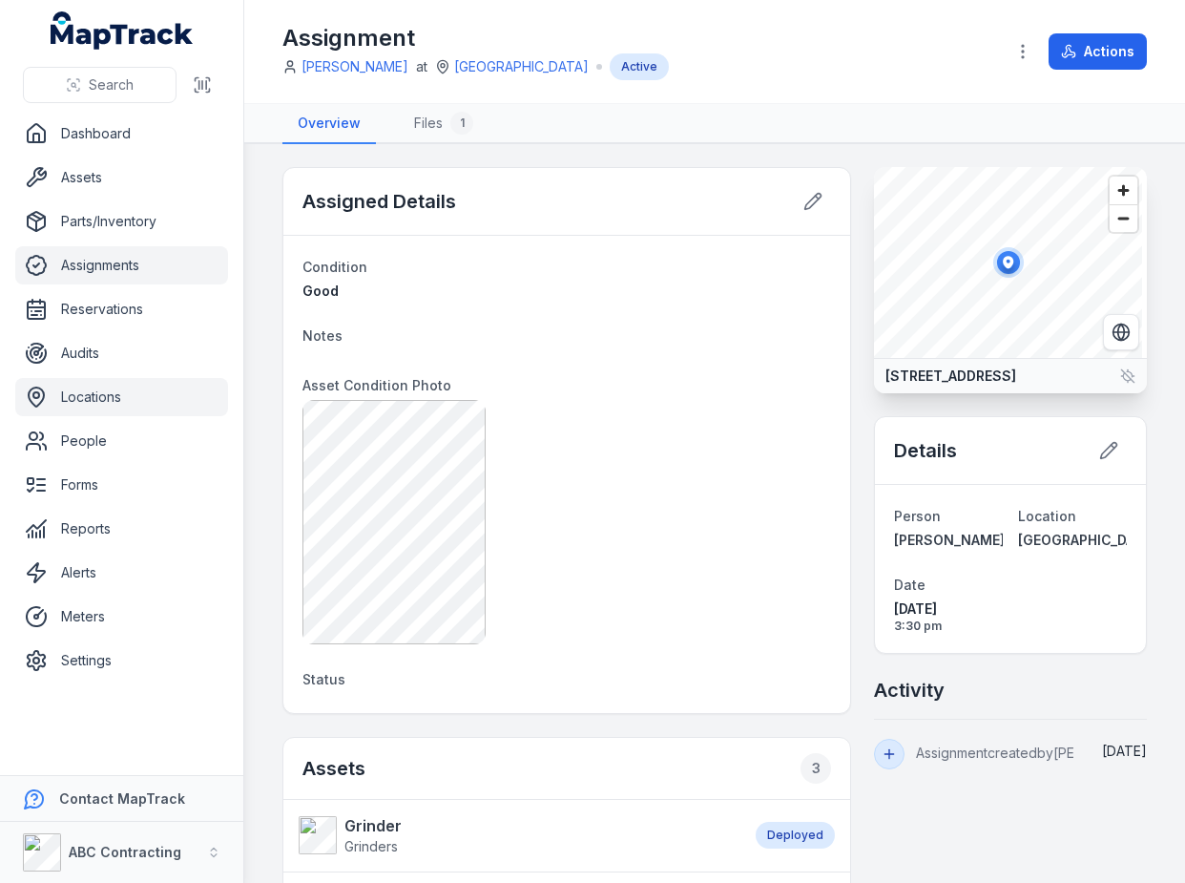
click at [139, 386] on link "Locations" at bounding box center [121, 397] width 213 height 38
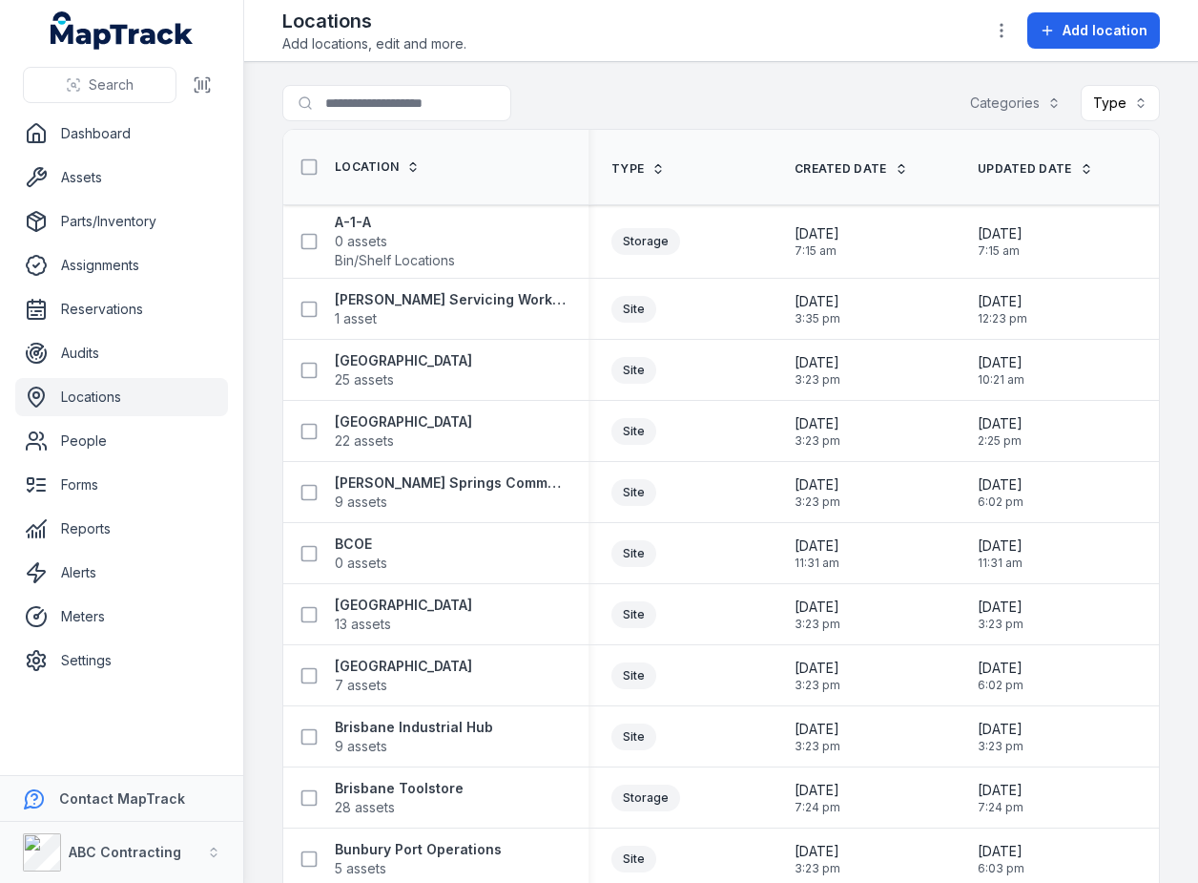
click at [826, 18] on div "Locations Add locations, edit and more. Add location" at bounding box center [721, 31] width 878 height 46
click at [136, 661] on link "Settings" at bounding box center [121, 660] width 213 height 38
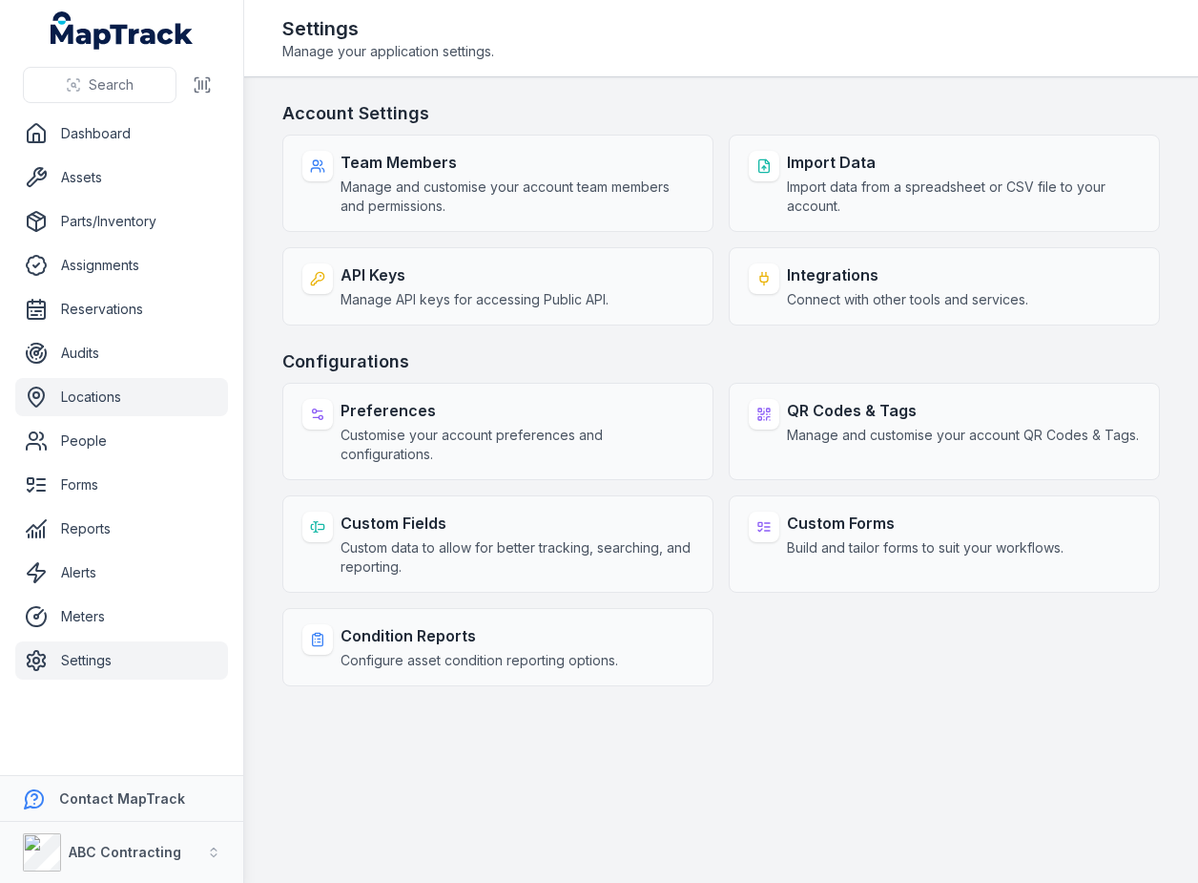
click at [112, 389] on link "Locations" at bounding box center [121, 397] width 213 height 38
click at [90, 399] on link "Locations" at bounding box center [121, 397] width 213 height 38
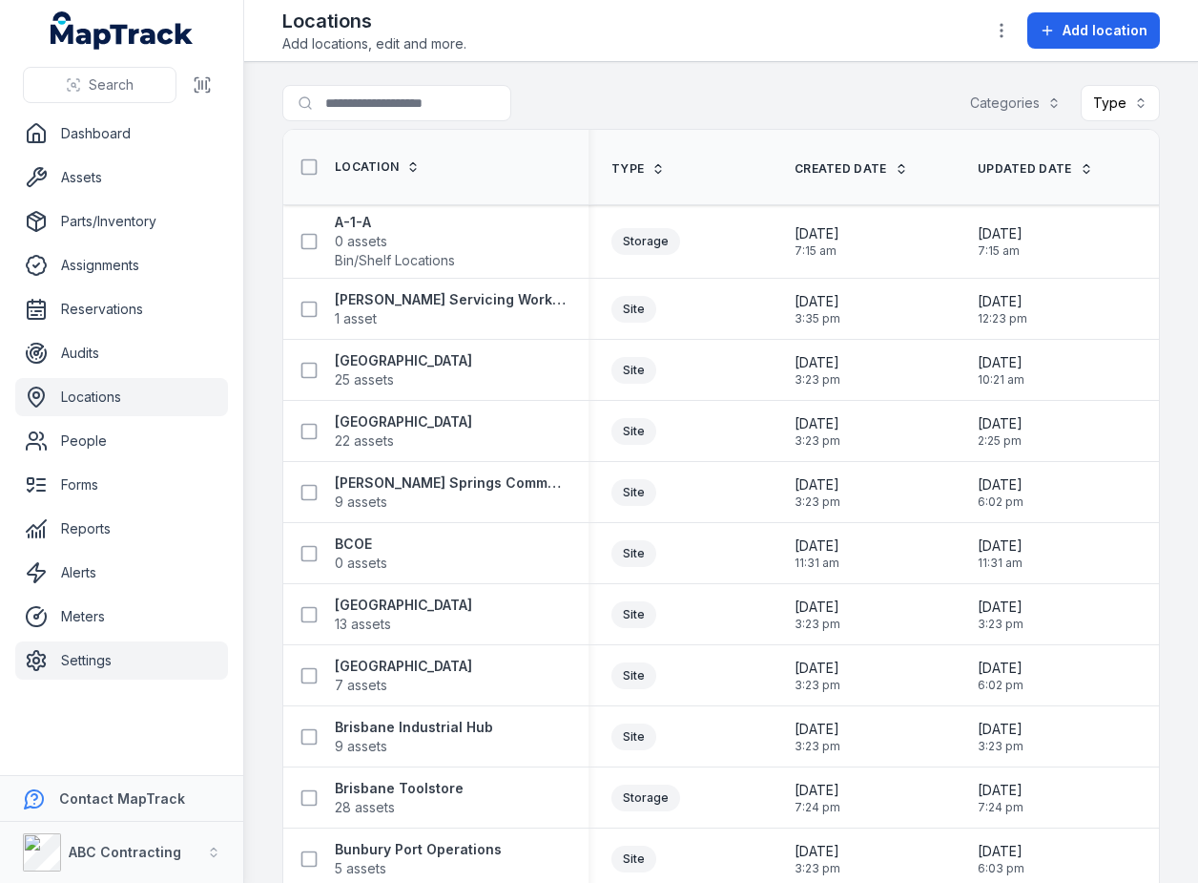
click at [121, 664] on link "Settings" at bounding box center [121, 660] width 213 height 38
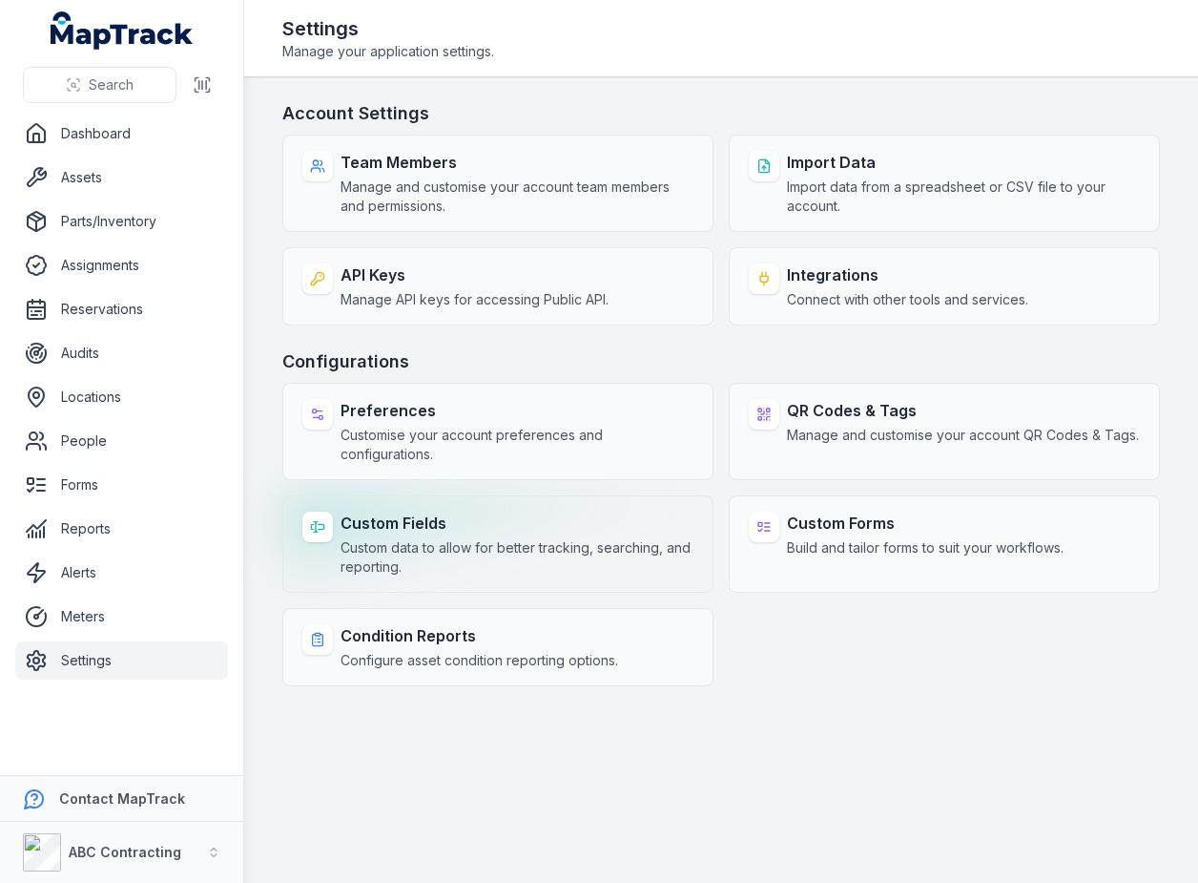
click at [449, 550] on span "Custom data to allow for better tracking, searching, and reporting." at bounding box center [517, 557] width 353 height 38
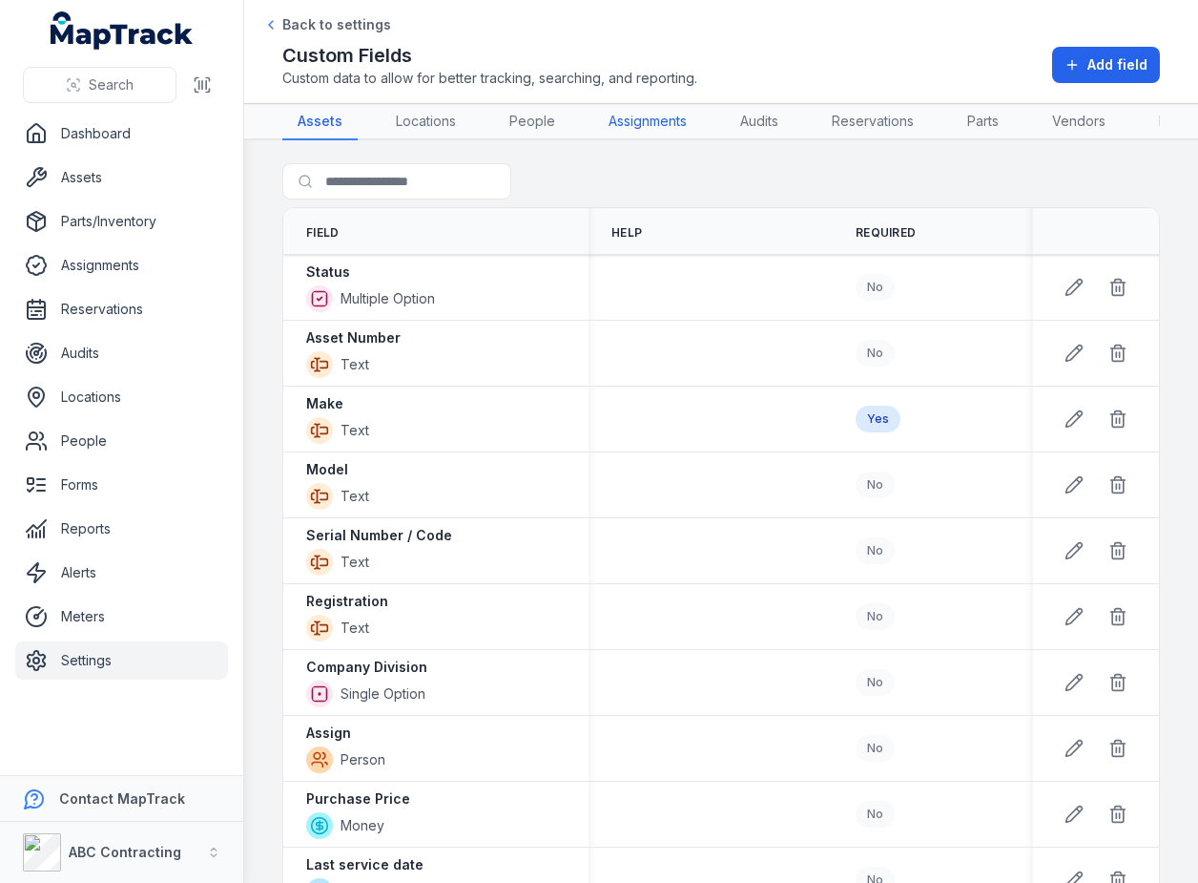
click at [674, 114] on link "Assignments" at bounding box center [647, 122] width 109 height 36
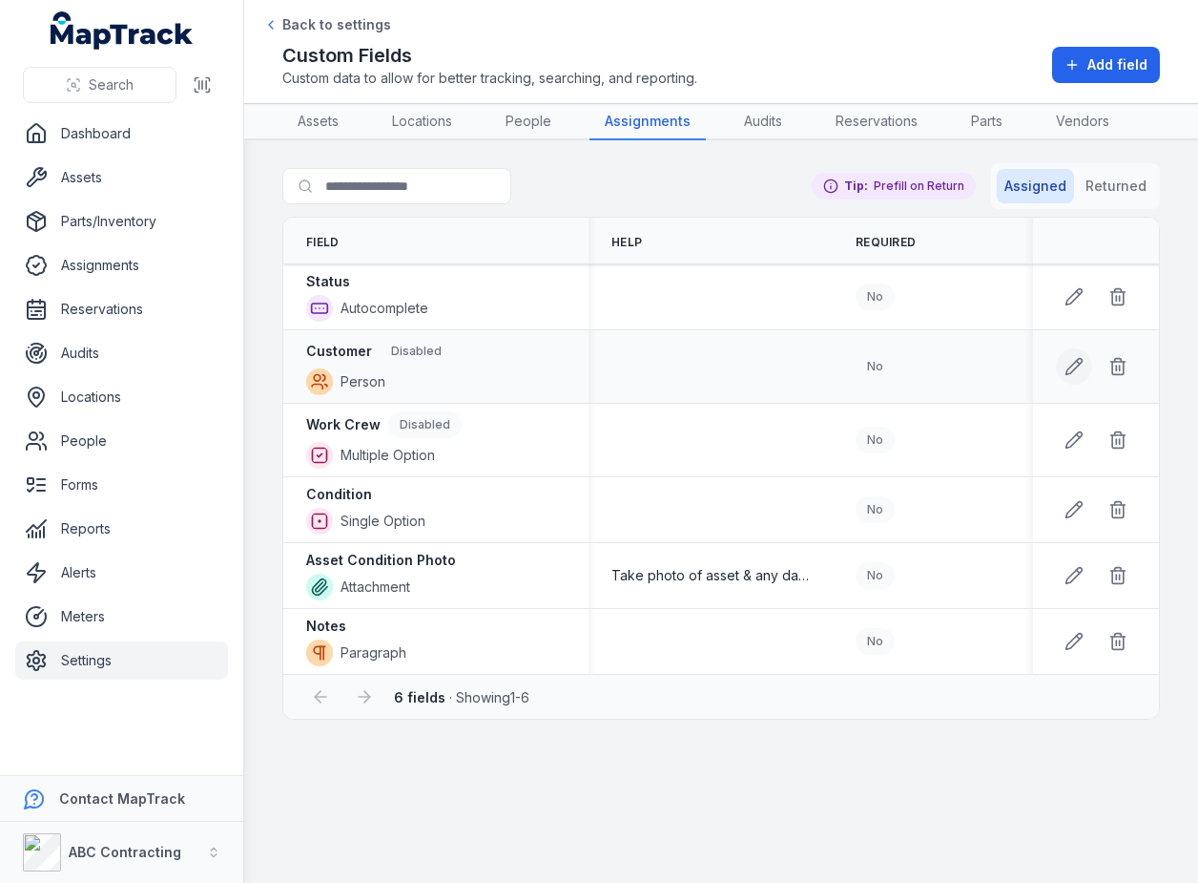
click at [1069, 376] on icon at bounding box center [1074, 366] width 19 height 19
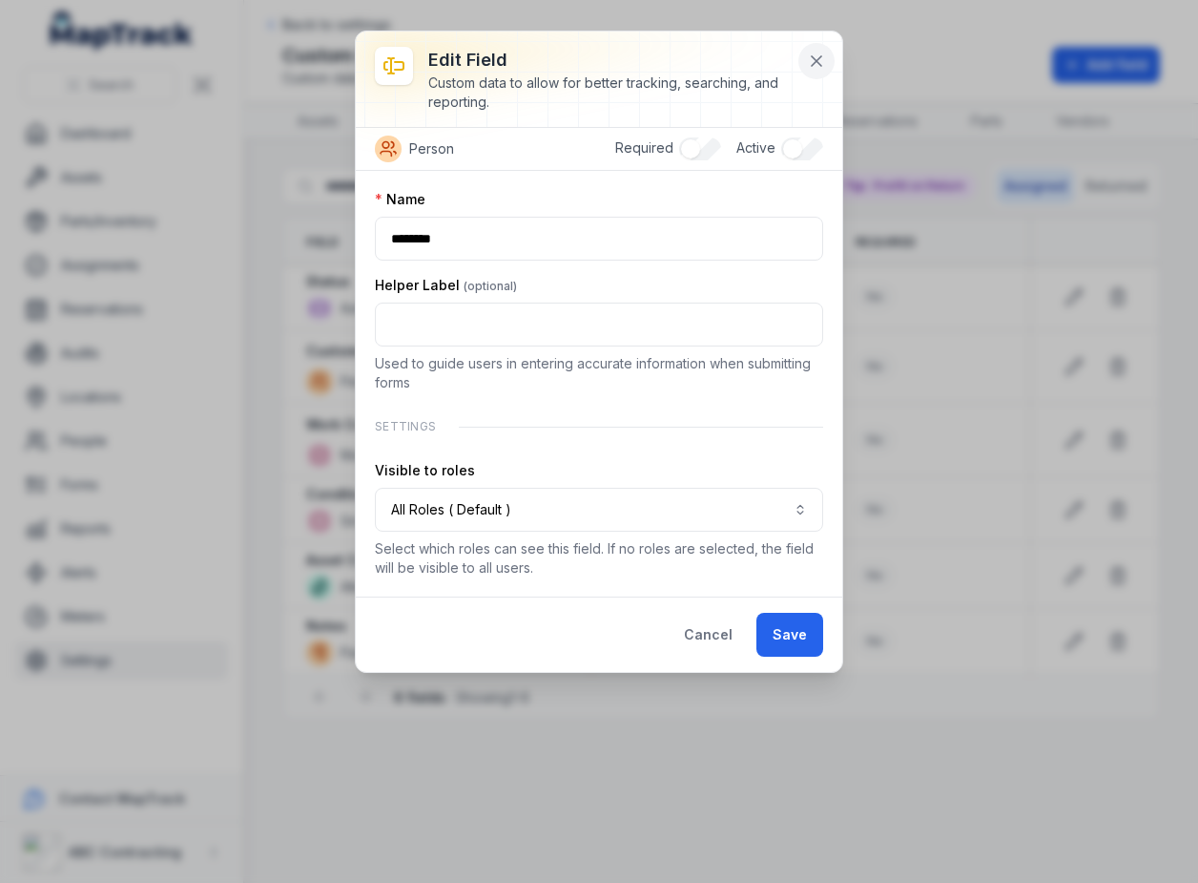
click at [803, 63] on button at bounding box center [817, 61] width 36 height 36
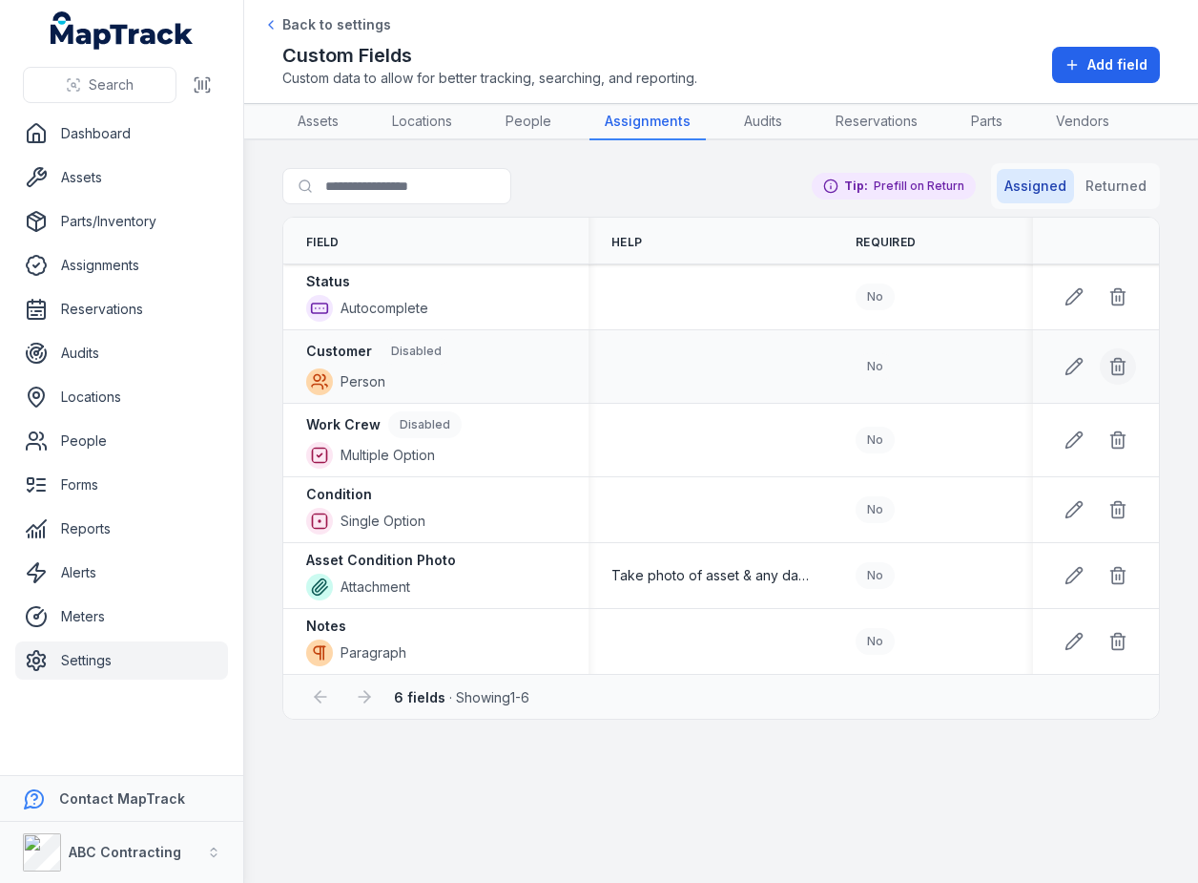
click at [1117, 376] on icon at bounding box center [1118, 366] width 19 height 19
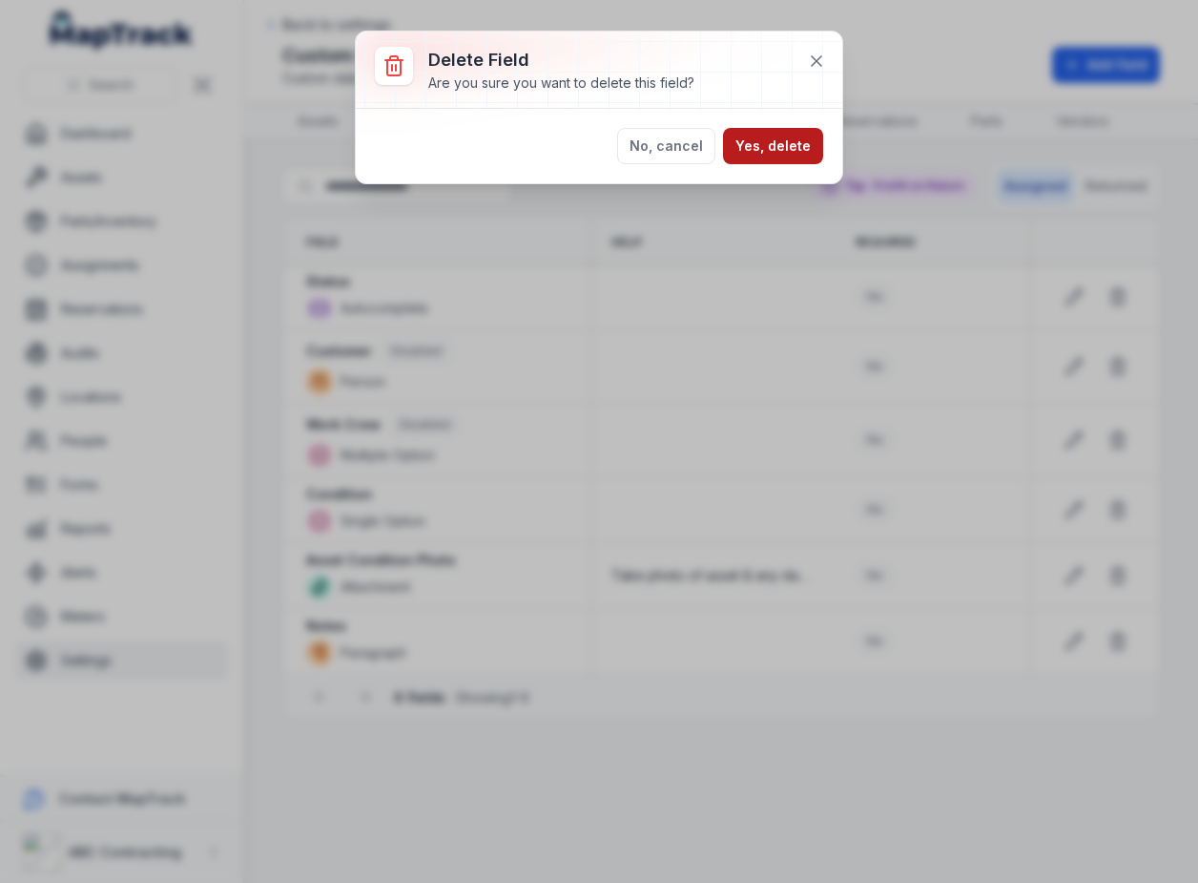
click at [793, 143] on button "Yes, delete" at bounding box center [773, 146] width 100 height 36
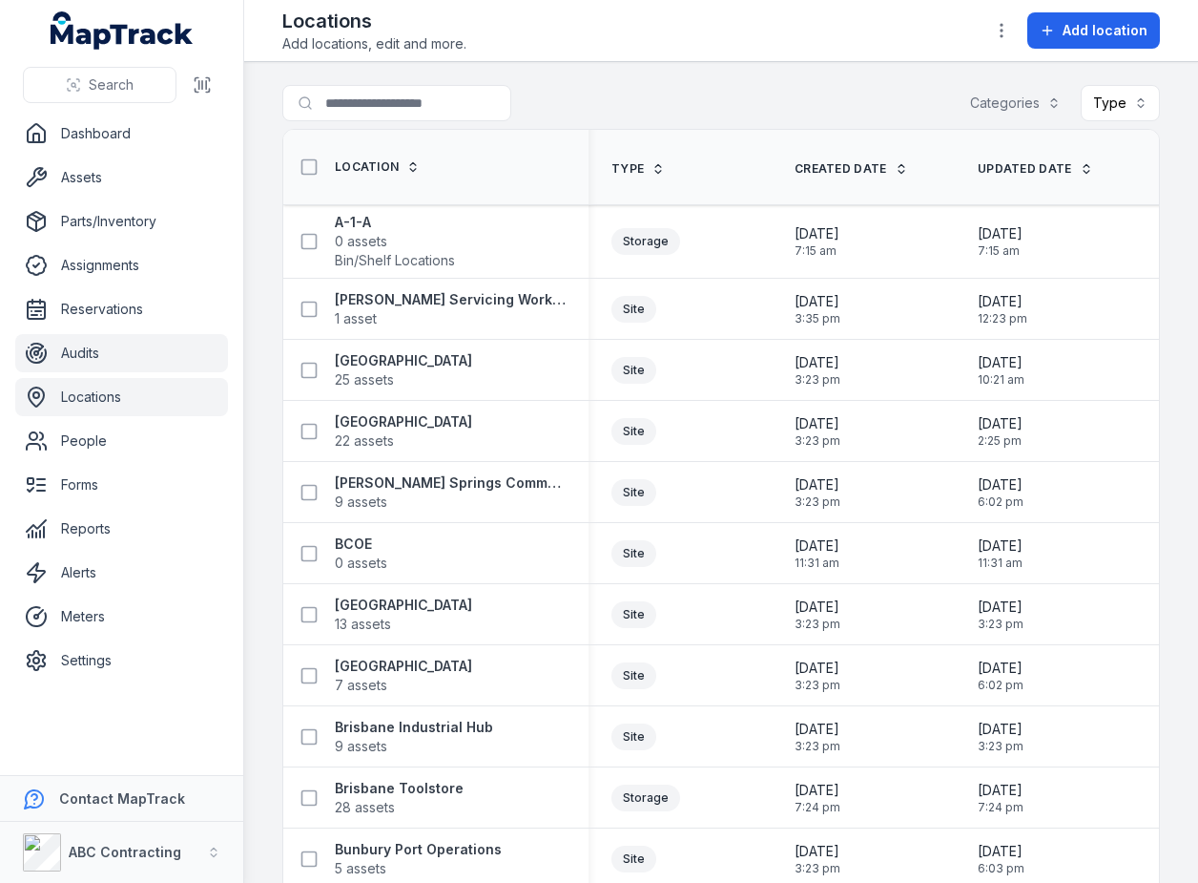
click at [122, 349] on link "Audits" at bounding box center [121, 353] width 213 height 38
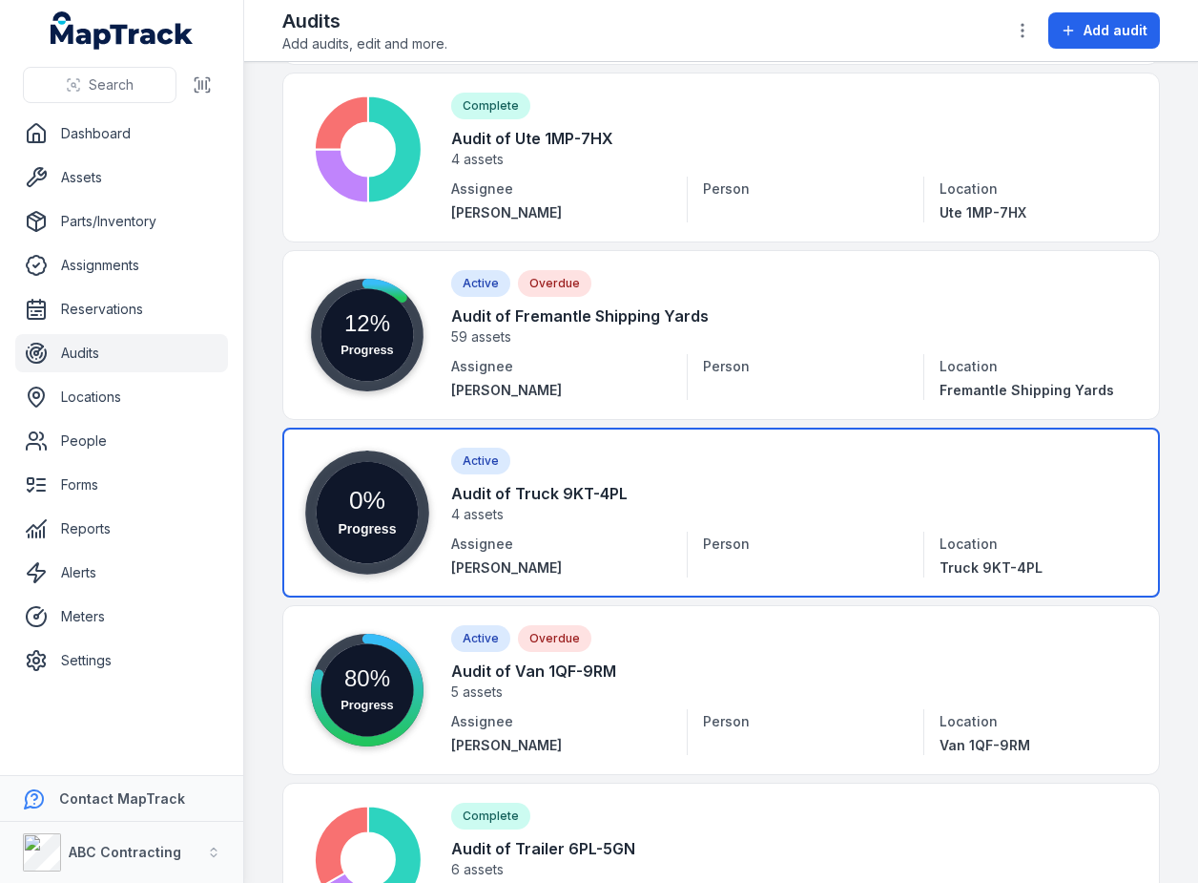
scroll to position [317, 0]
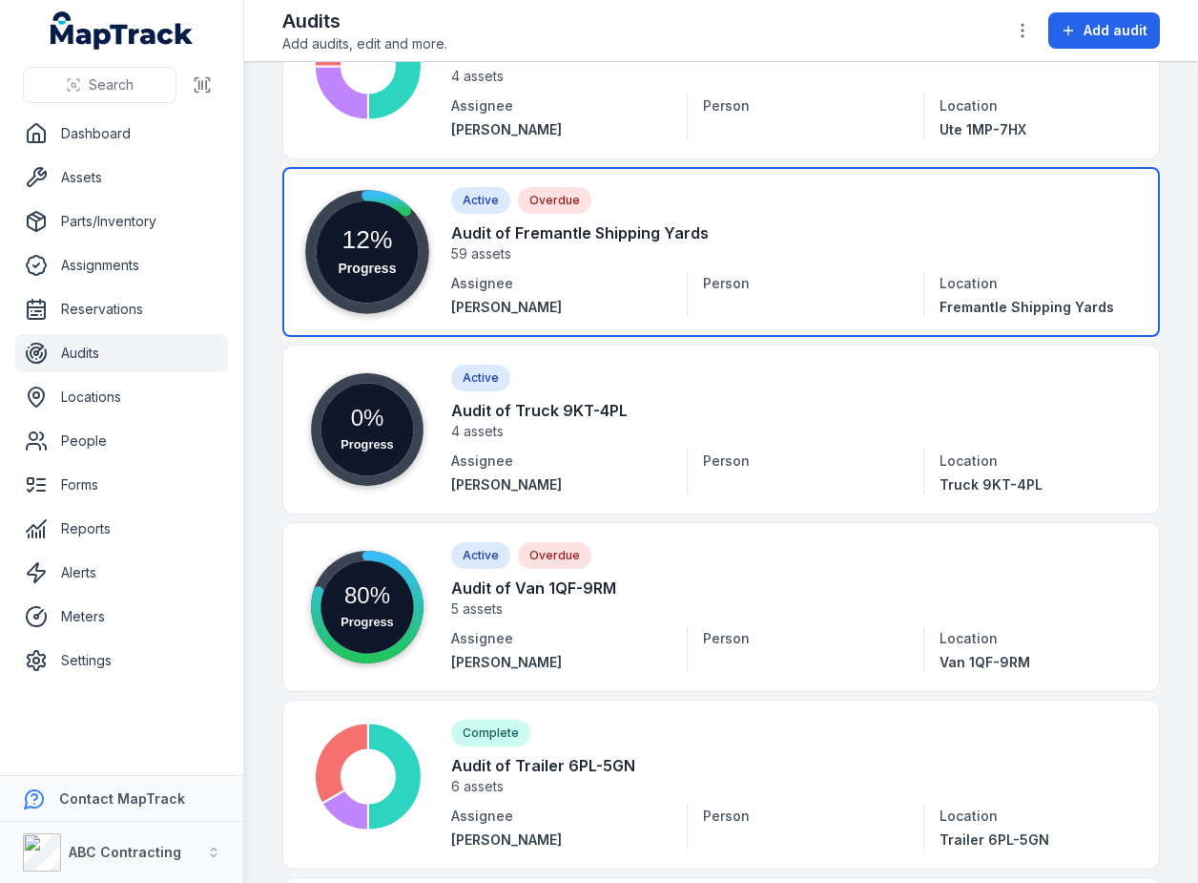
click at [632, 267] on link at bounding box center [721, 252] width 878 height 170
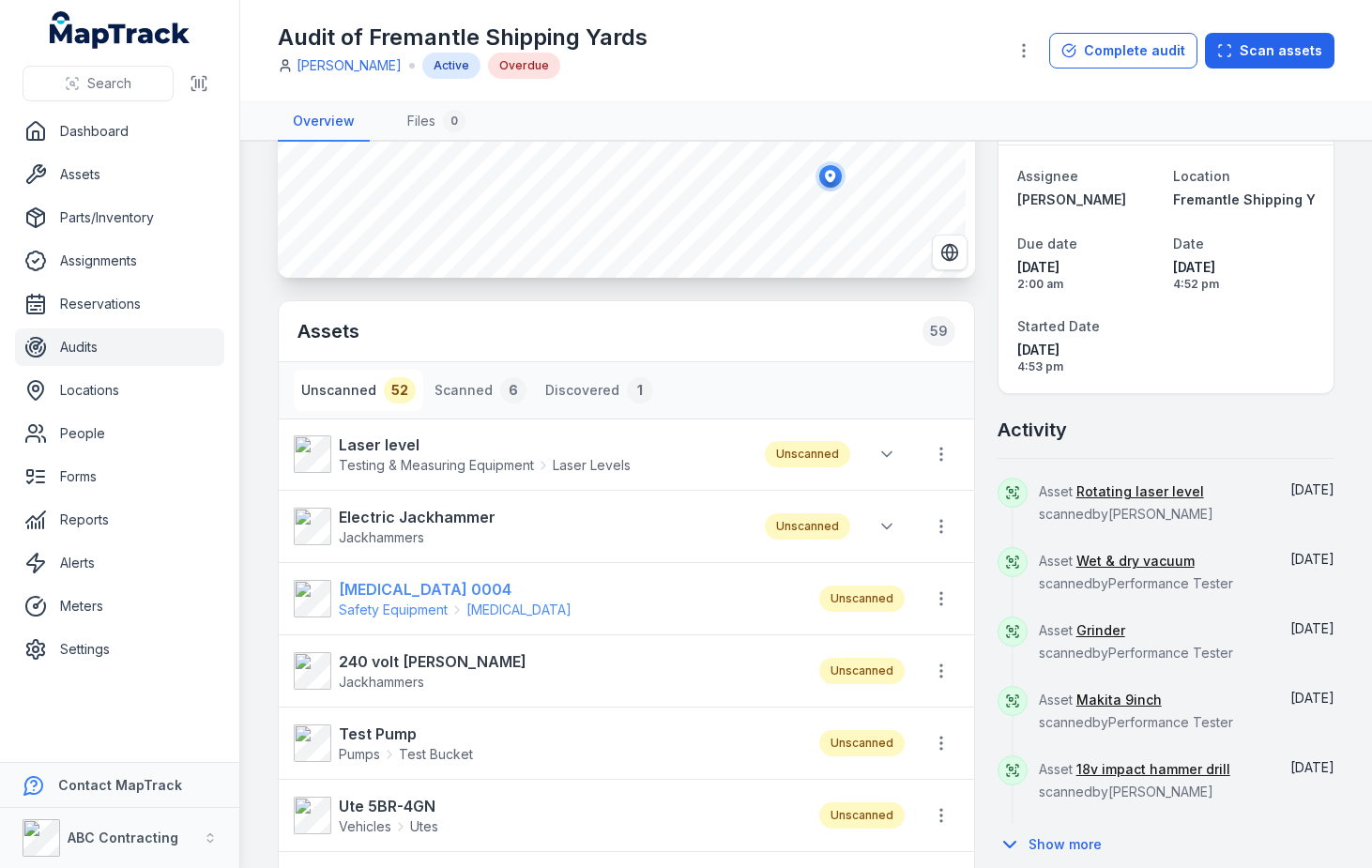
scroll to position [227, 0]
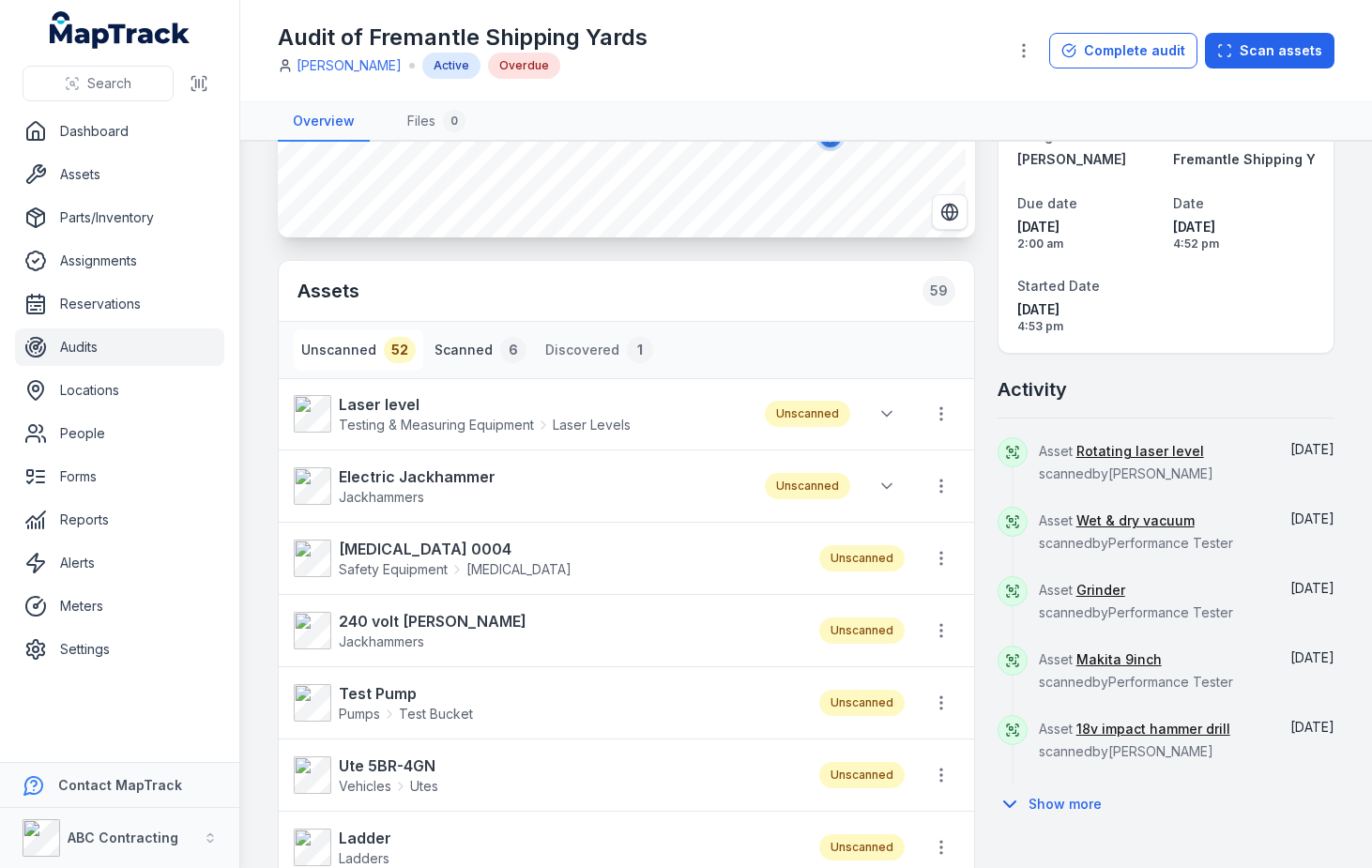
click at [475, 352] on button "Scanned 6" at bounding box center [480, 350] width 107 height 41
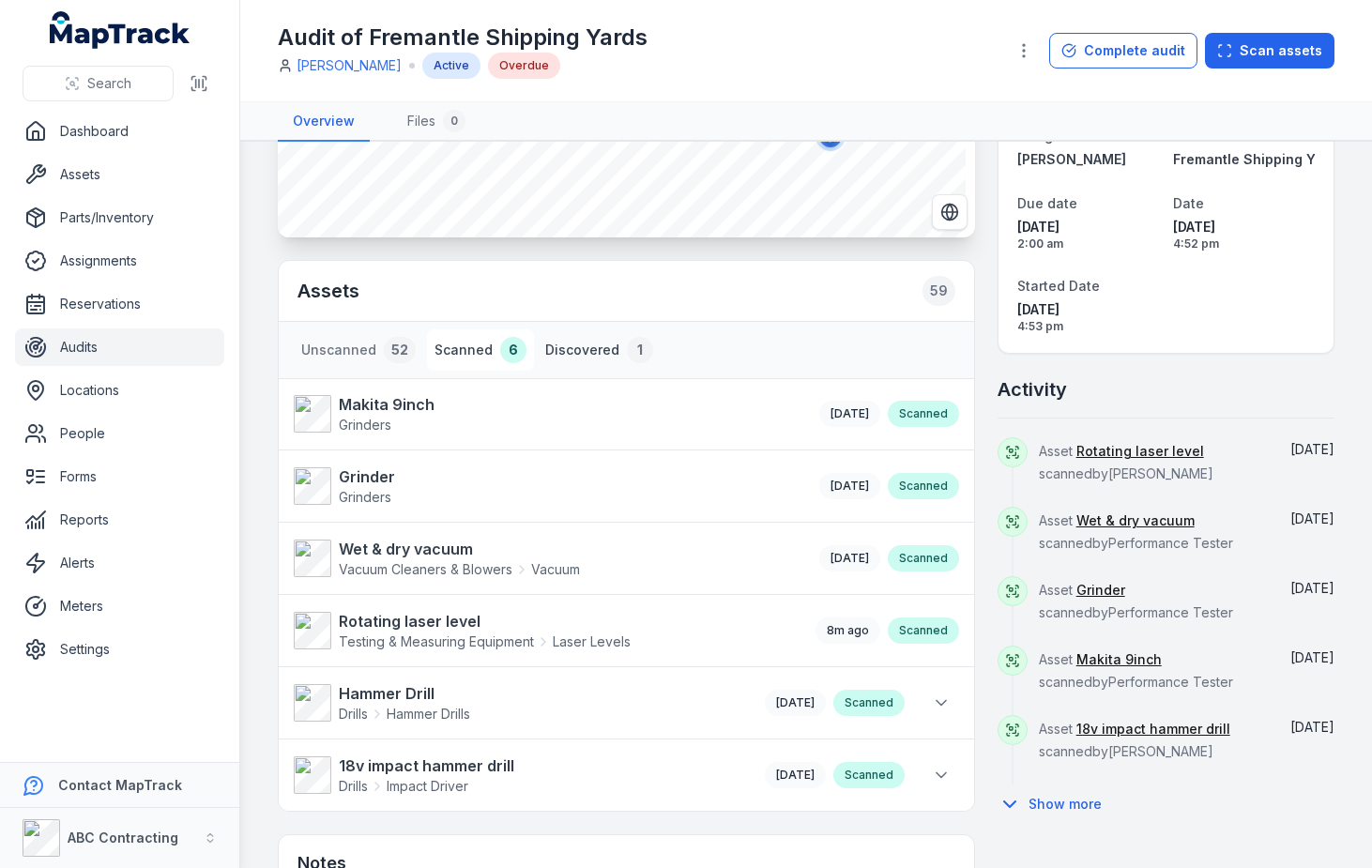
click at [555, 353] on button "Discovered 1" at bounding box center [599, 350] width 123 height 41
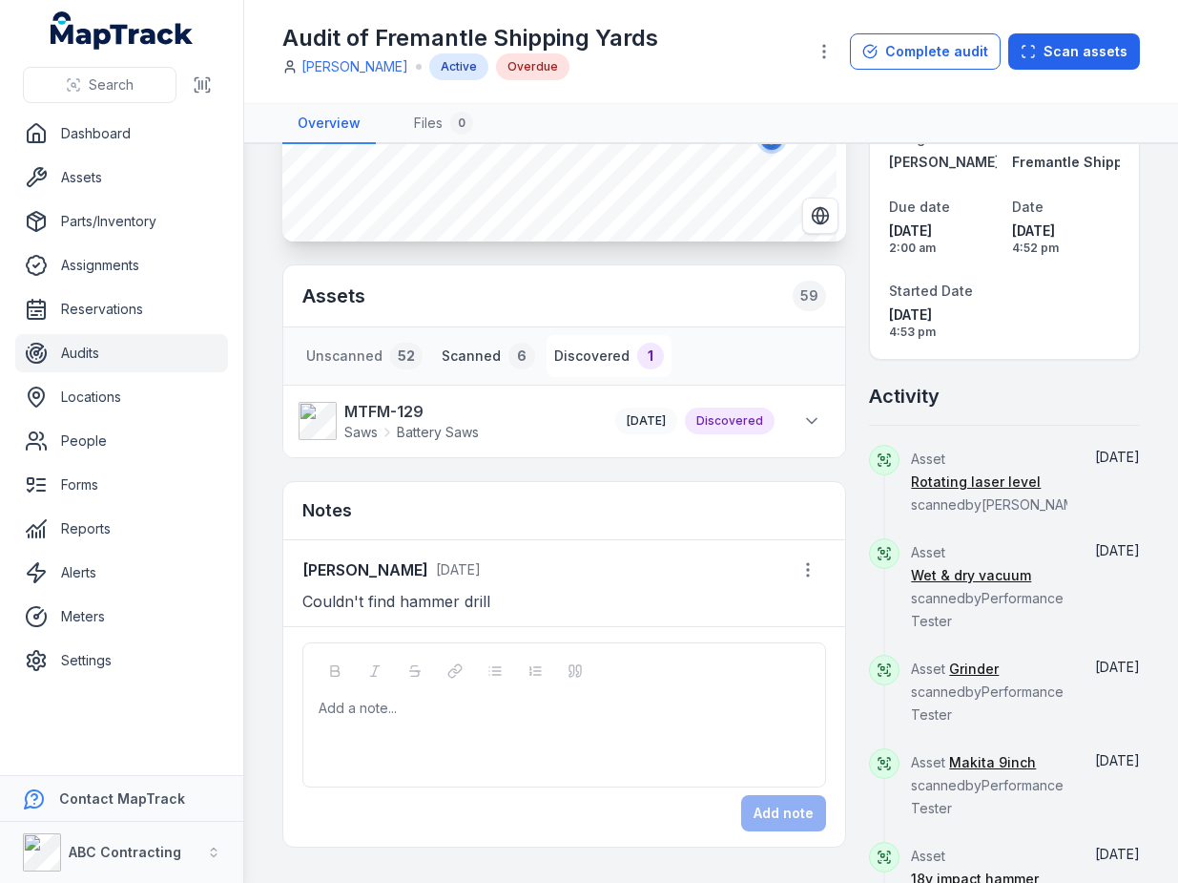
click at [471, 351] on button "Scanned 6" at bounding box center [488, 356] width 109 height 42
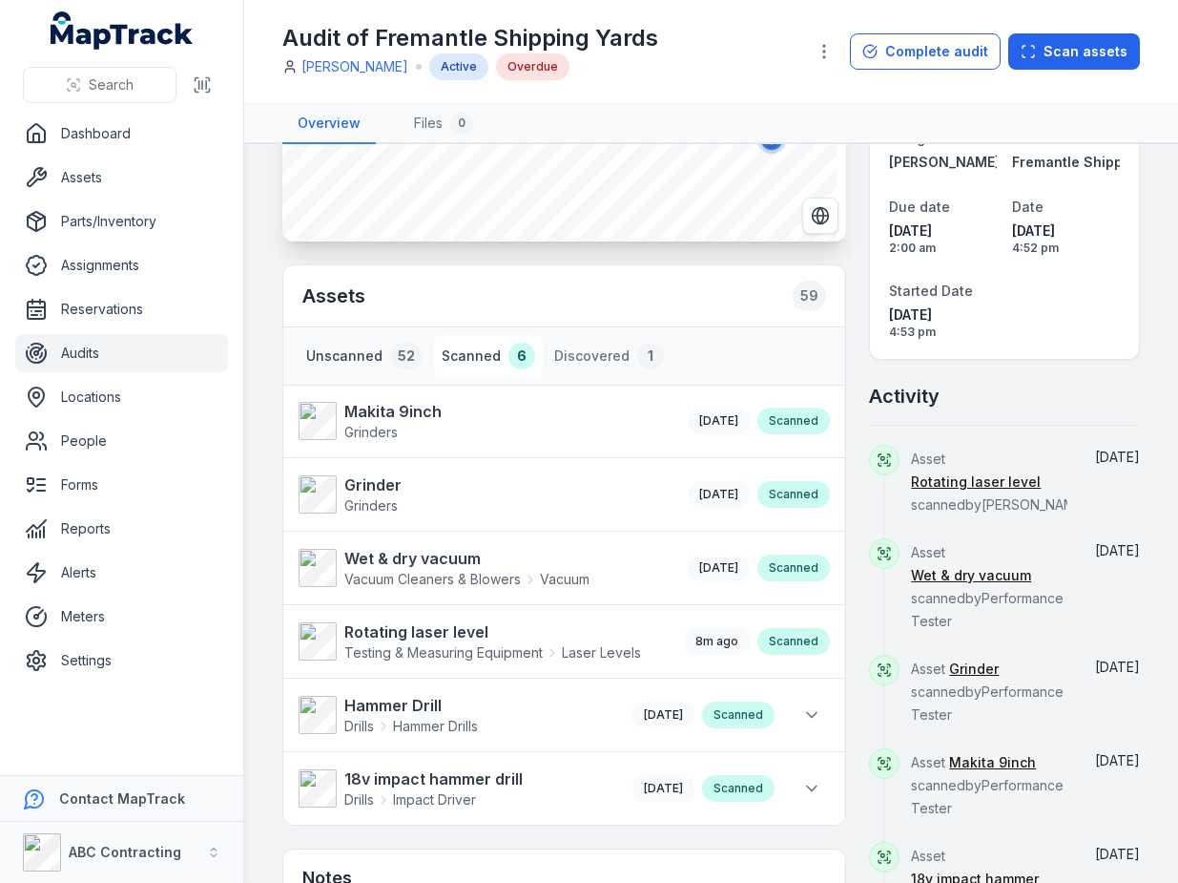
click at [371, 355] on button "Unscanned 52" at bounding box center [365, 356] width 132 height 42
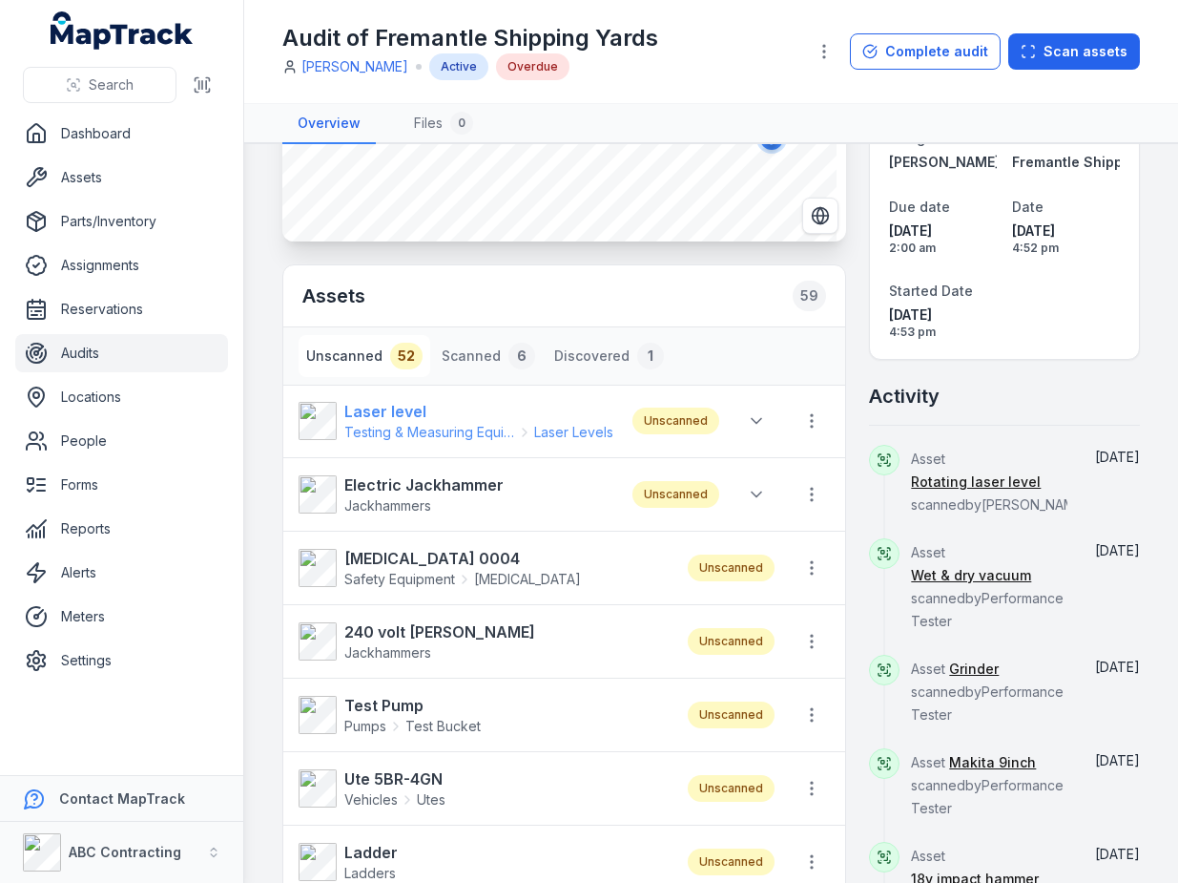
click at [418, 423] on span "Testing & Measuring Equipment" at bounding box center [429, 432] width 171 height 19
click at [428, 475] on strong "Electric Jackhammer" at bounding box center [423, 484] width 159 height 23
click at [412, 564] on strong "[MEDICAL_DATA] 0004" at bounding box center [462, 558] width 237 height 23
